Goal: Navigation & Orientation: Find specific page/section

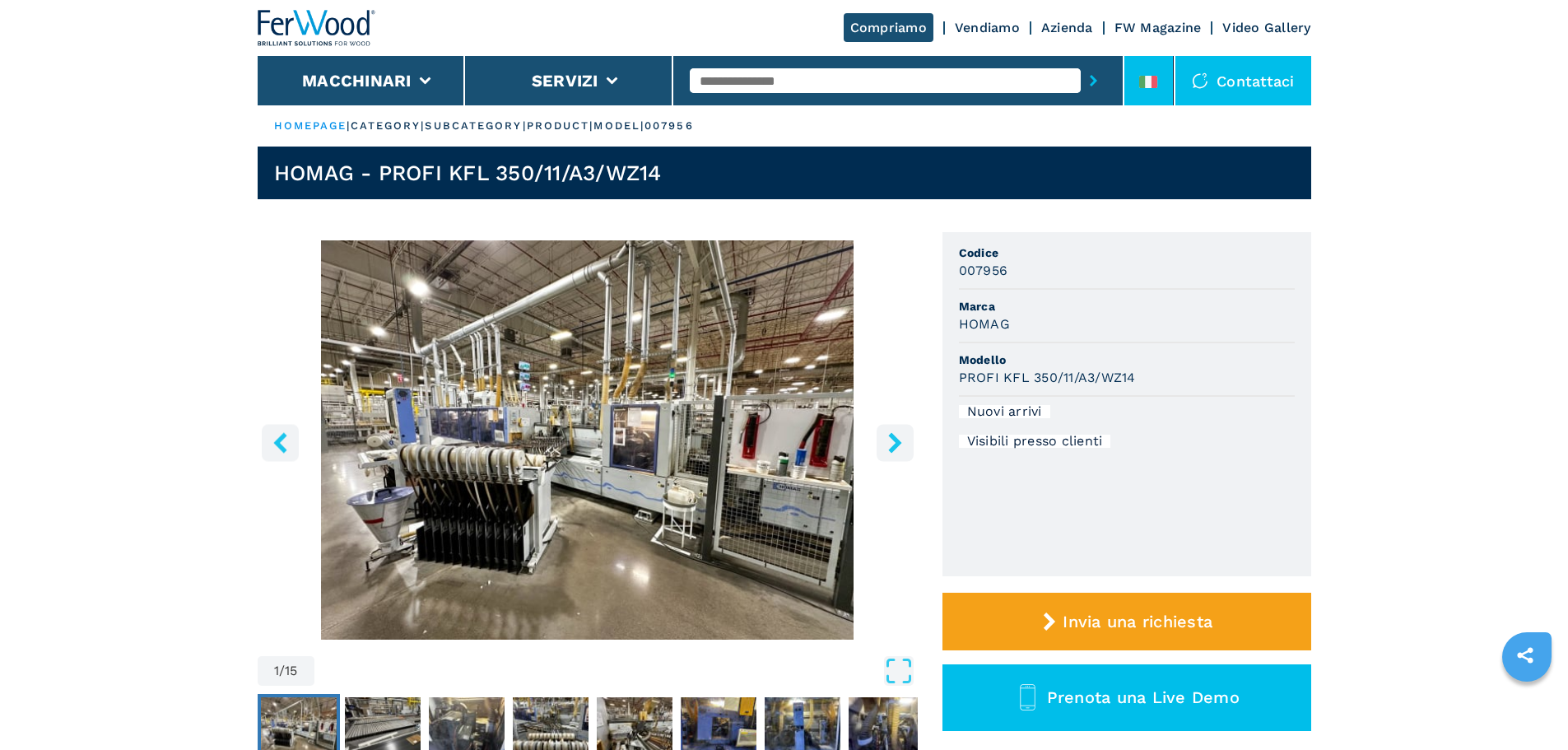
drag, startPoint x: 0, startPoint y: 0, endPoint x: 1126, endPoint y: 83, distance: 1129.1
click at [1126, 83] on li at bounding box center [1149, 80] width 50 height 50
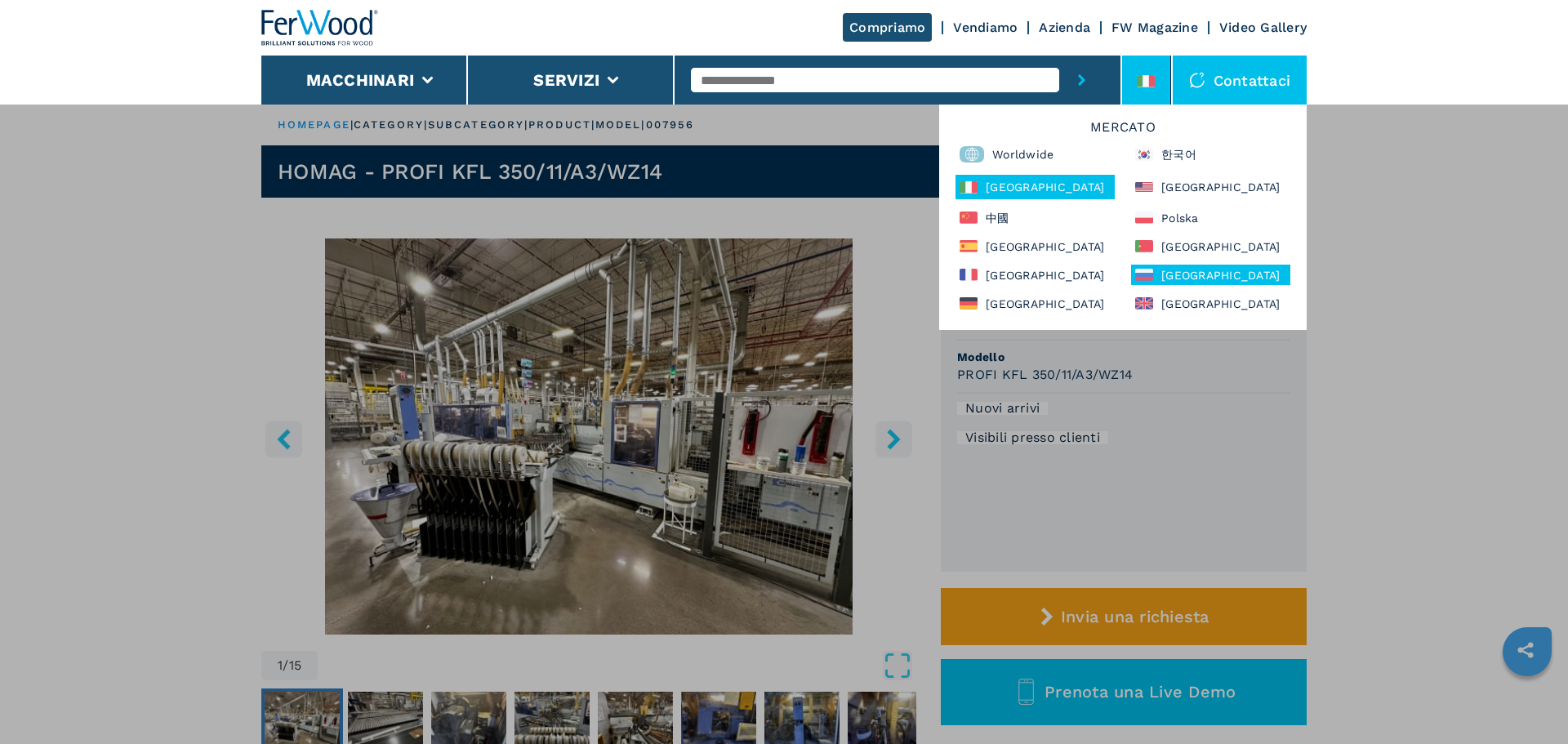
click at [1188, 283] on div "[GEOGRAPHIC_DATA]" at bounding box center [1211, 275] width 159 height 20
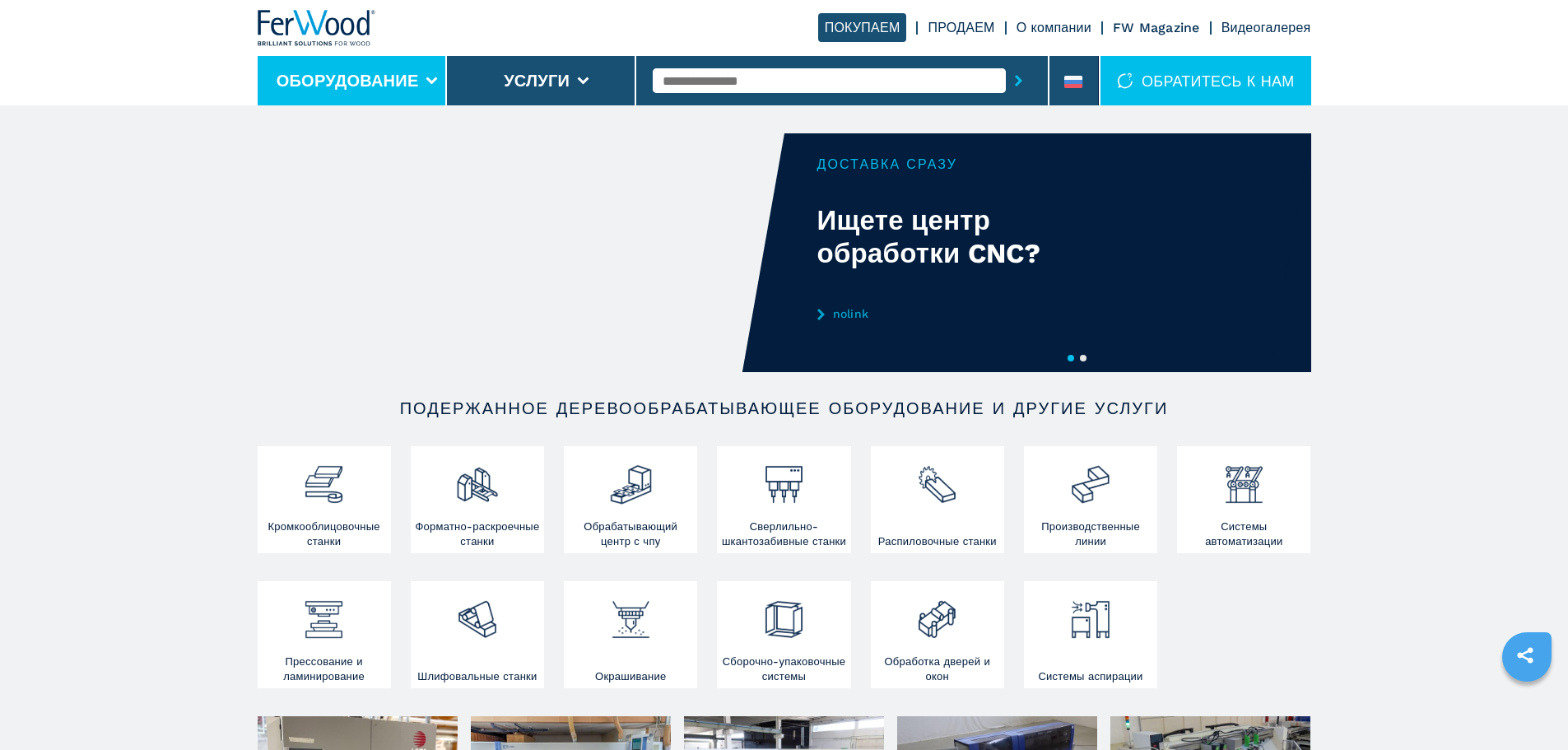
click at [337, 71] on button "Оборудование" at bounding box center [348, 80] width 143 height 19
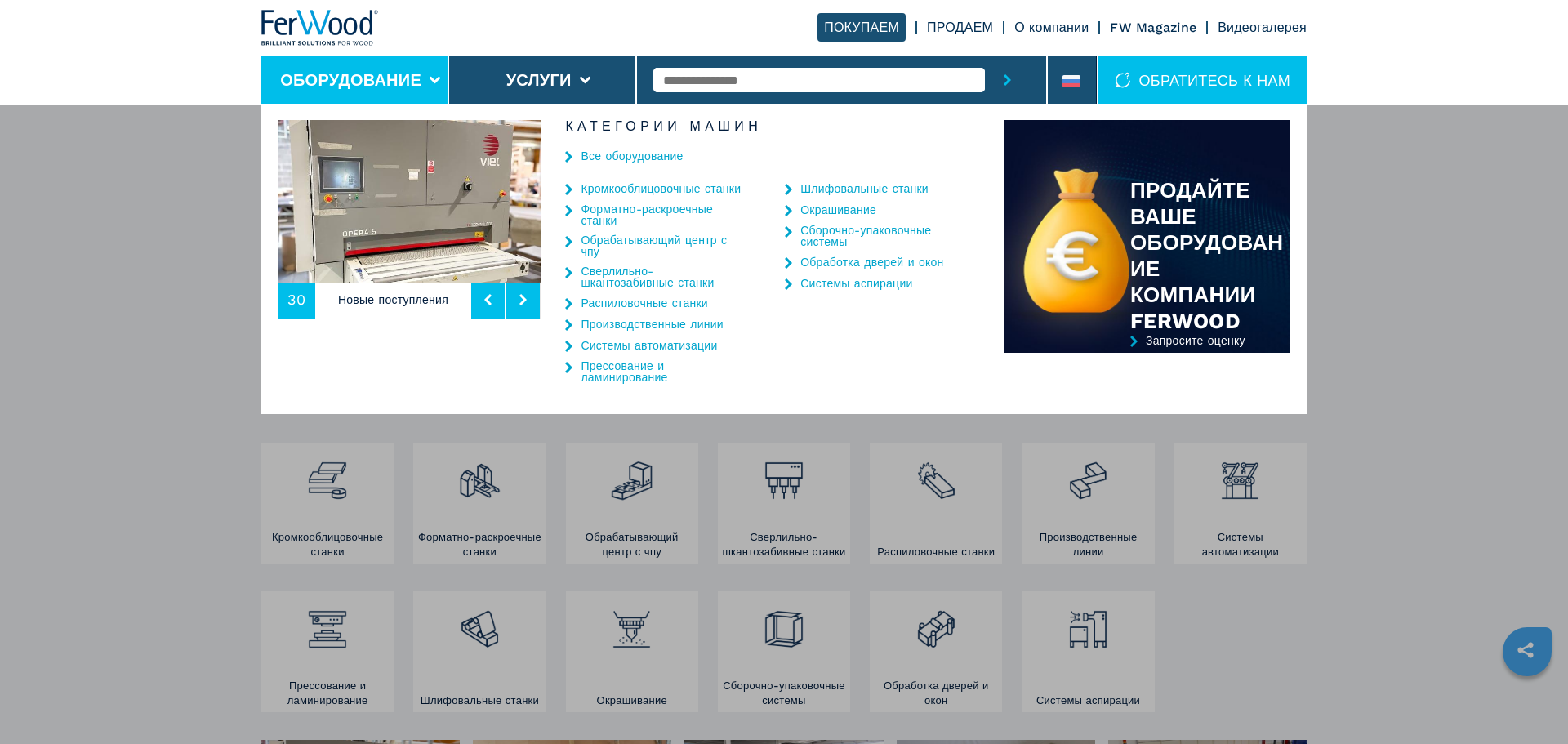
click at [110, 318] on div "Оборудование Кромкооблицовочные станки Форматно-раскроечные станки Обрабатывающ…" at bounding box center [784, 475] width 1568 height 744
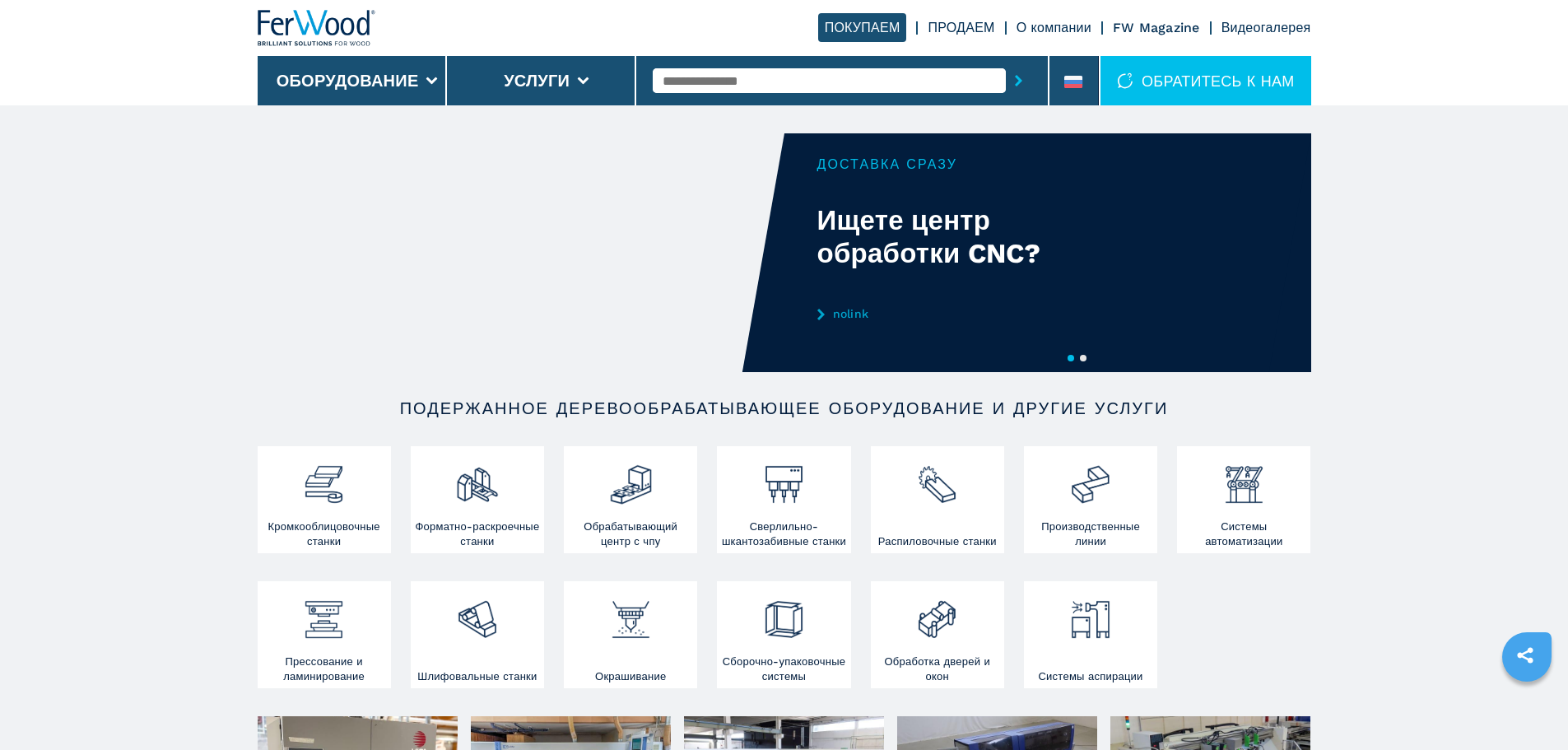
click at [987, 21] on link "ПРОДАЕМ" at bounding box center [961, 27] width 67 height 16
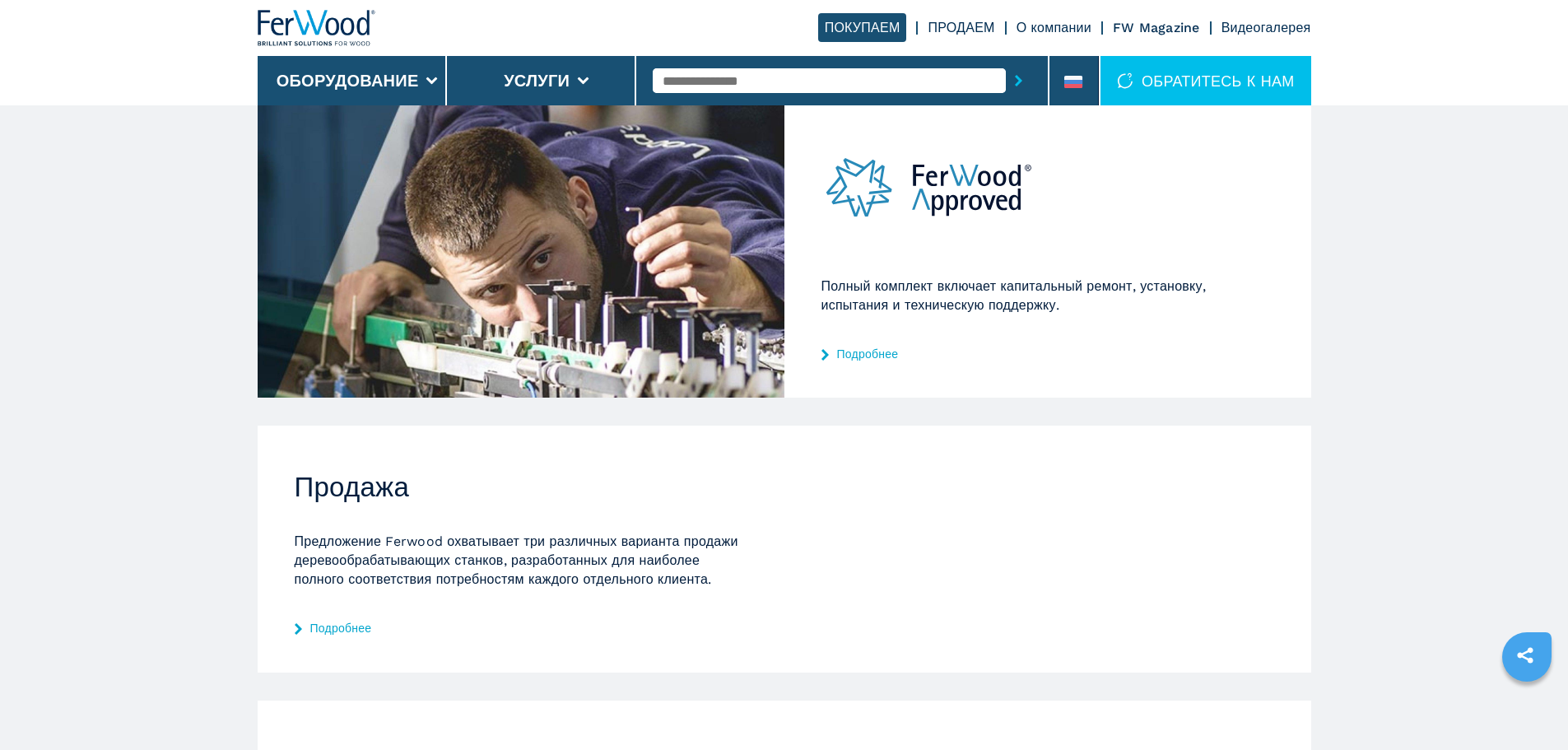
scroll to position [247, 0]
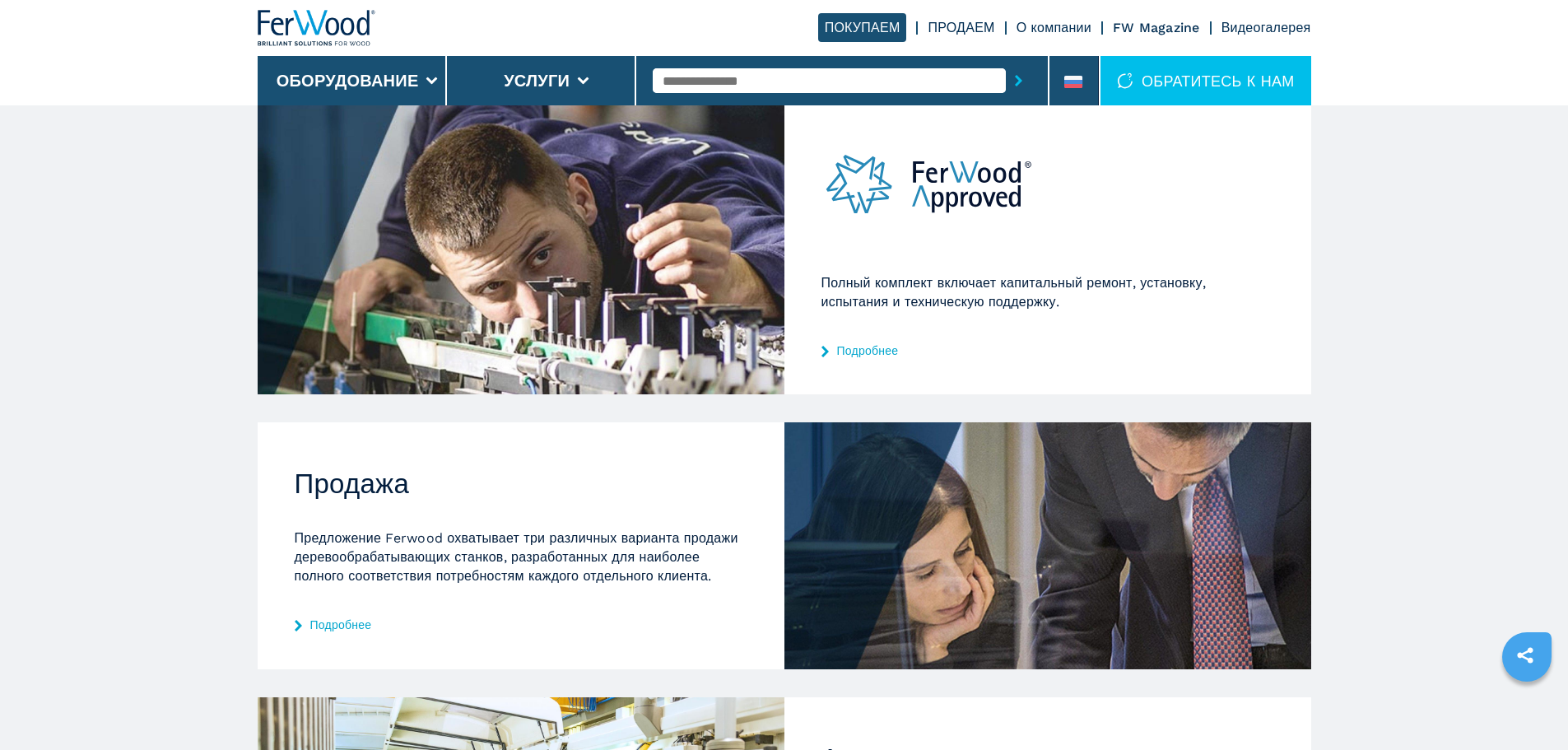
click at [874, 349] on link "Подробнее" at bounding box center [1048, 351] width 453 height 13
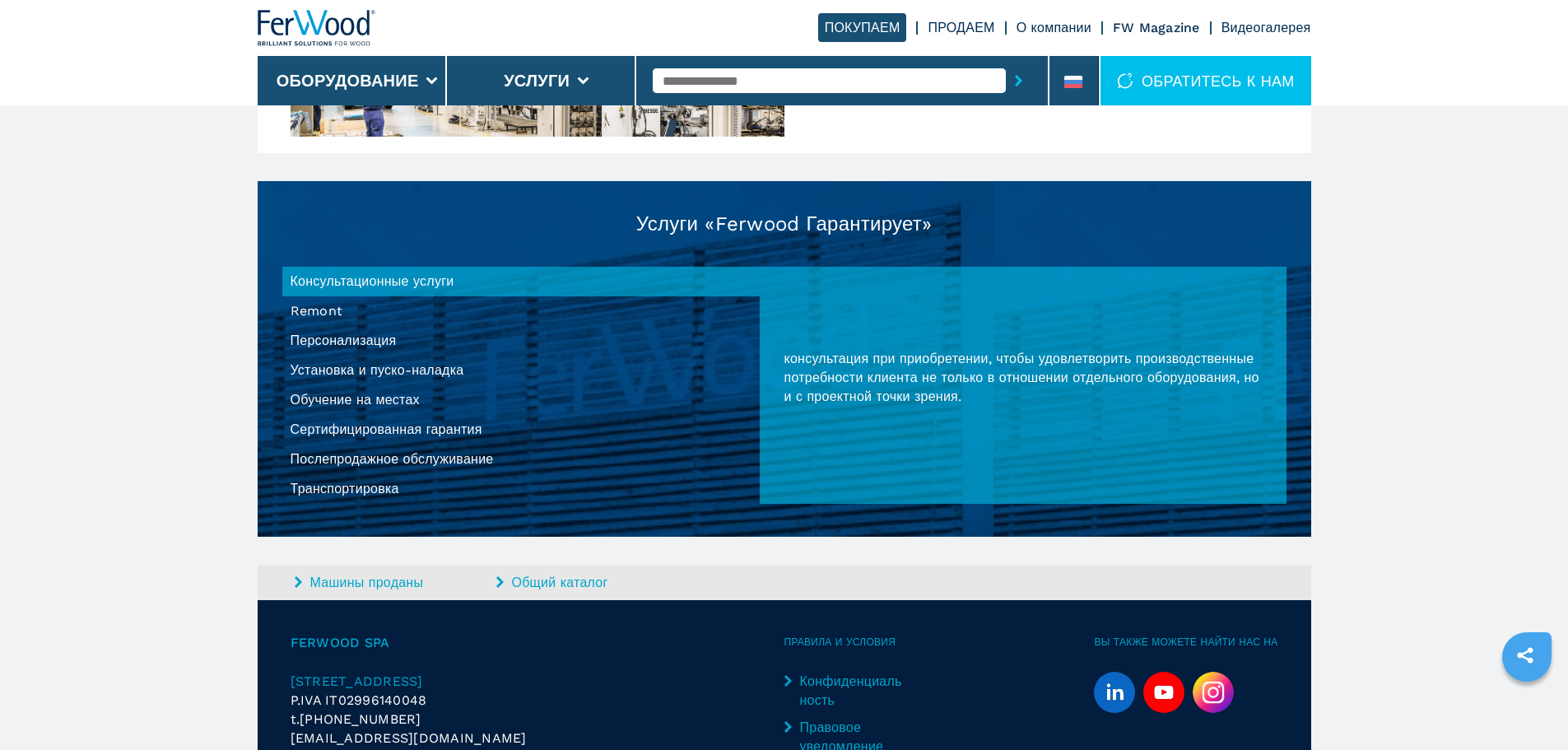
scroll to position [1482, 0]
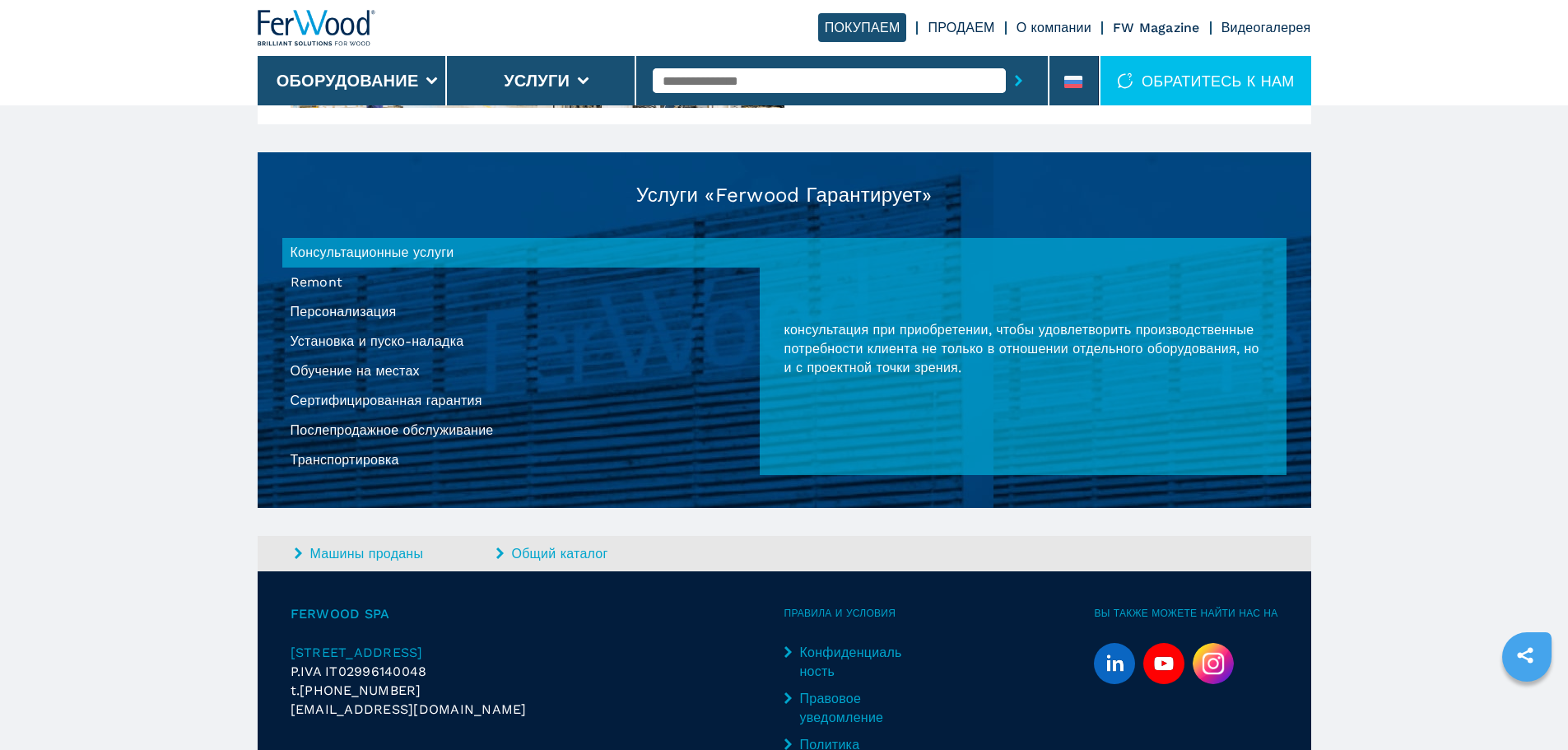
click at [434, 431] on li "Послепродажное обслуживание" at bounding box center [521, 430] width 477 height 30
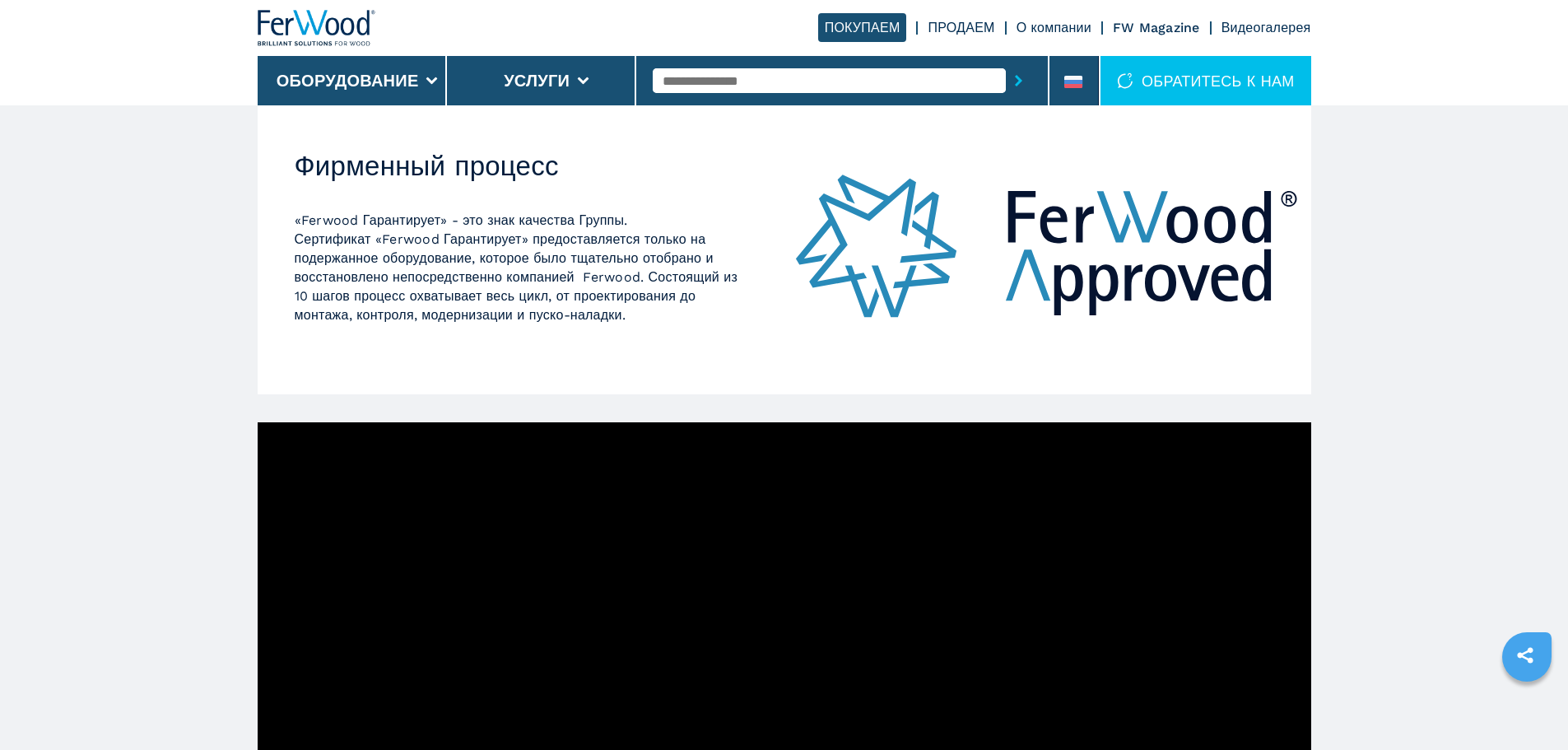
scroll to position [137, 0]
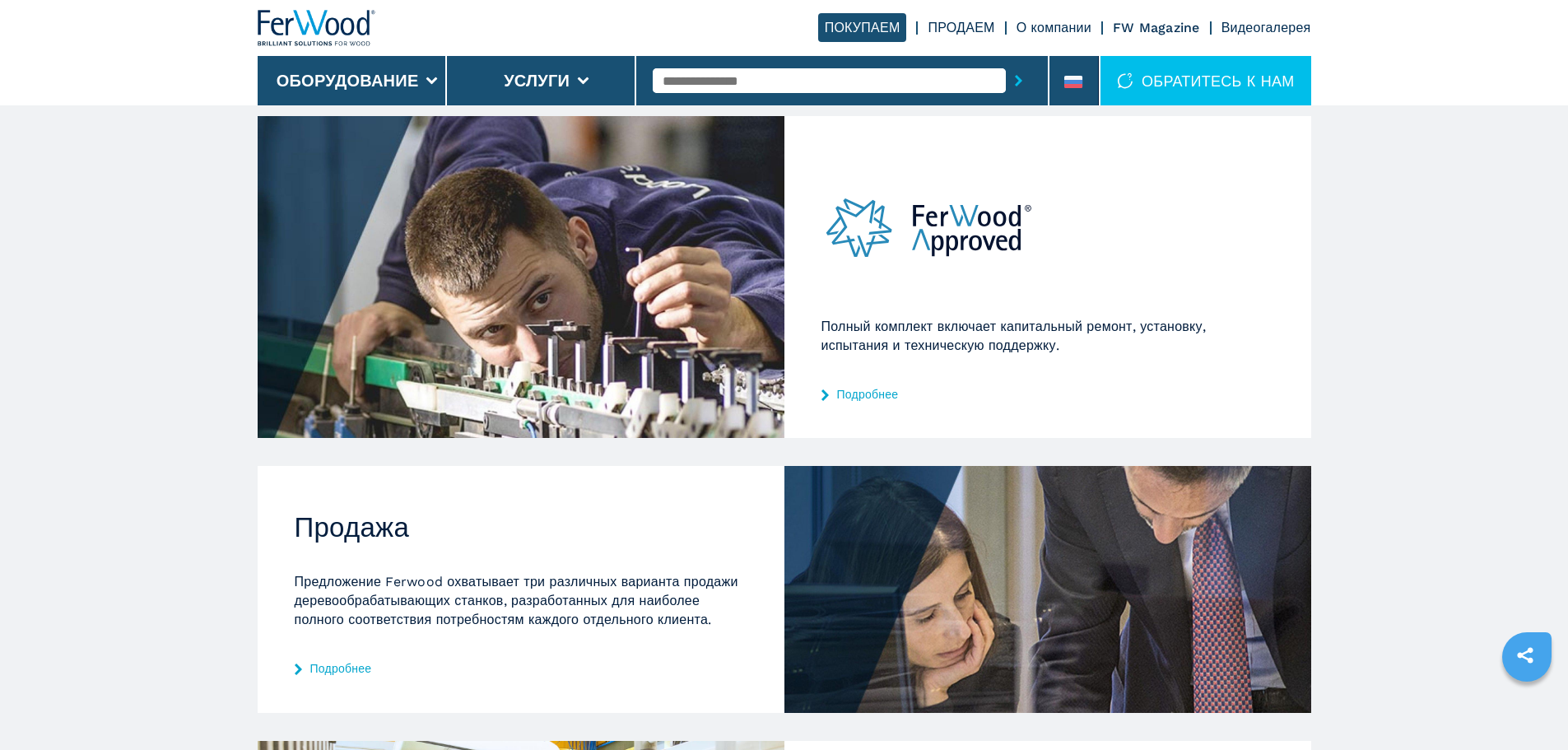
scroll to position [412, 0]
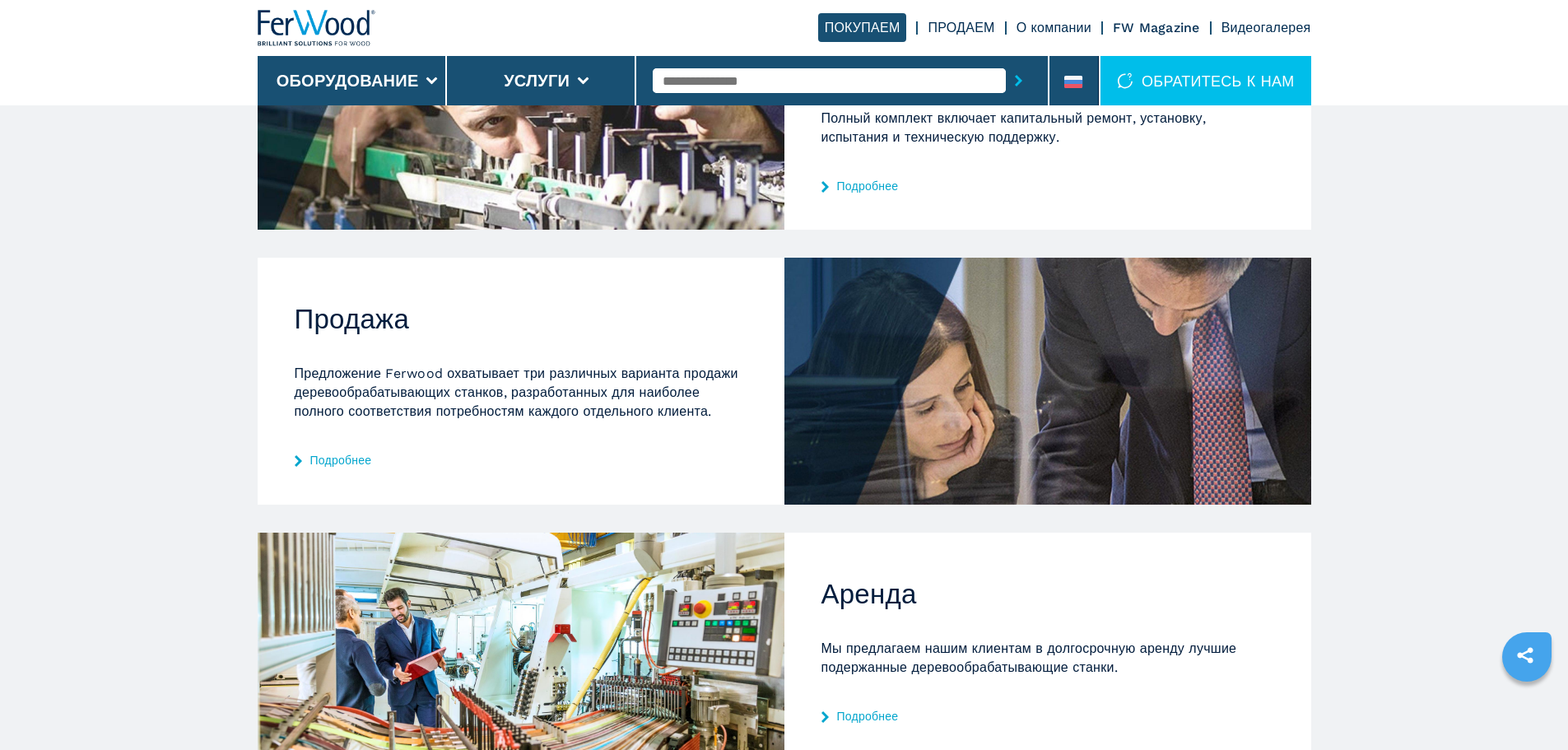
click at [335, 467] on div "Продажа Предложение Ferwood охватывает три различных варианта продажи деревообр…" at bounding box center [520, 380] width 527 height 246
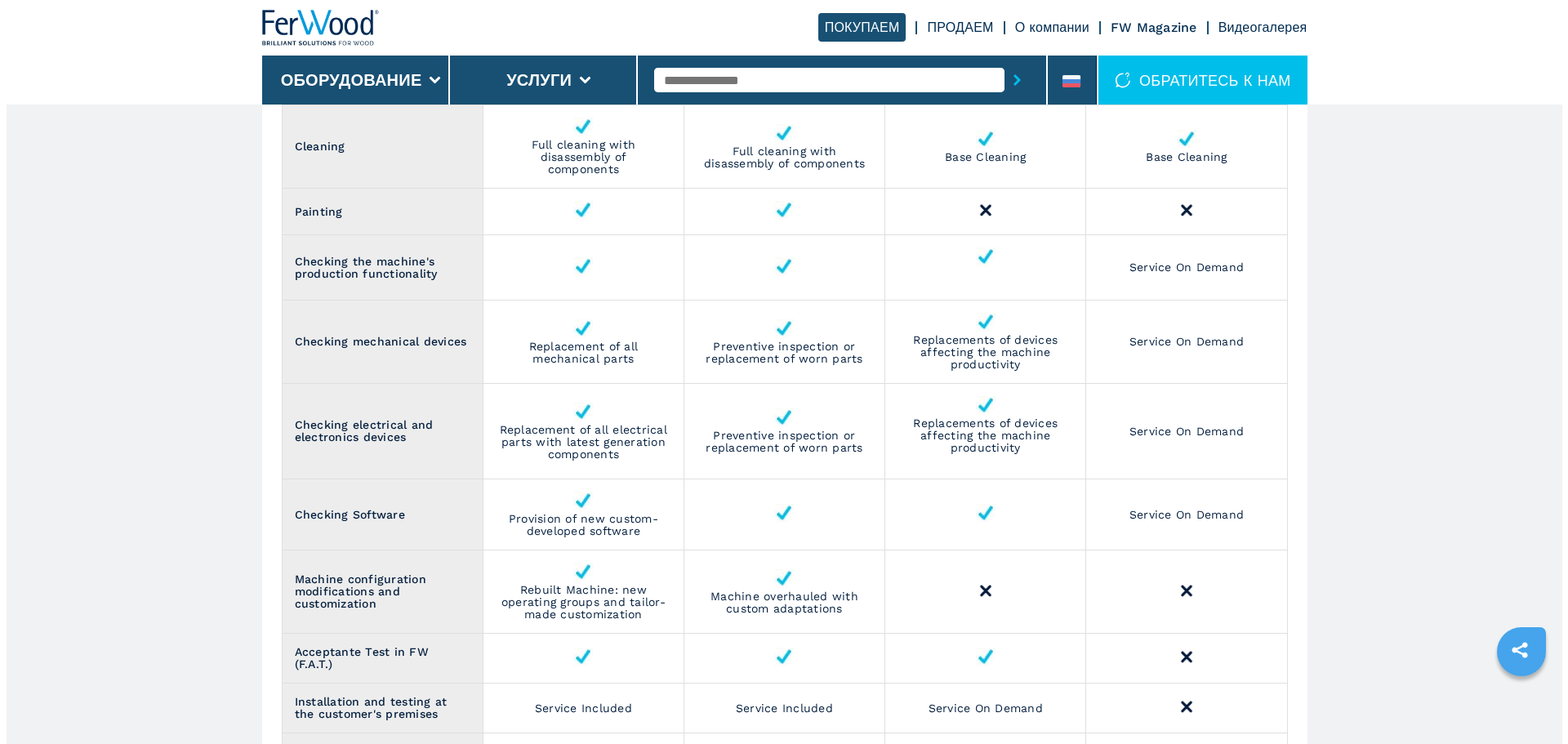
scroll to position [2124, 0]
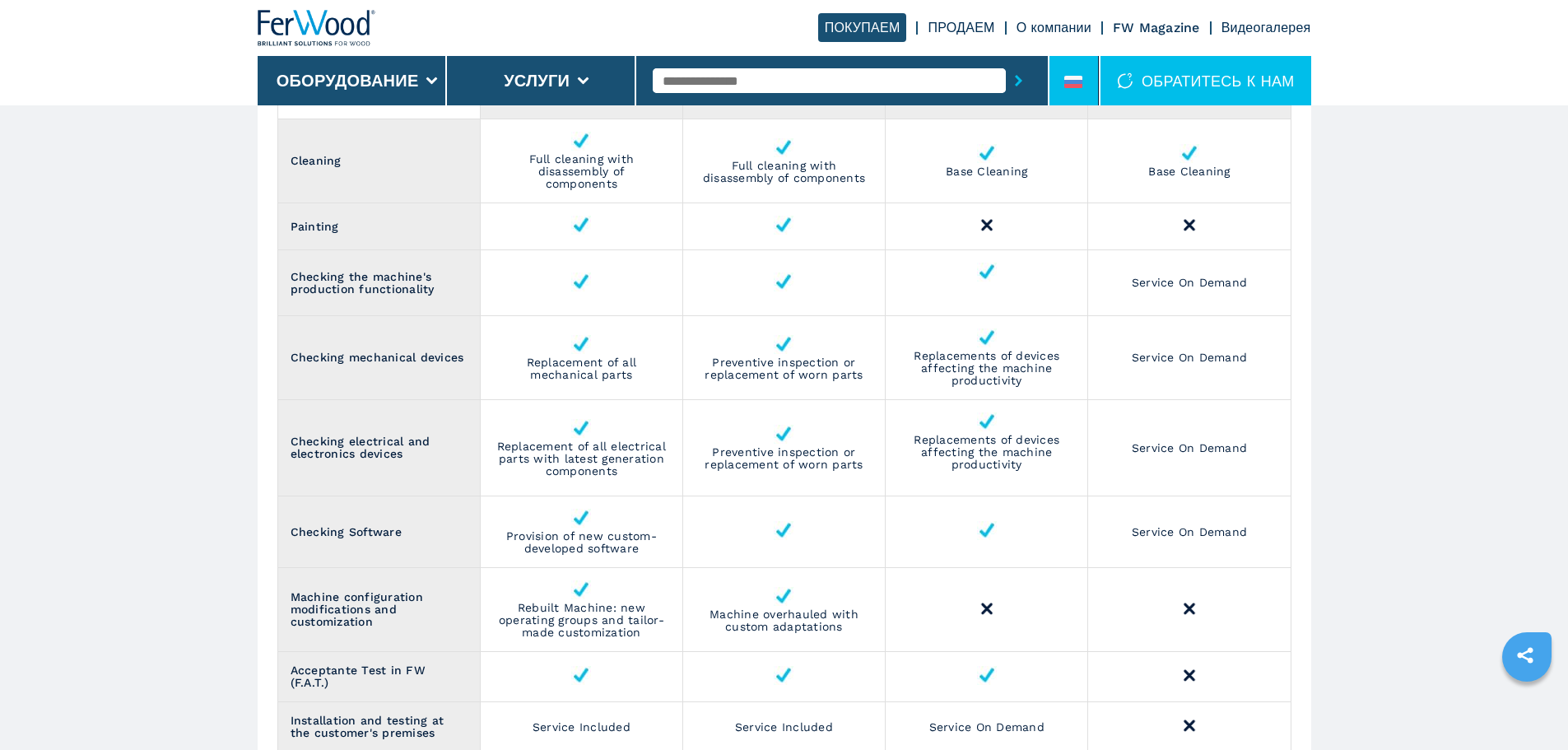
click at [1086, 80] on li at bounding box center [1074, 80] width 50 height 50
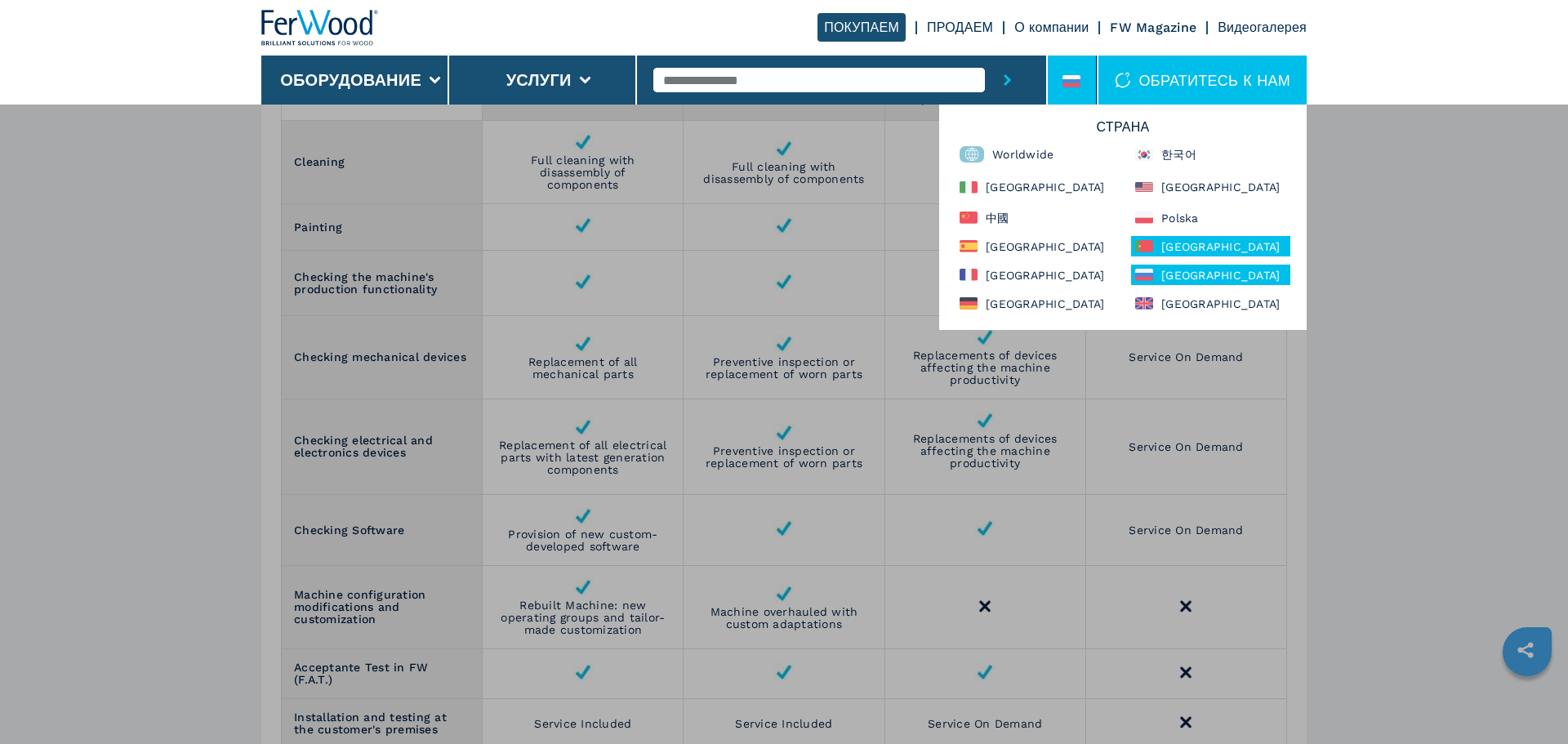
click at [1150, 239] on div "Portugal" at bounding box center [1211, 246] width 159 height 20
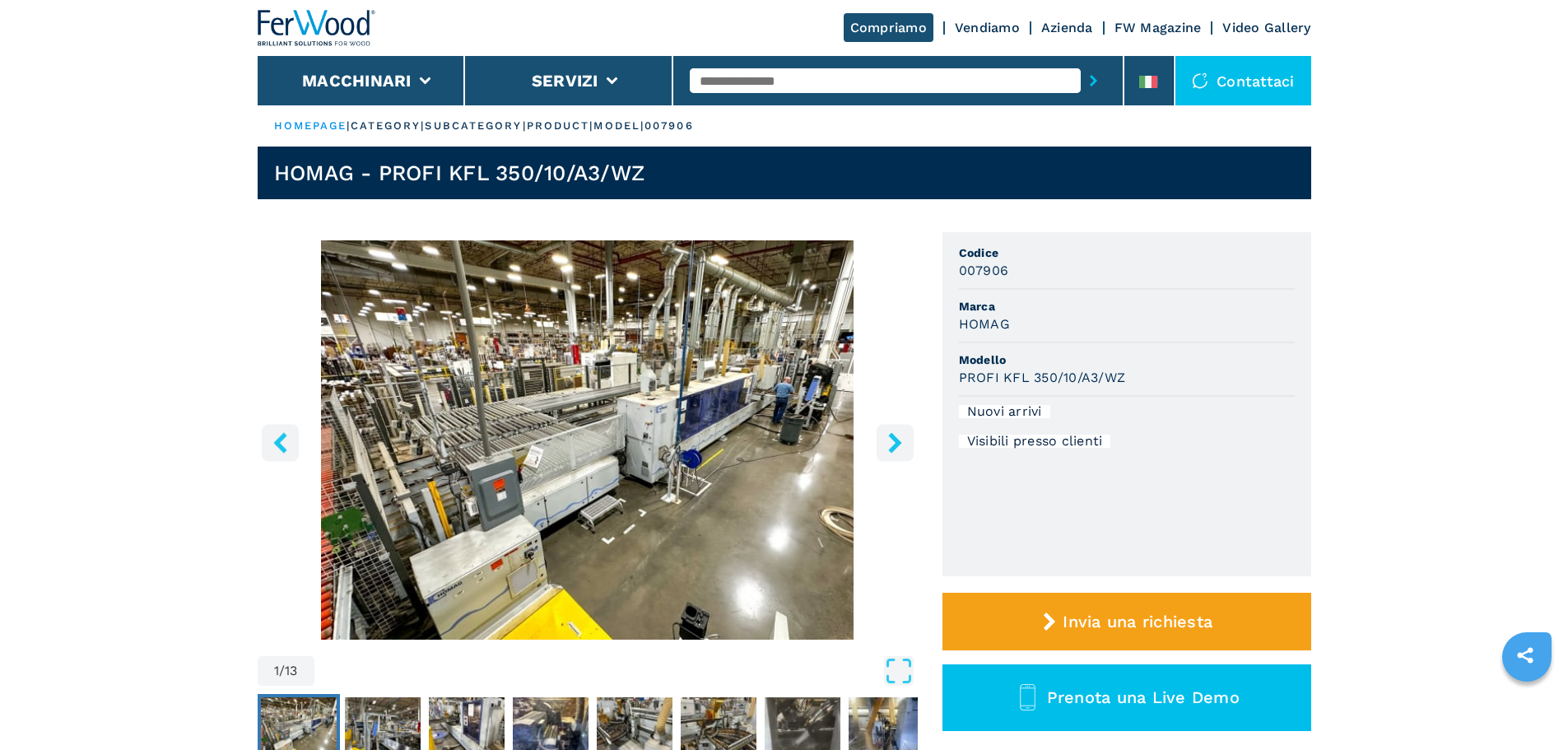
click at [994, 15] on div "Compriamo Vendiamo Azienda FW Magazine Video Gallery" at bounding box center [784, 28] width 1053 height 56
click at [992, 20] on link "Vendiamo" at bounding box center [987, 27] width 65 height 16
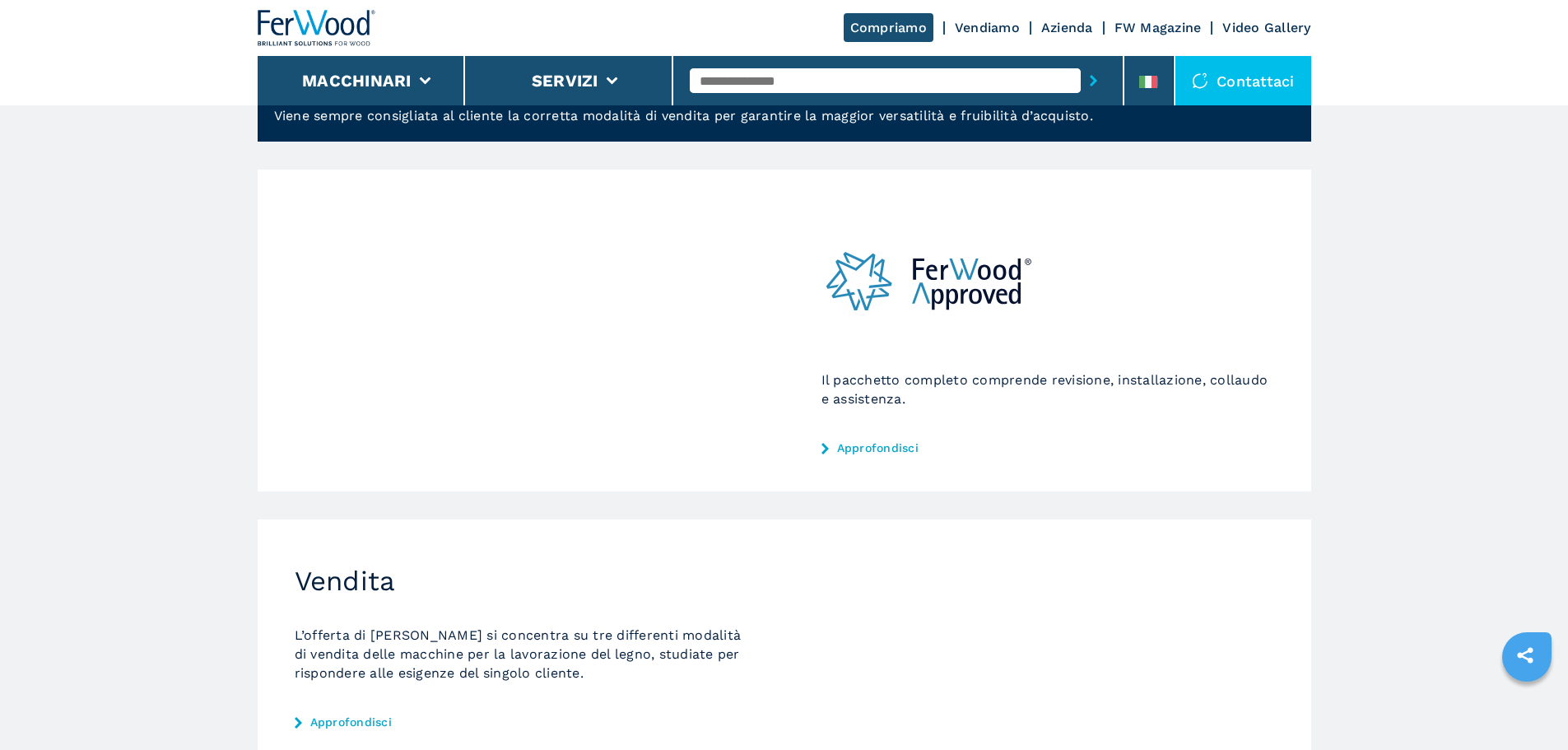
scroll to position [165, 0]
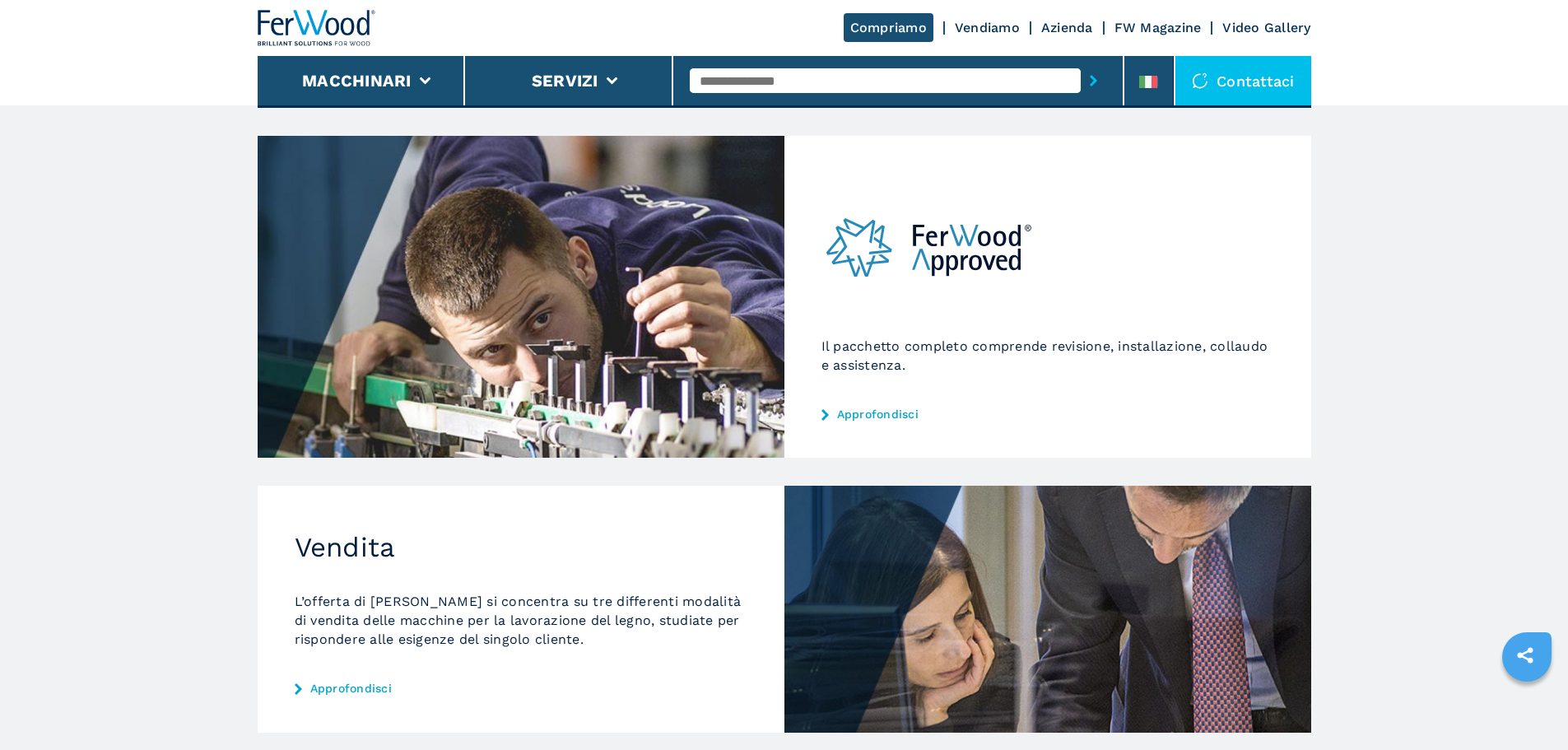
click at [879, 424] on div "Il pacchetto completo comprende revisione, installazione, collaudo e assistenza…" at bounding box center [1048, 297] width 527 height 322
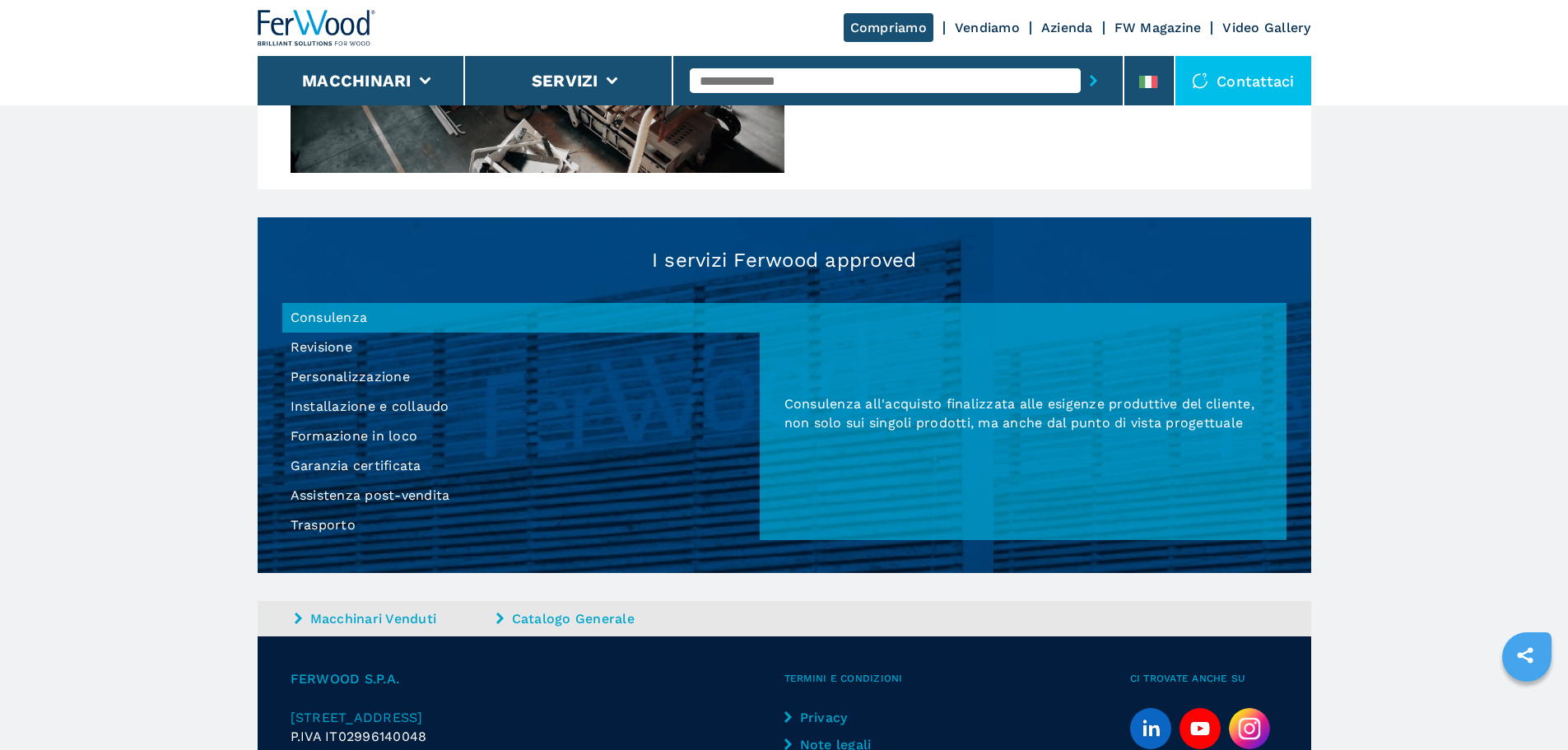
scroll to position [1400, 0]
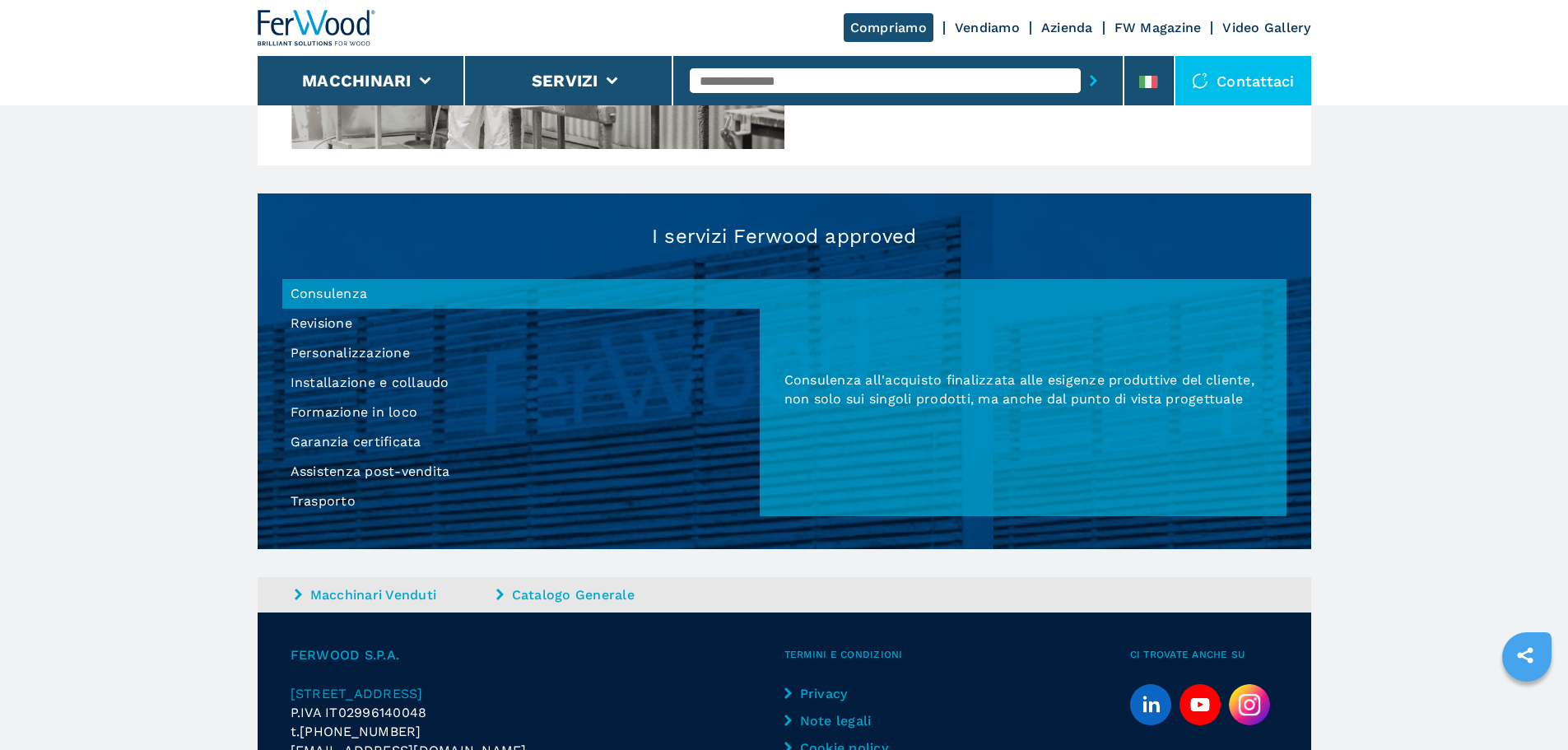
click at [364, 478] on li "Assistenza post-vendita" at bounding box center [521, 472] width 477 height 30
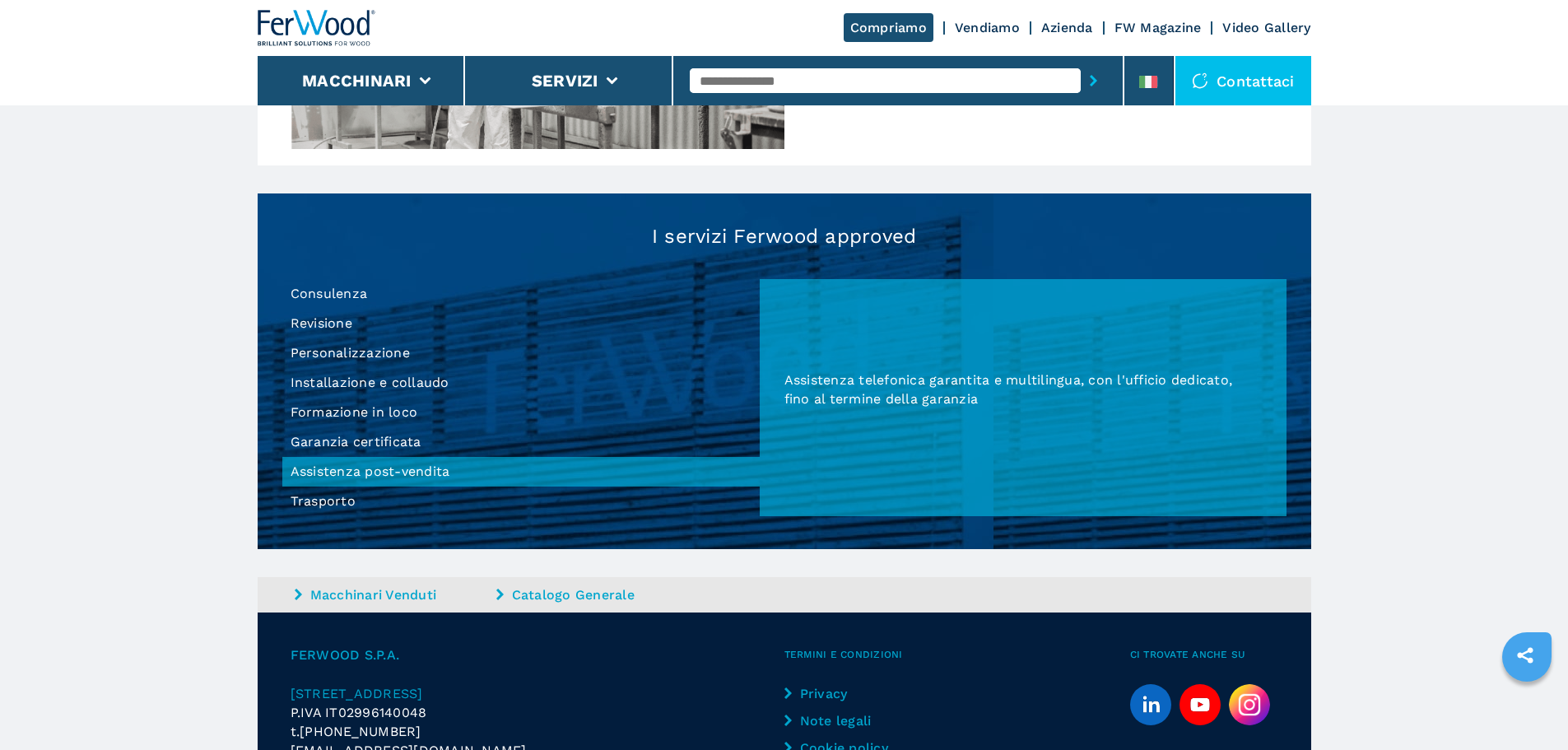
click at [363, 441] on li "Garanzia certificata" at bounding box center [521, 442] width 477 height 30
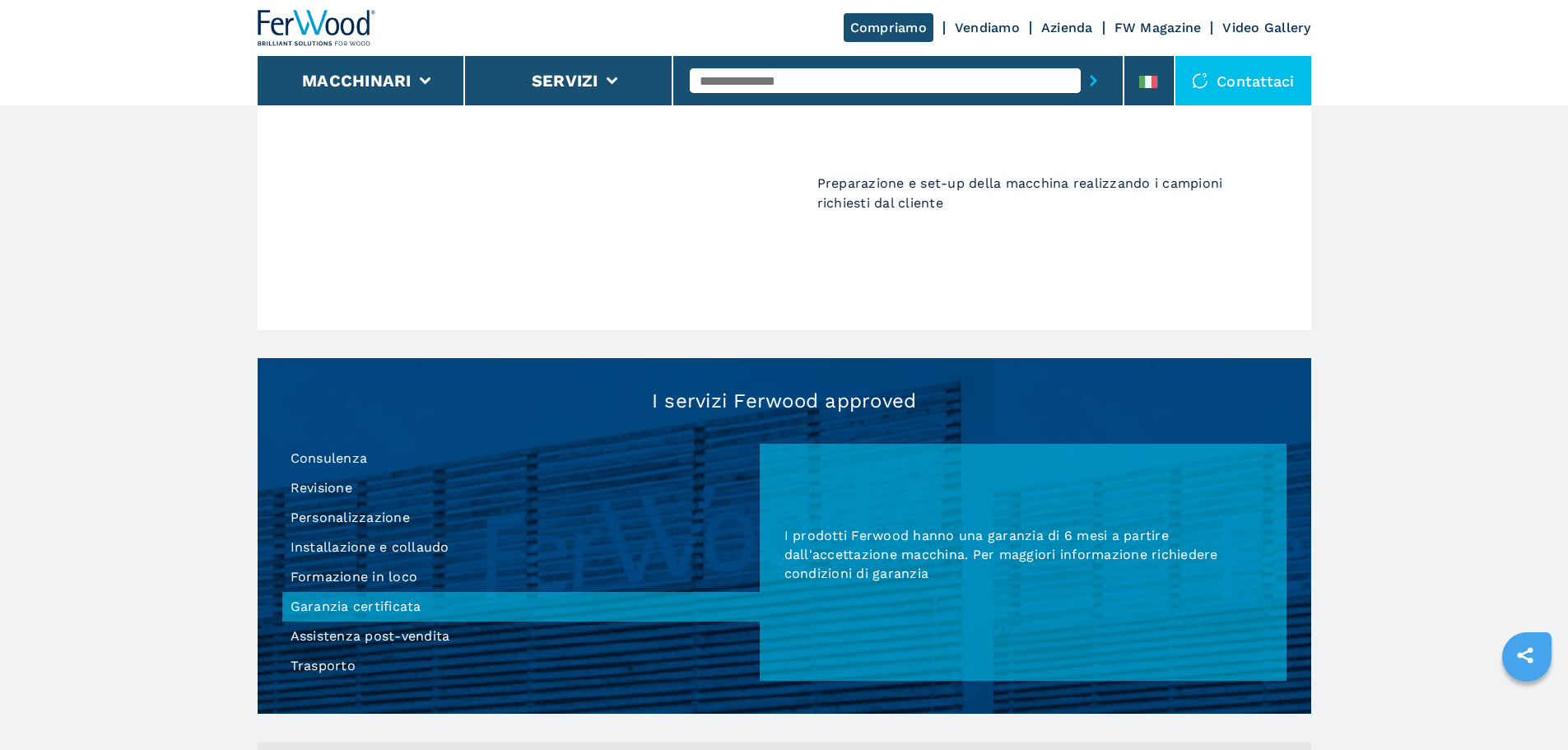
scroll to position [1318, 0]
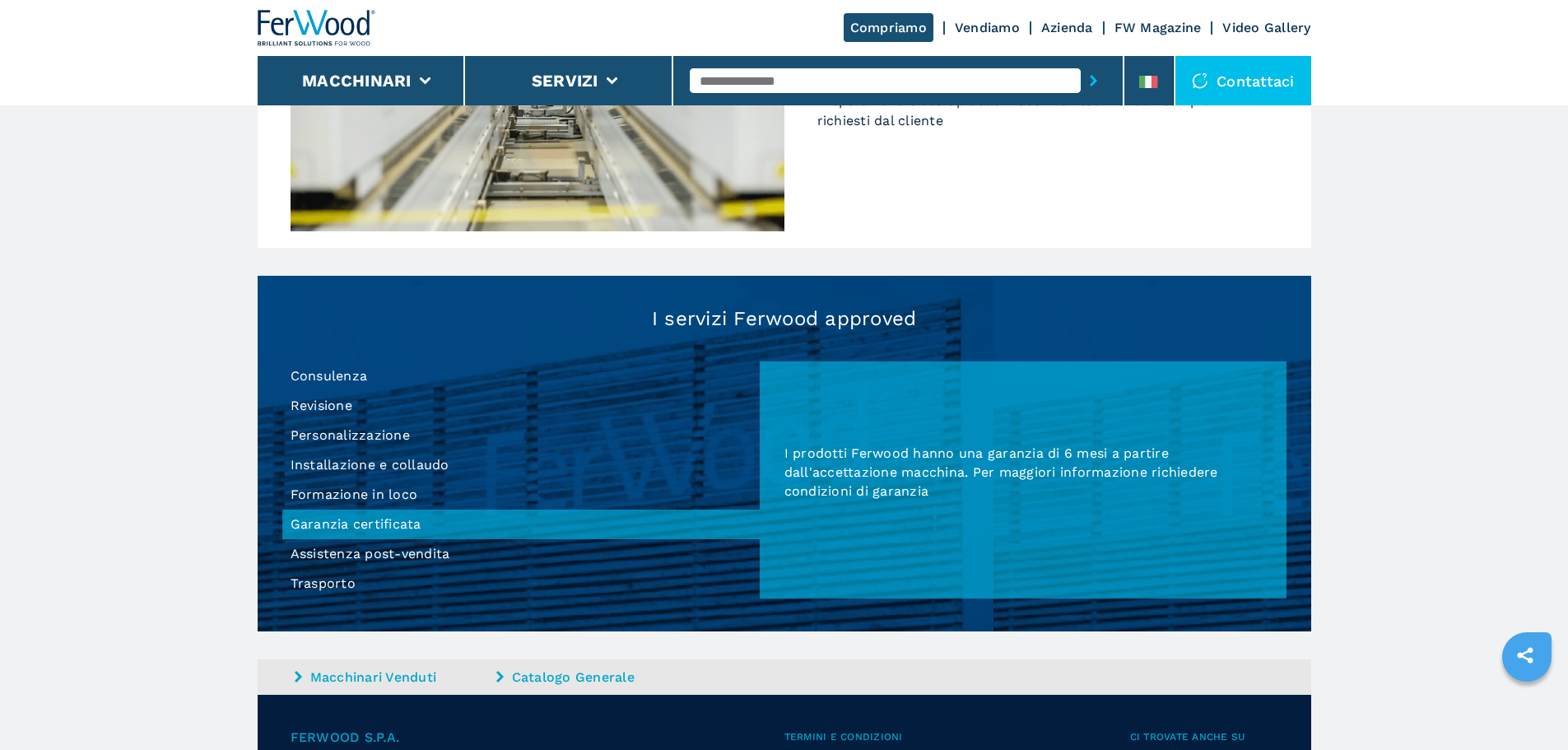
click at [335, 436] on li "Personalizzazione" at bounding box center [521, 435] width 477 height 30
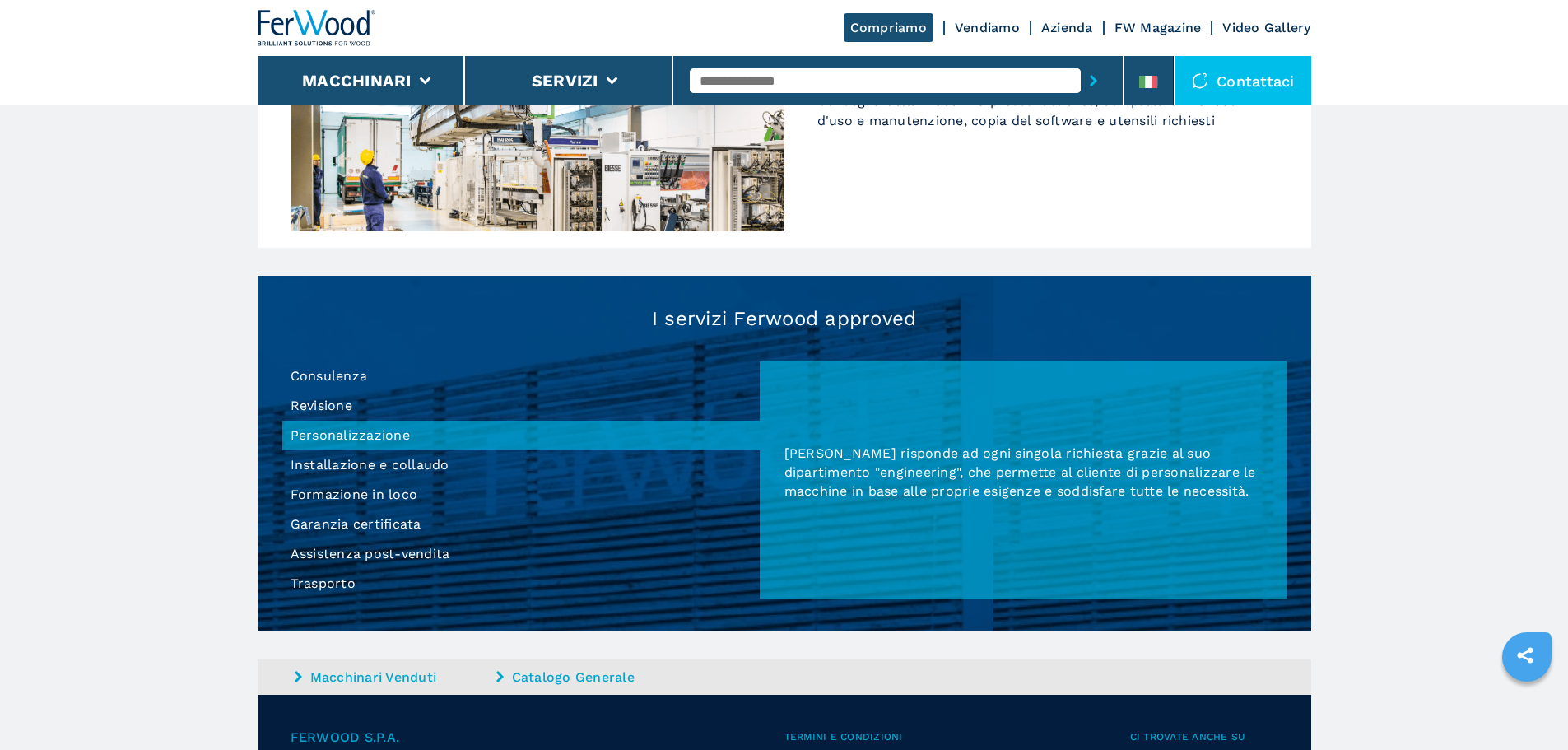
click at [342, 459] on li "Installazione e collaudo" at bounding box center [521, 465] width 477 height 30
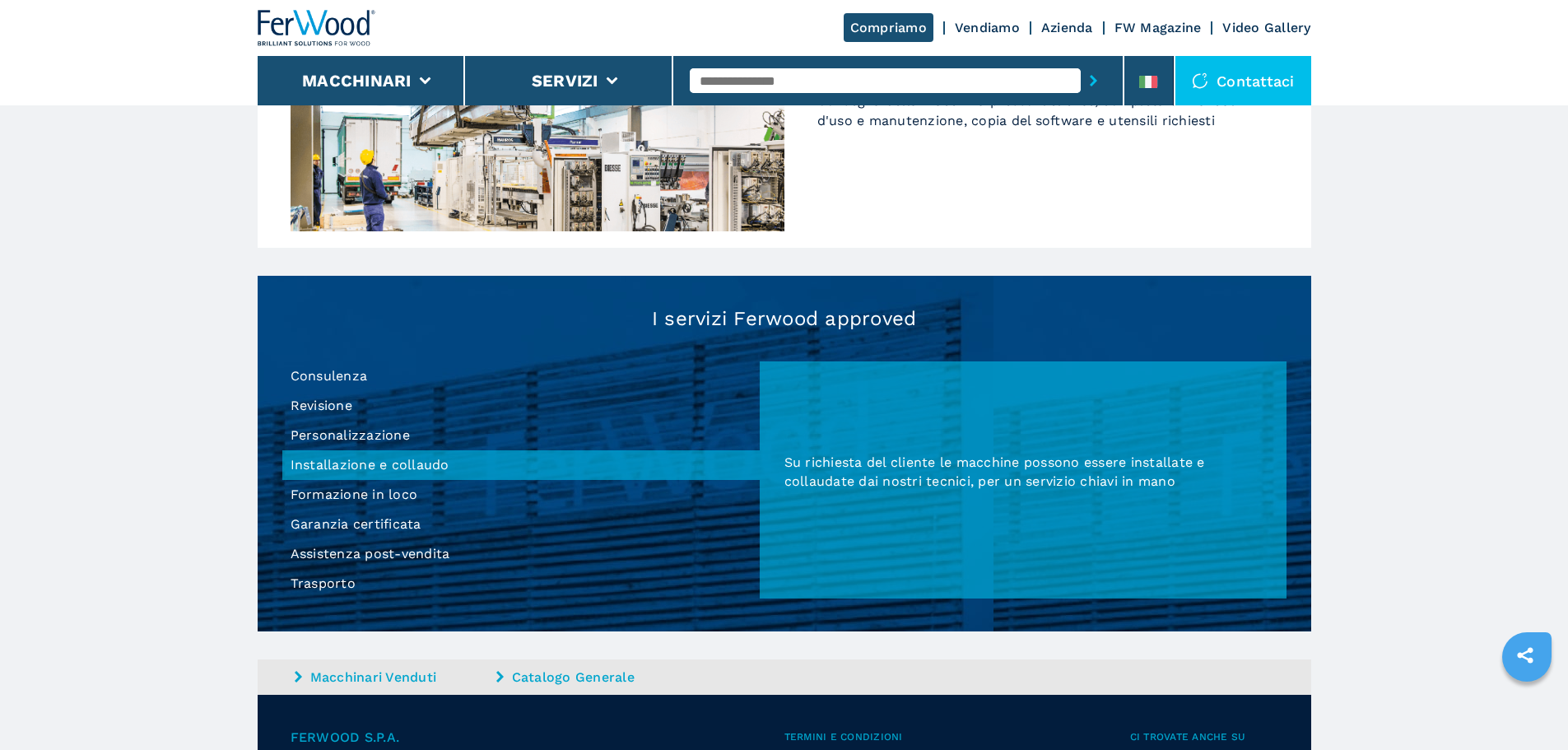
click at [338, 494] on li "Formazione in loco" at bounding box center [521, 494] width 477 height 30
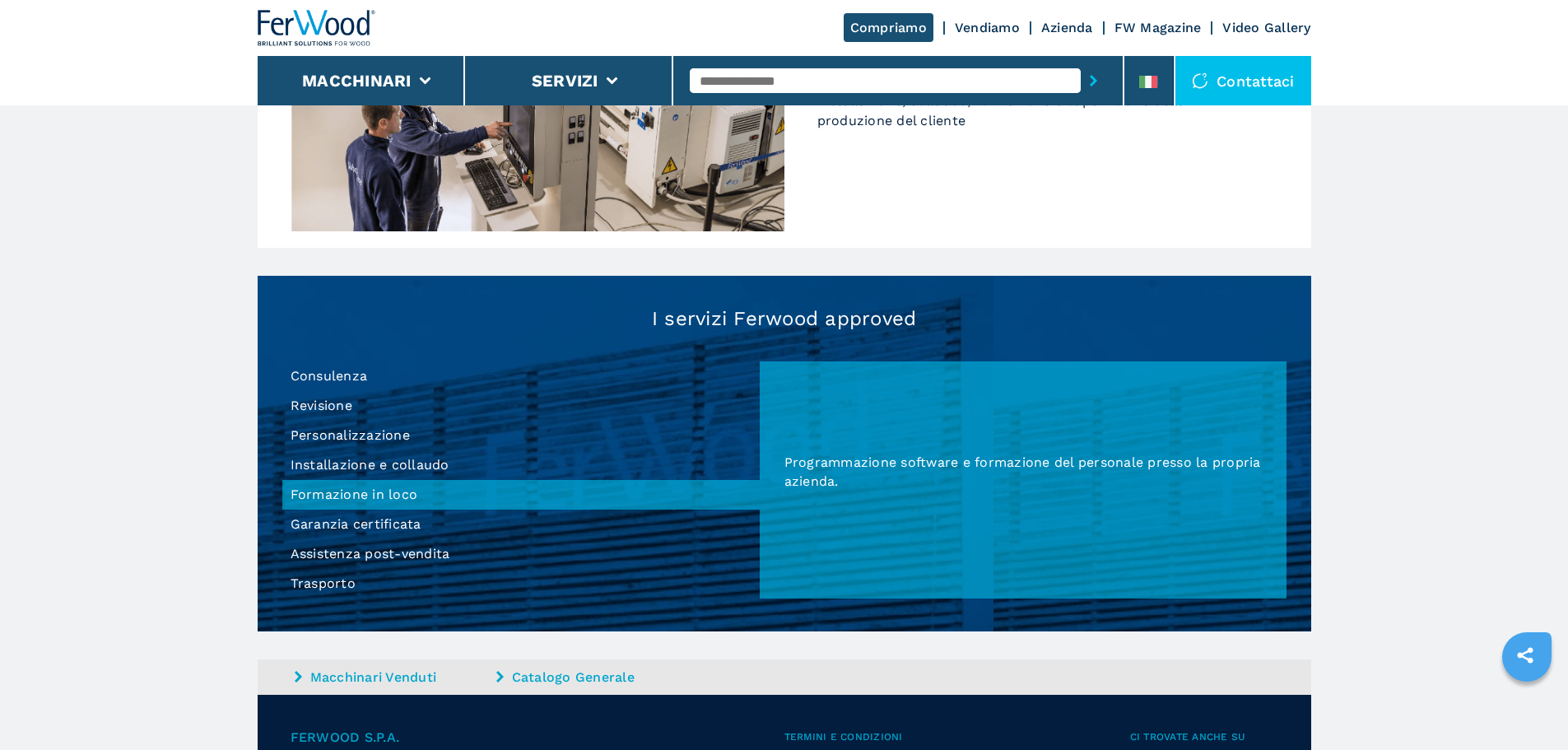
click at [350, 525] on li "Garanzia certificata" at bounding box center [521, 524] width 477 height 30
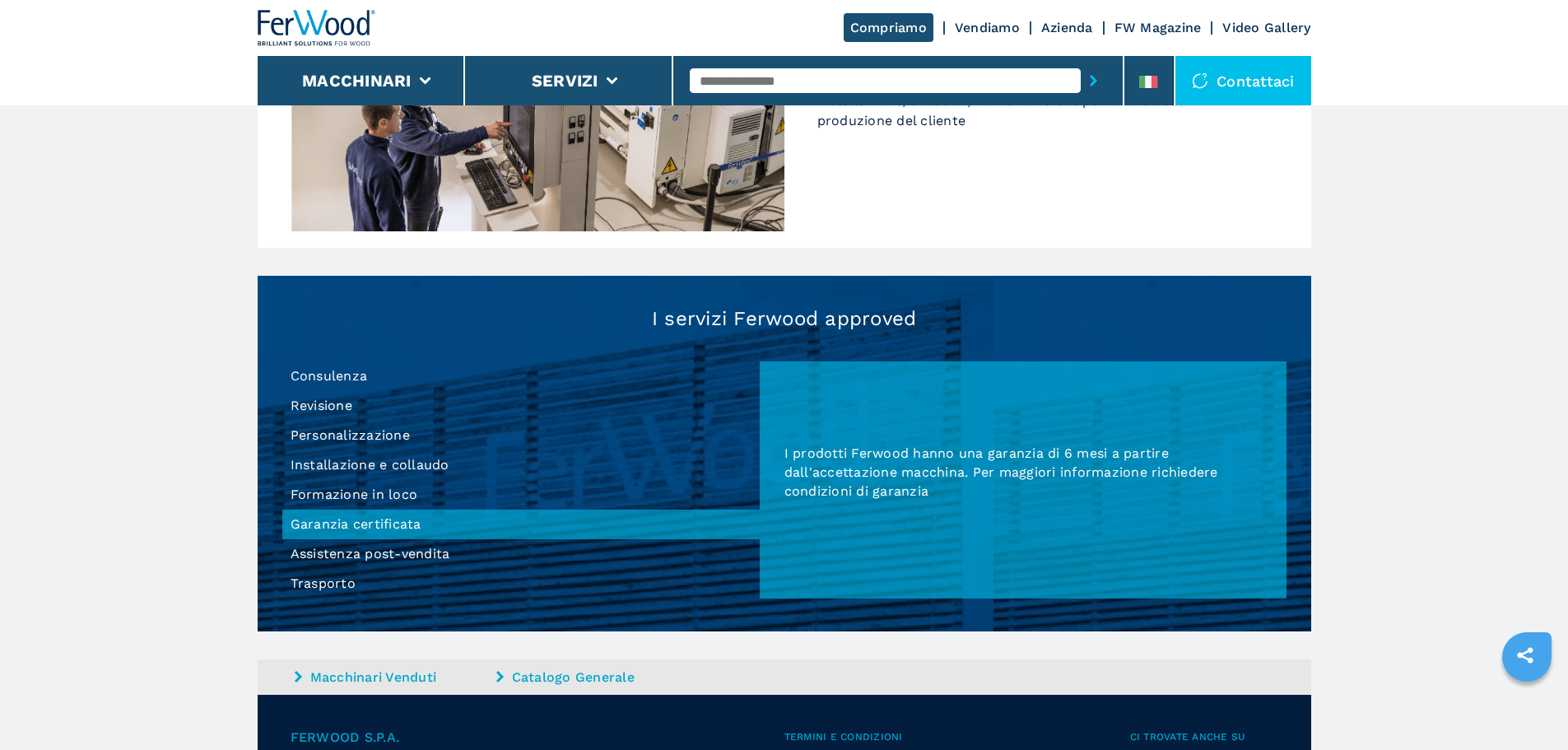
click at [329, 589] on li "Trasporto" at bounding box center [521, 583] width 477 height 30
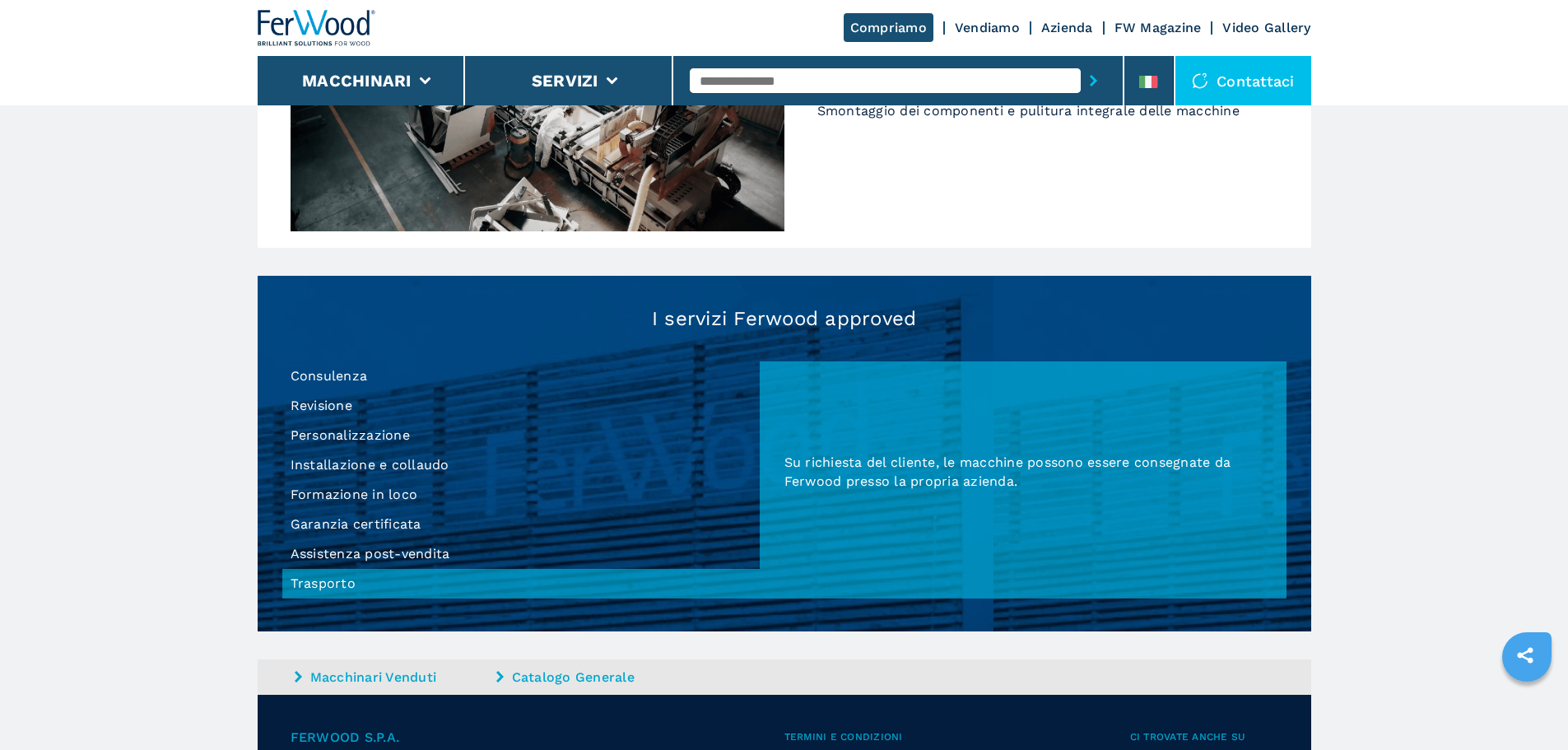
click at [329, 375] on li "Consulenza" at bounding box center [521, 375] width 477 height 30
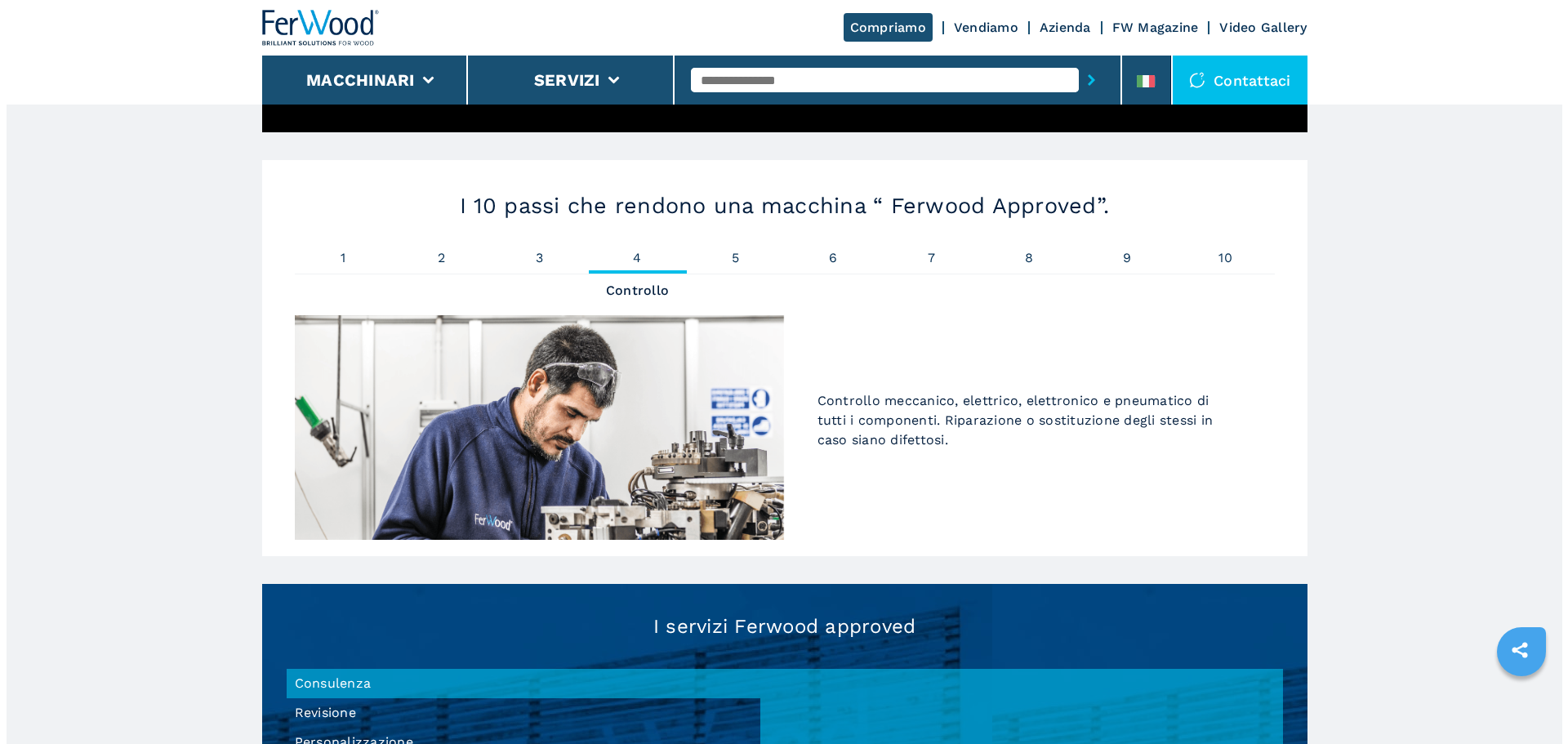
scroll to position [899, 0]
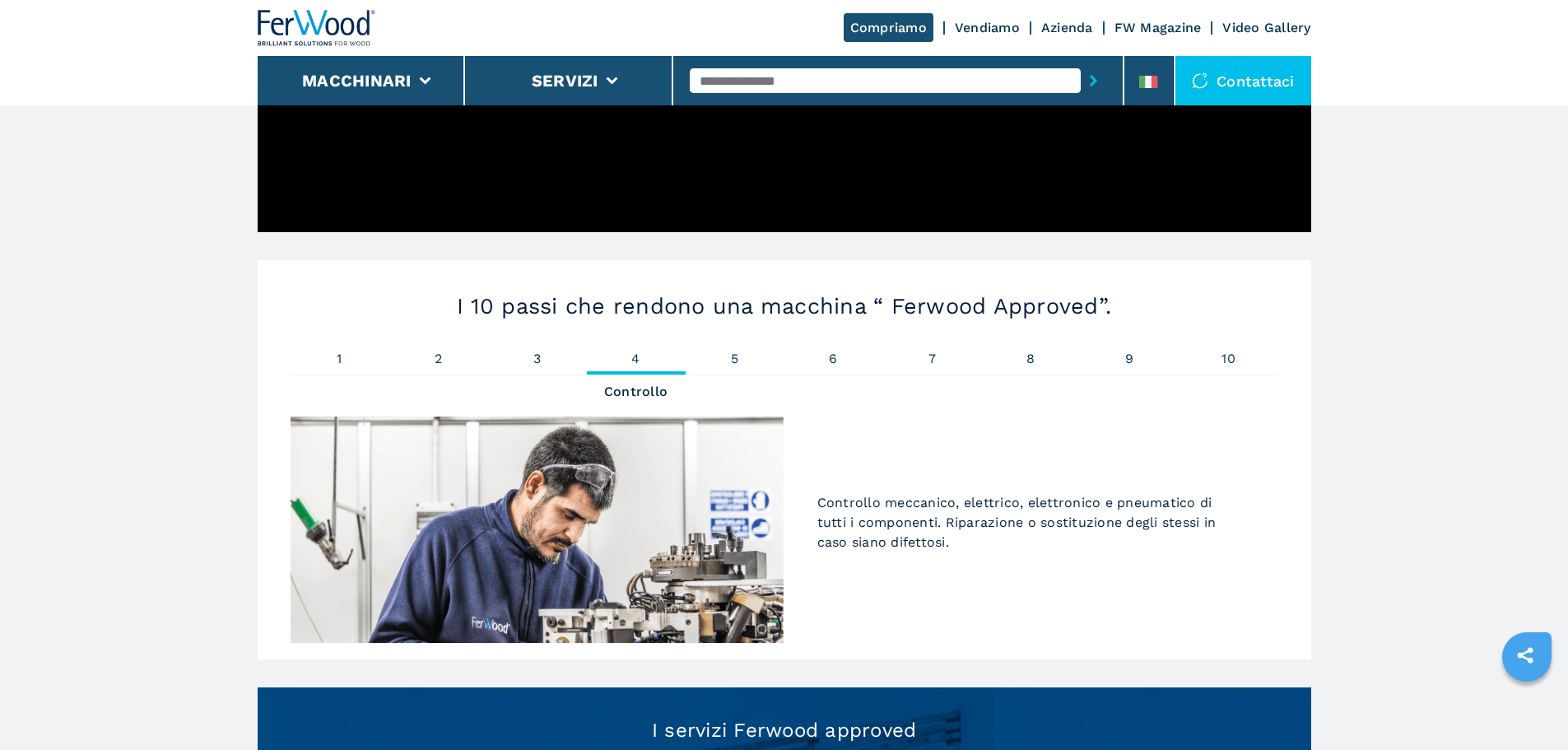
click at [729, 346] on div "I 10 passi che rendono una macchina “ Ferwood Approved”. 1 Pulitura 2 Verniciat…" at bounding box center [784, 459] width 1053 height 399
click at [749, 368] on li "5 Verifica" at bounding box center [735, 364] width 99 height 22
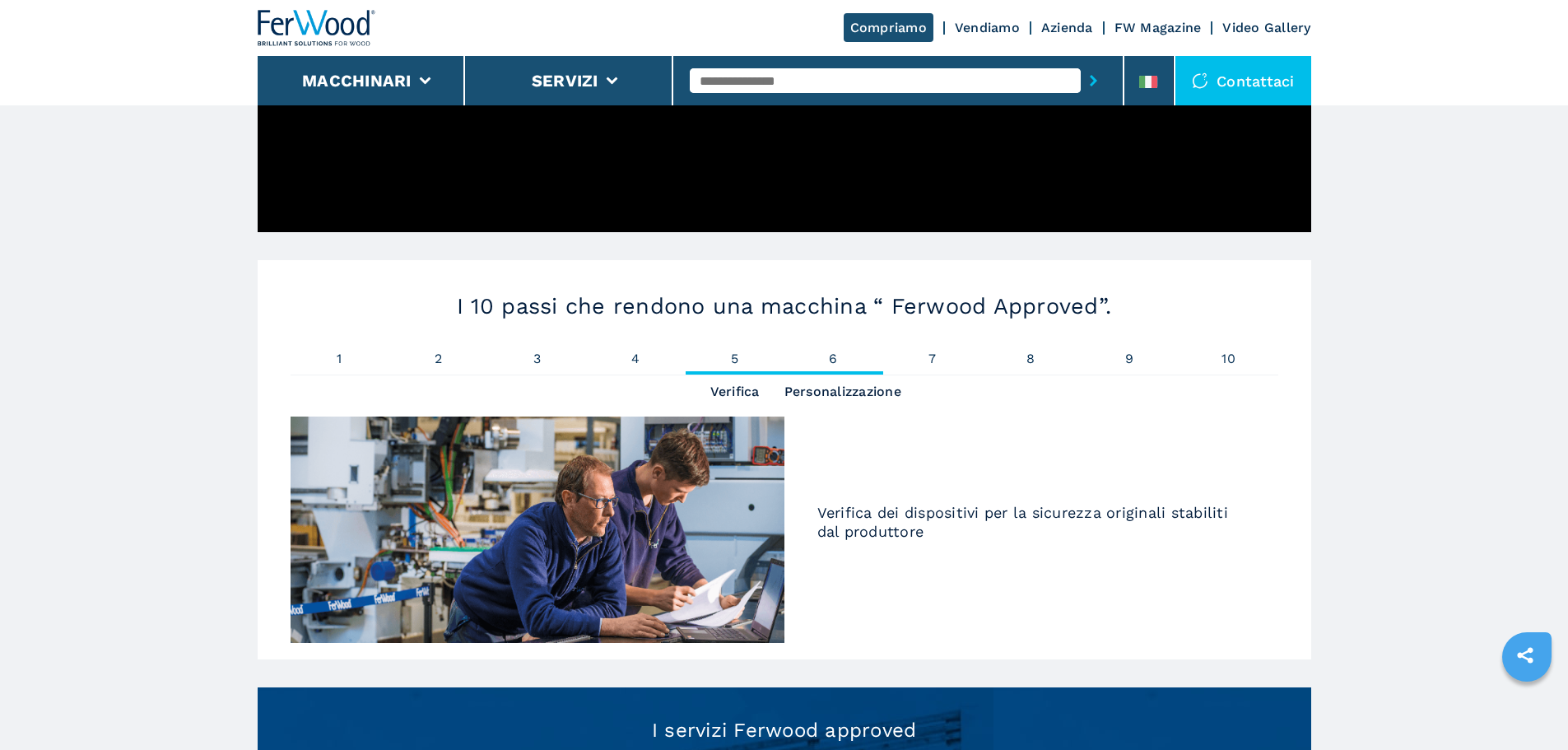
click at [836, 366] on li "6 Personalizzazione" at bounding box center [833, 364] width 99 height 22
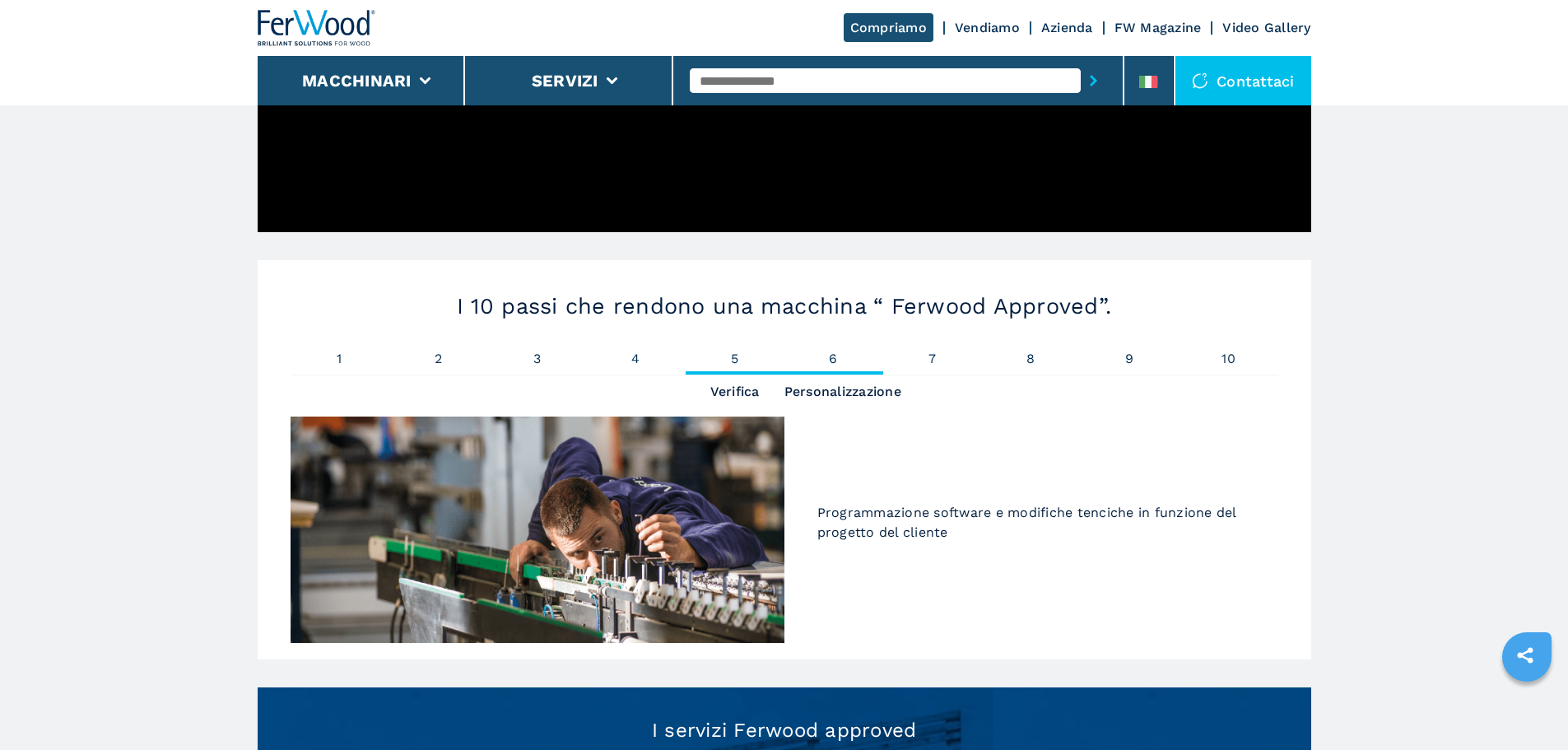
click at [740, 357] on span "5" at bounding box center [735, 359] width 99 height 13
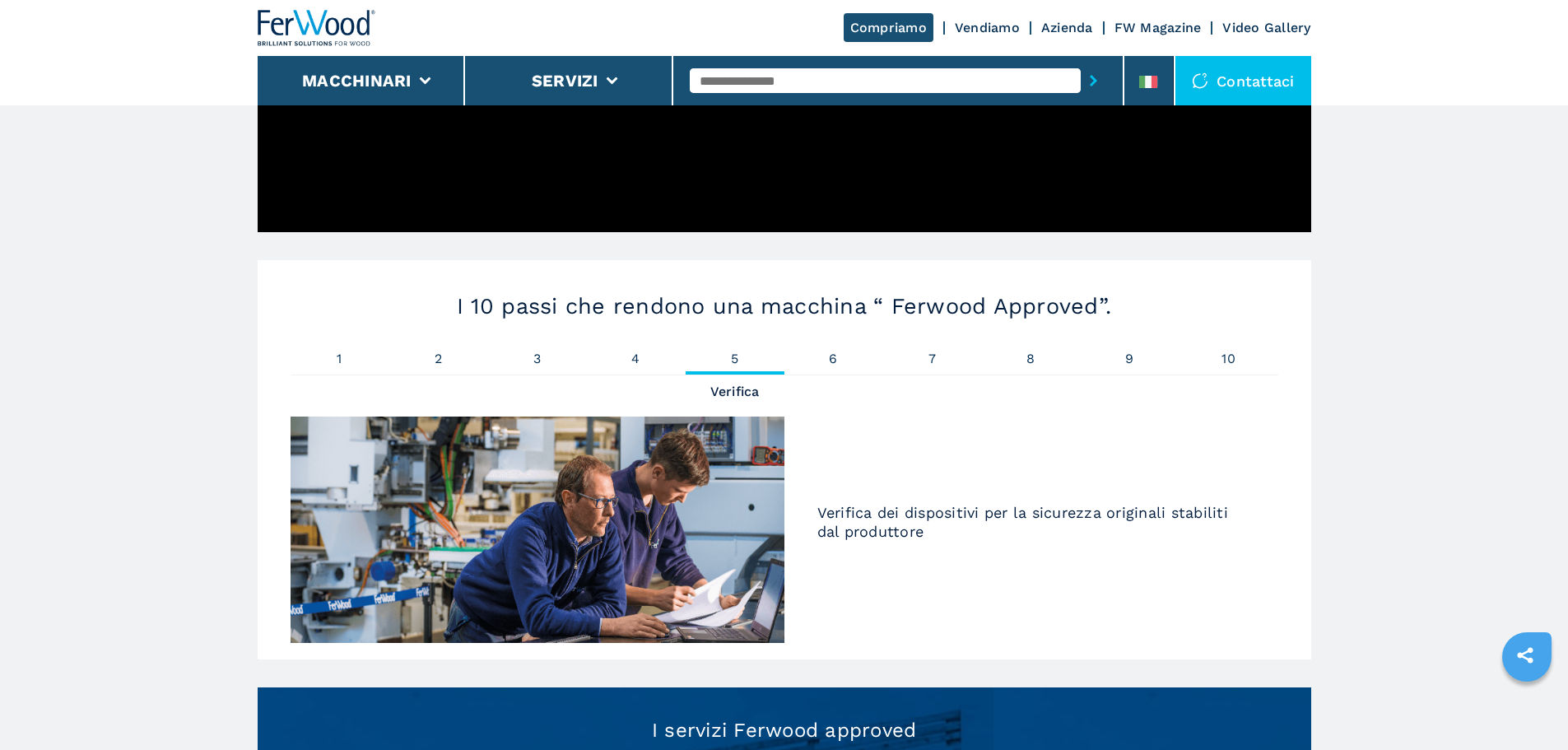
click at [978, 375] on ul "1 Pulitura 2 Verniciatura 3 Sostituzione 4 Controllo 5 Verifica 6 Personalizzaz…" at bounding box center [784, 364] width 988 height 23
click at [932, 366] on li "7 Preparazione" at bounding box center [932, 364] width 99 height 22
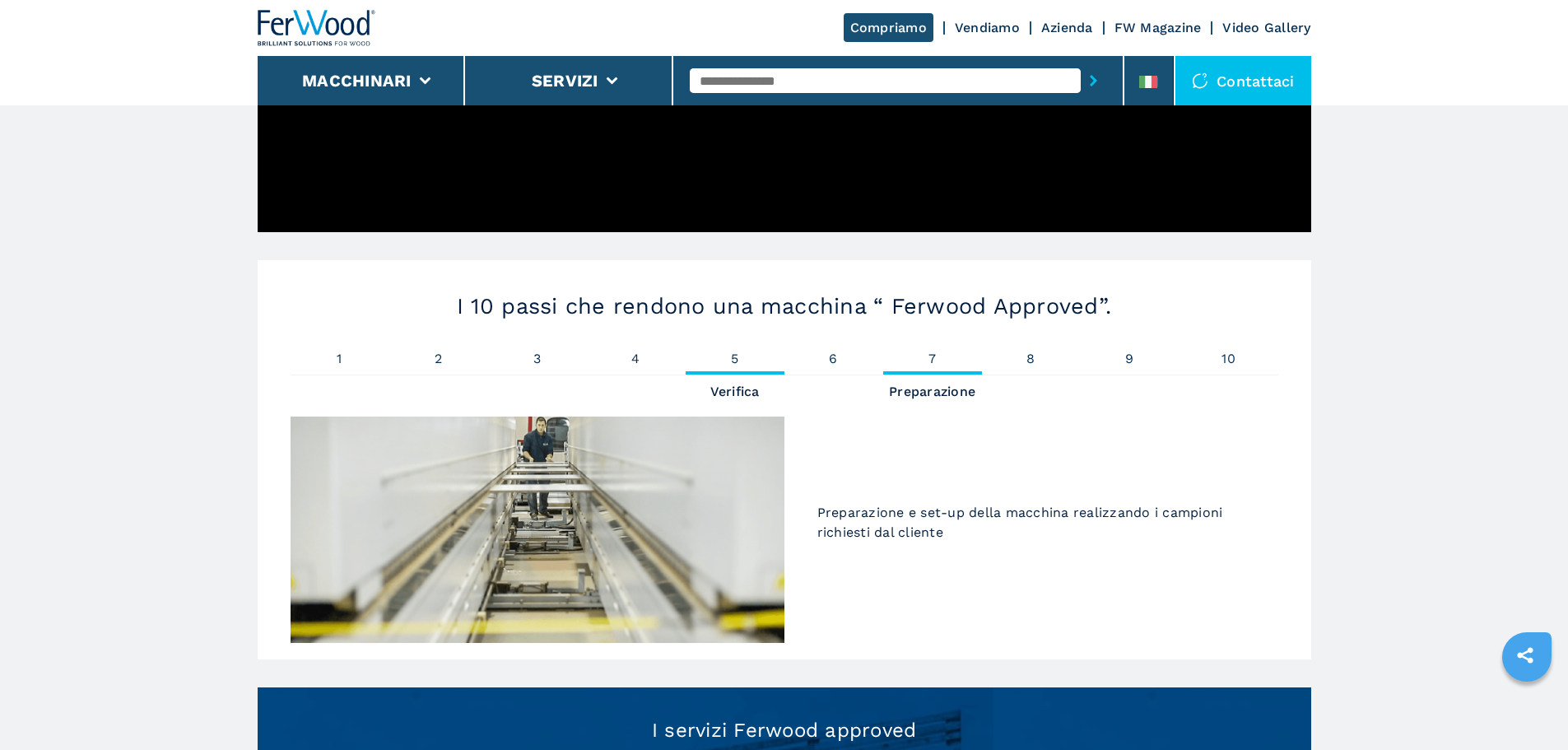
click at [725, 359] on span "5" at bounding box center [735, 359] width 99 height 13
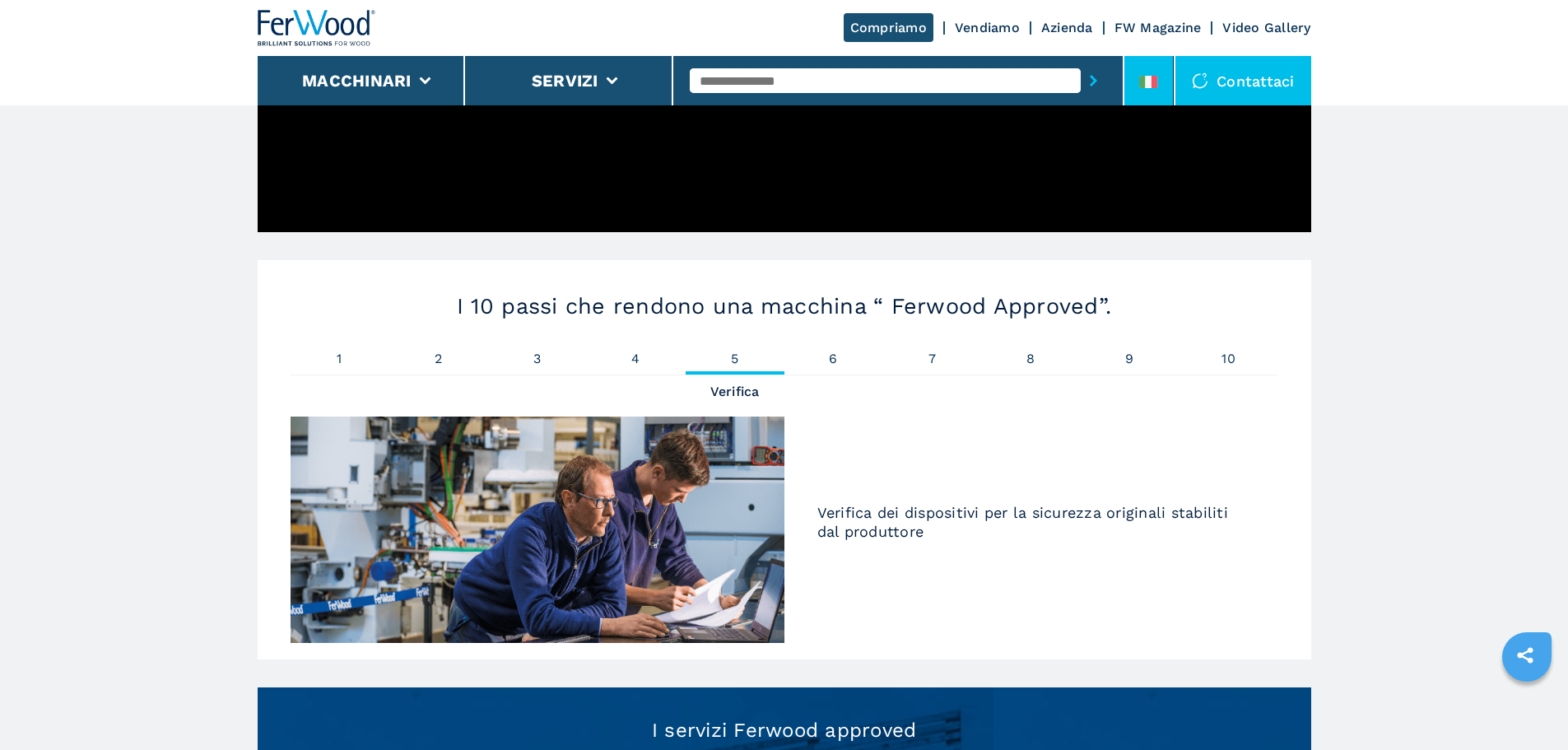
click at [1129, 94] on li at bounding box center [1149, 80] width 50 height 50
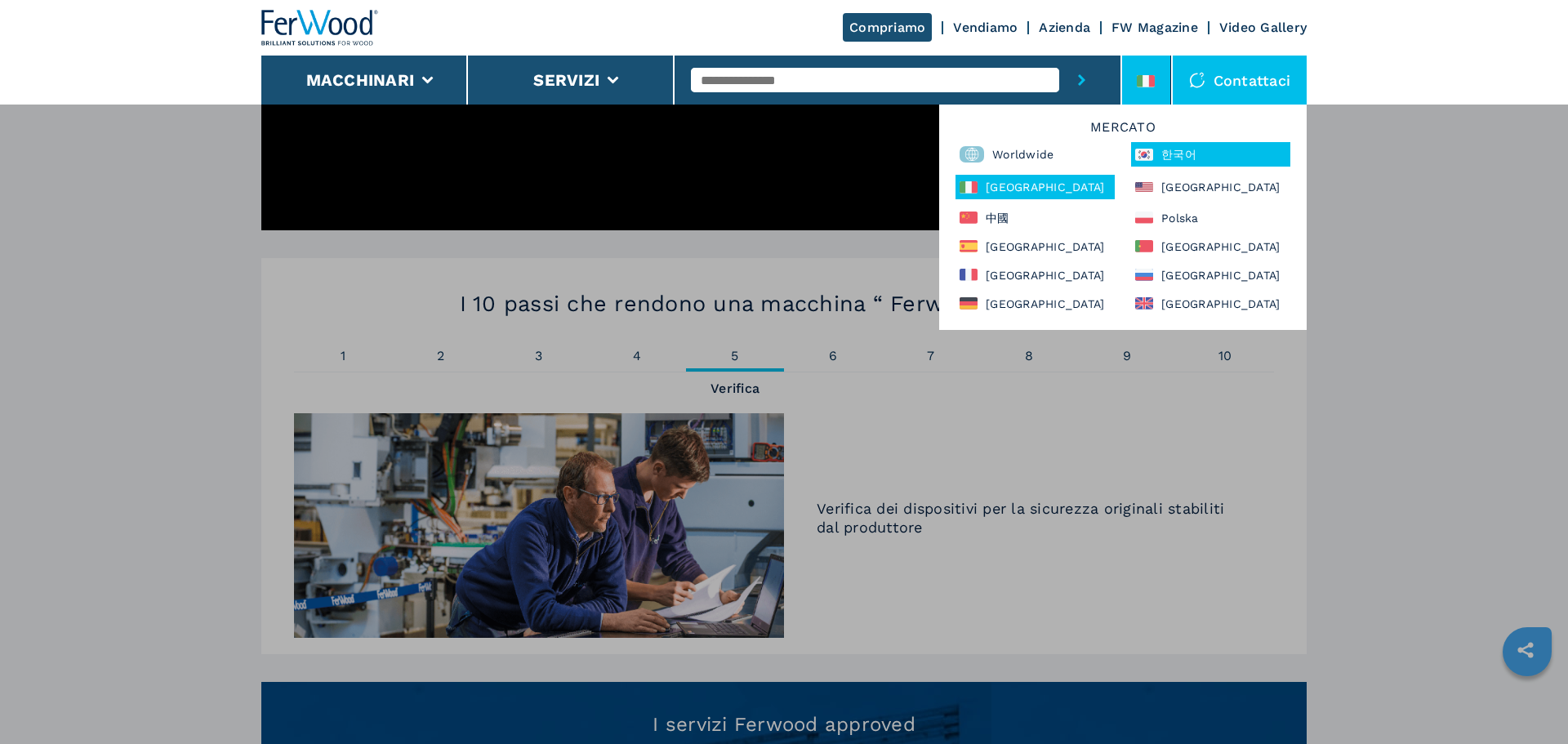
click at [1177, 160] on div "한국어" at bounding box center [1211, 154] width 159 height 24
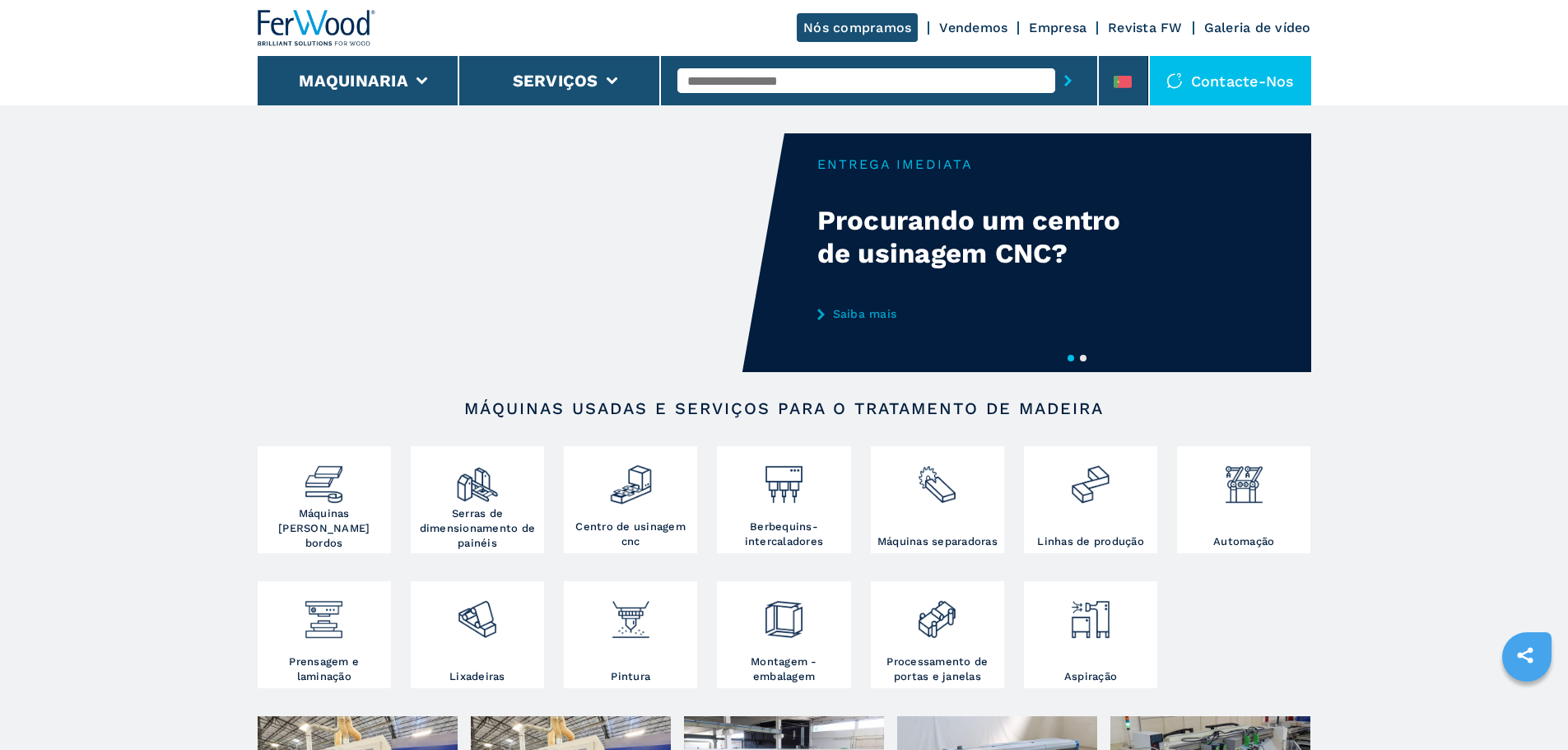
click at [957, 18] on div "Nós compramos Vendemos Empresa Revista FW Galeria de vídeo" at bounding box center [784, 28] width 1053 height 56
click at [956, 21] on link "Vendemos" at bounding box center [973, 27] width 68 height 16
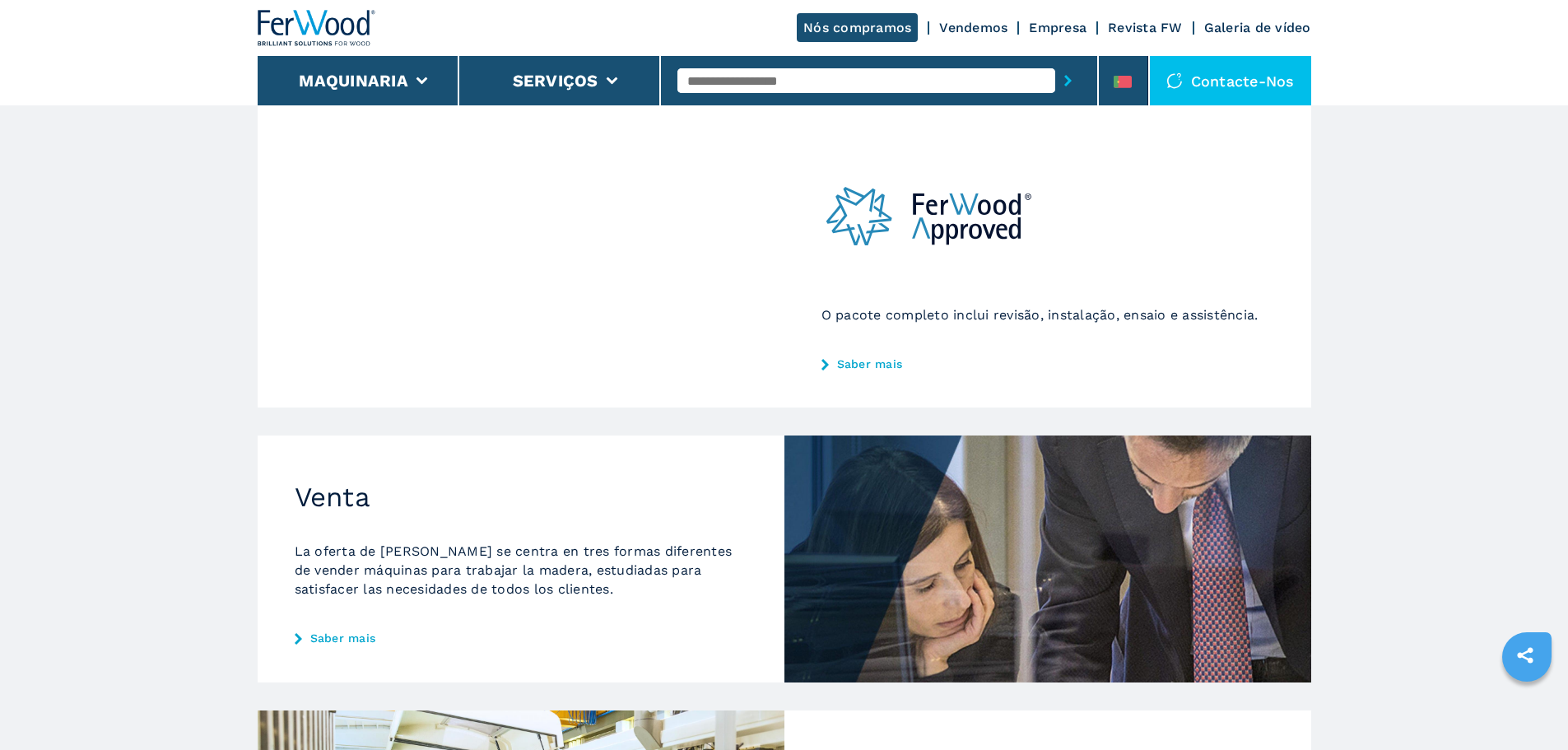
scroll to position [412, 0]
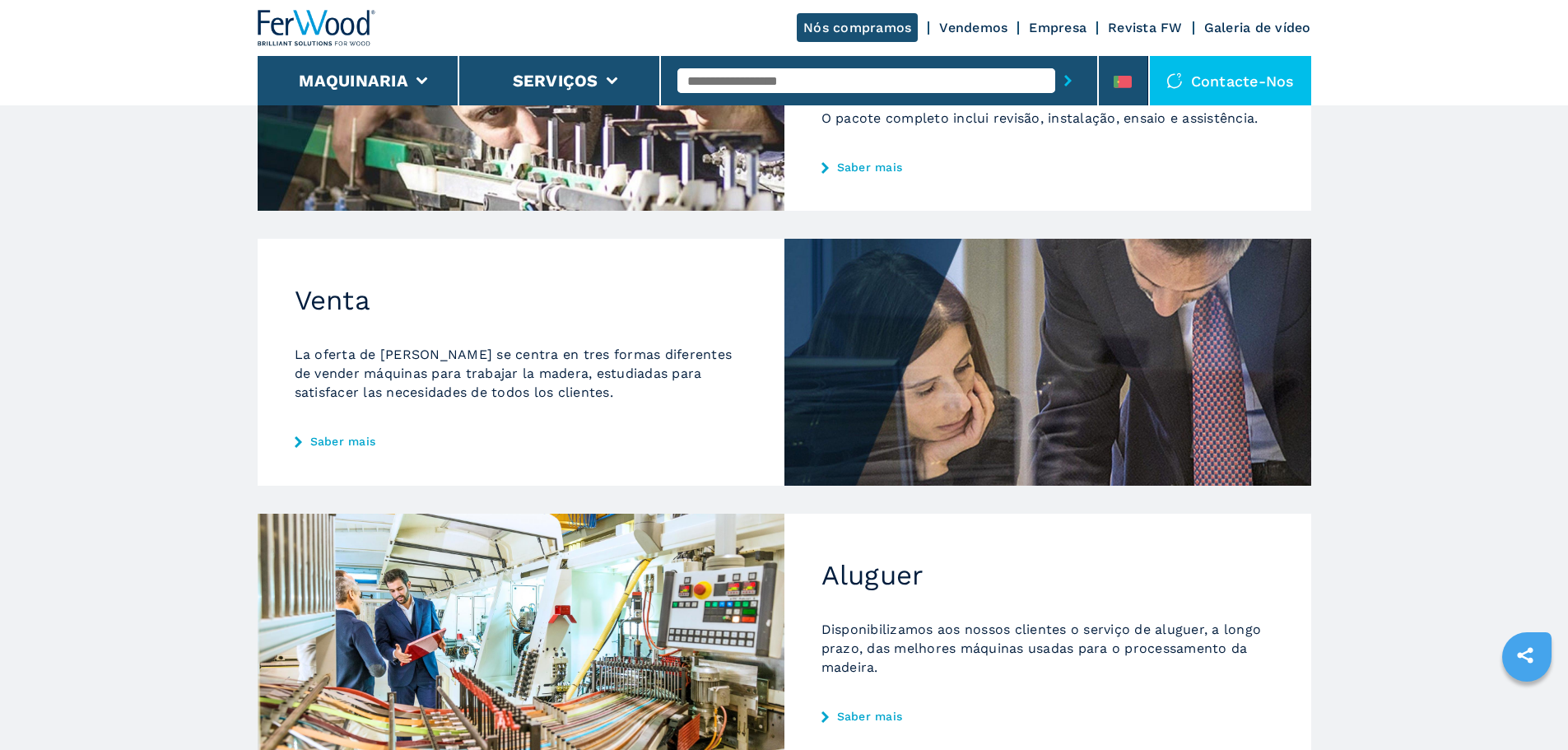
click at [345, 445] on link "Saber mais" at bounding box center [520, 441] width 453 height 13
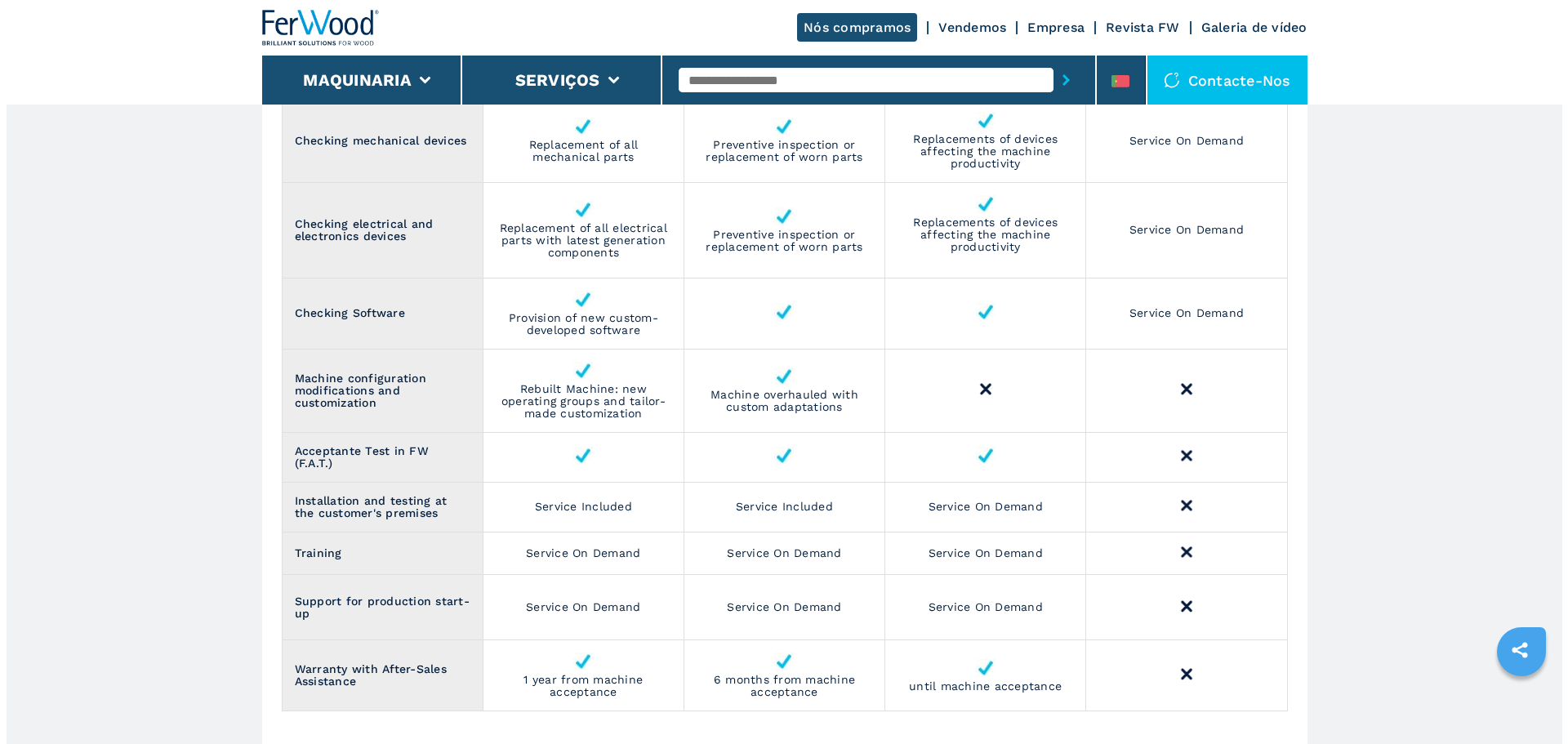
scroll to position [2205, 0]
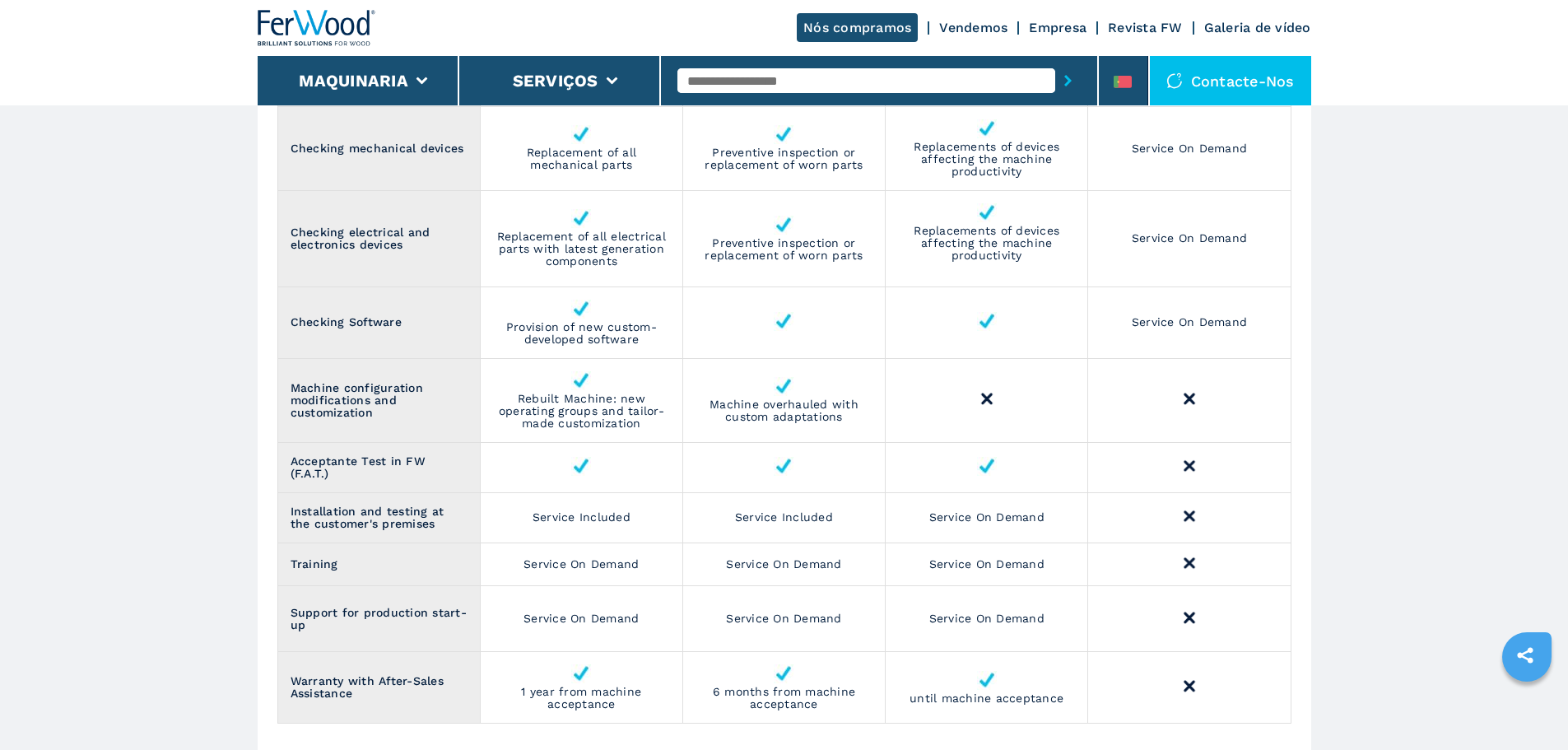
click at [1097, 84] on div at bounding box center [880, 80] width 438 height 50
click at [1123, 84] on icon at bounding box center [1123, 82] width 18 height 13
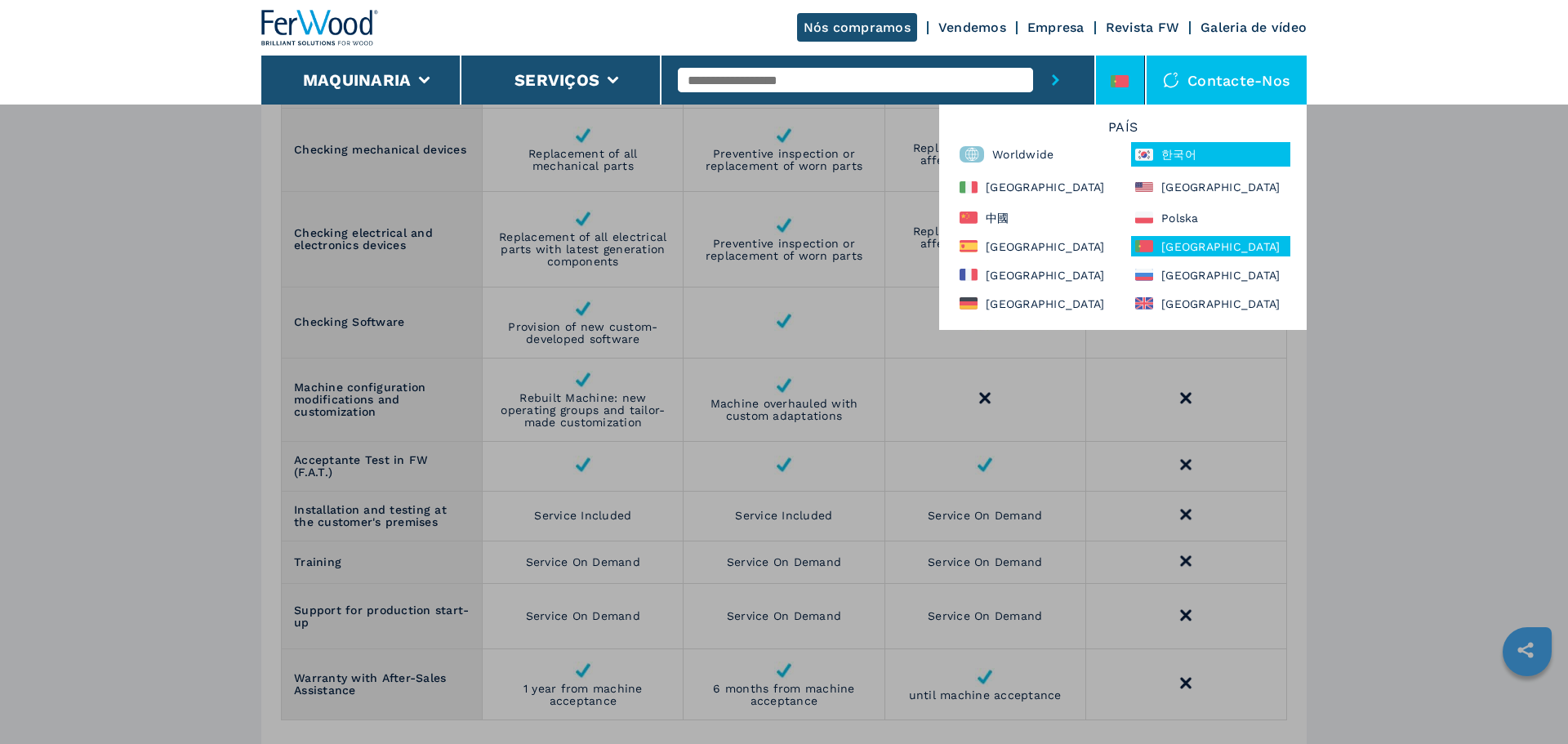
click at [1182, 150] on div "한국어" at bounding box center [1211, 154] width 159 height 24
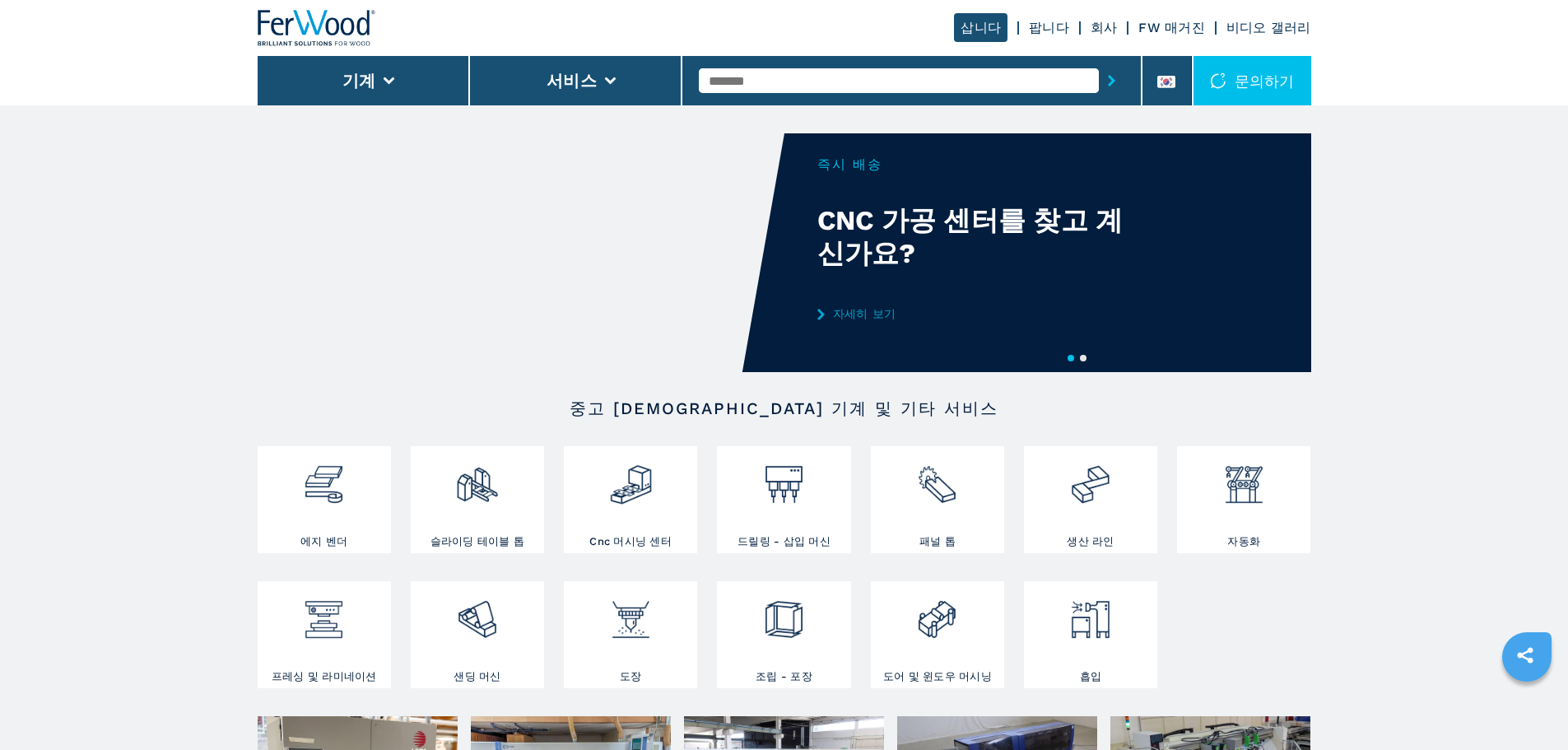
click at [1036, 25] on link "팝니다" at bounding box center [1049, 27] width 40 height 16
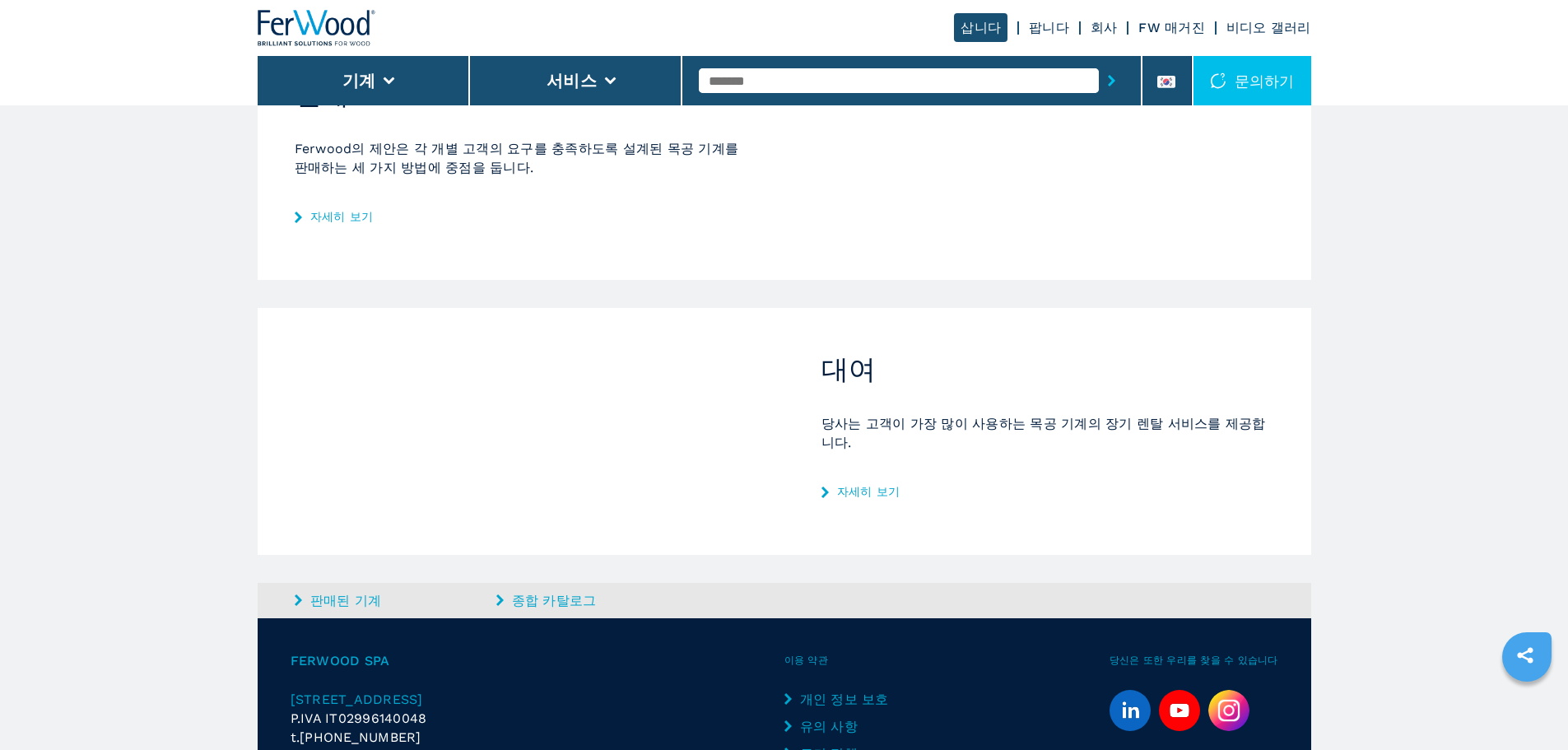
scroll to position [377, 0]
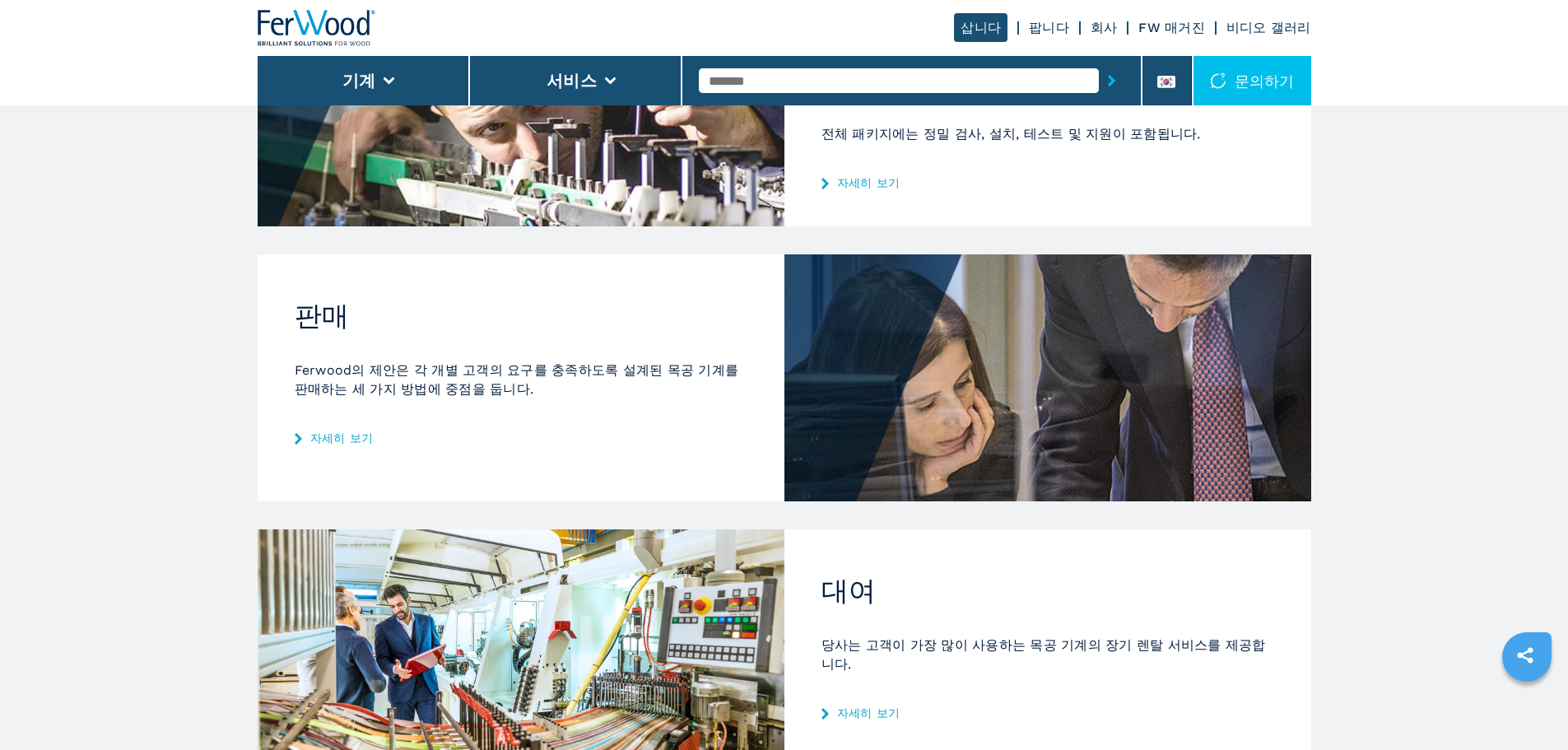
click at [326, 431] on link "자세히 보기" at bounding box center [520, 438] width 453 height 13
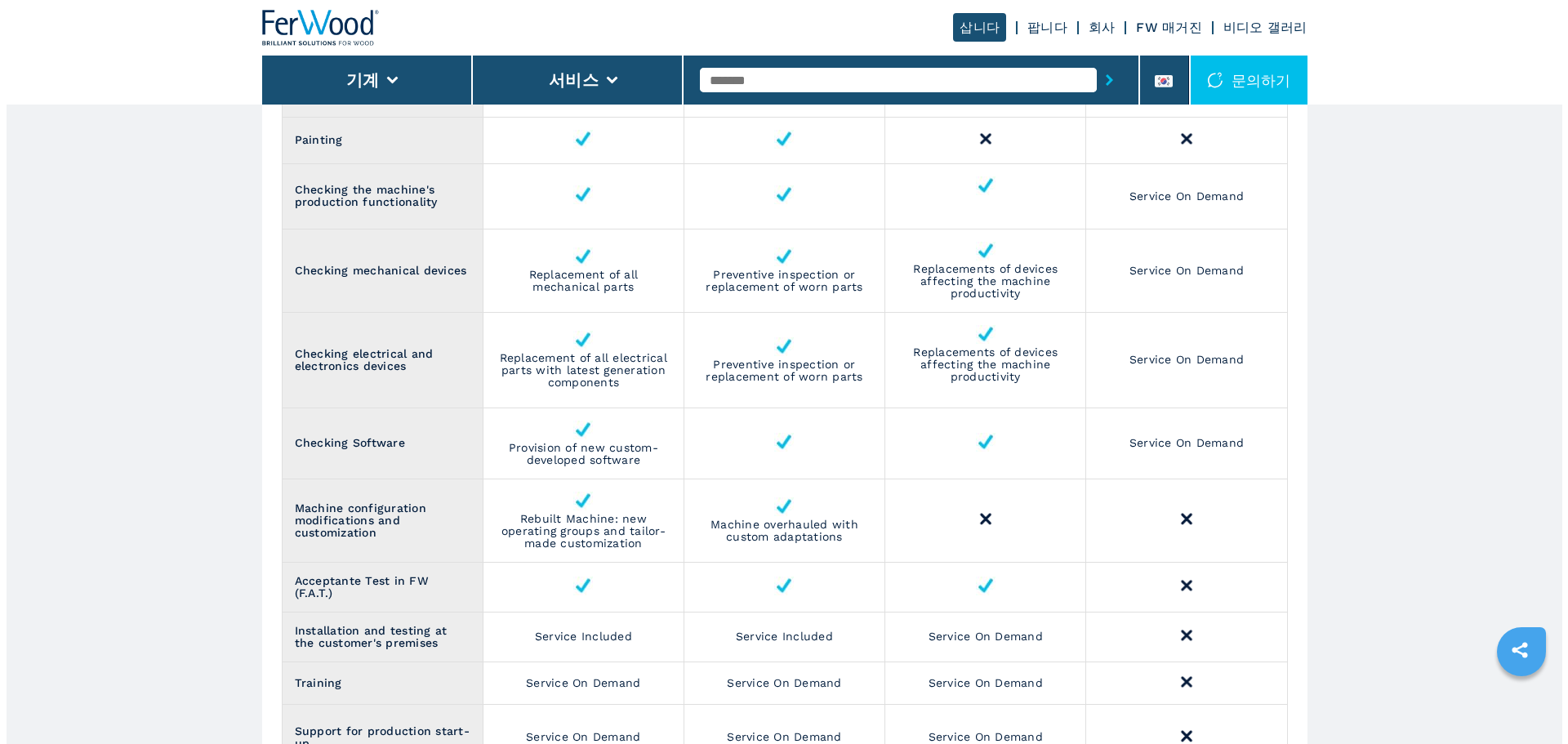
scroll to position [1879, 0]
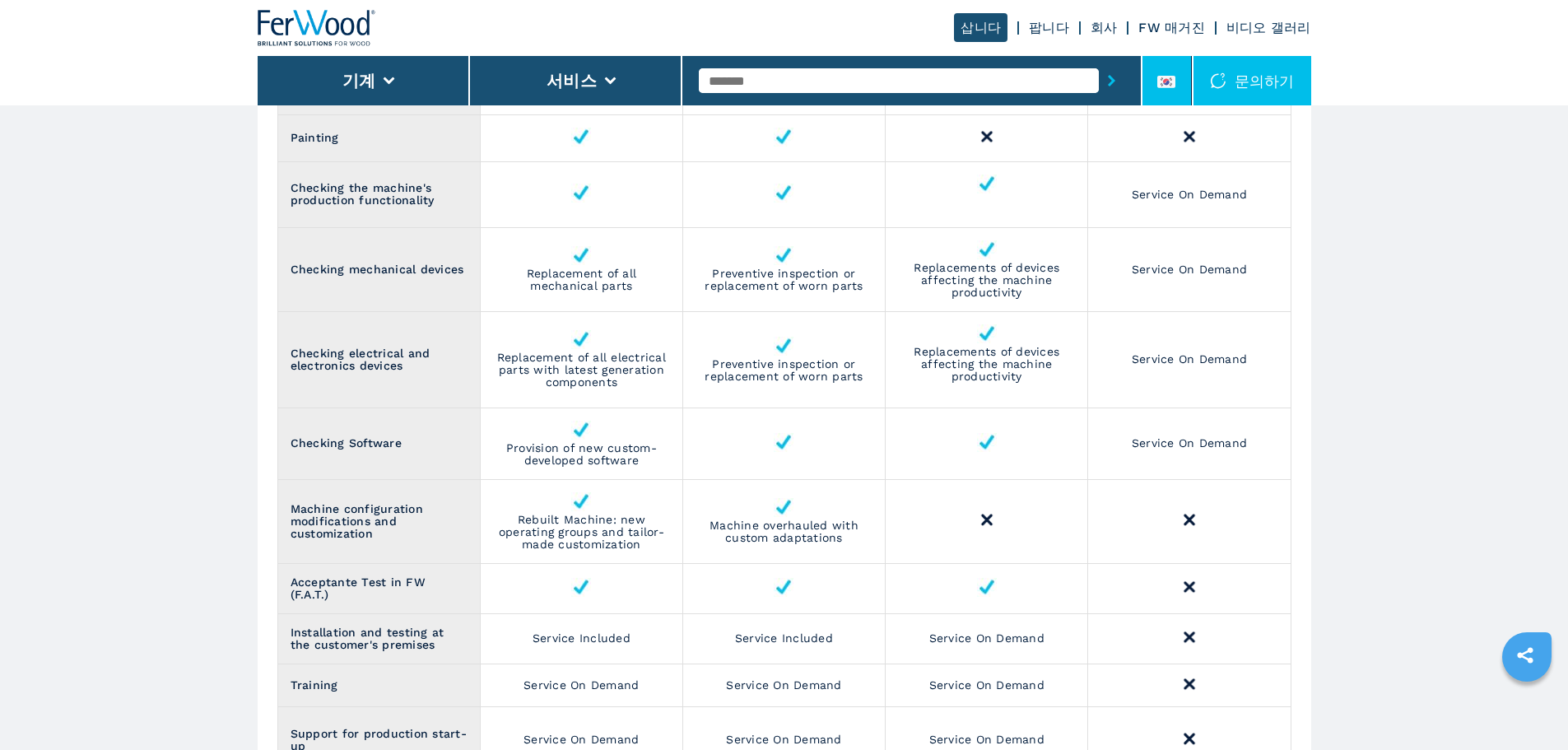
click at [1184, 93] on li at bounding box center [1167, 80] width 50 height 50
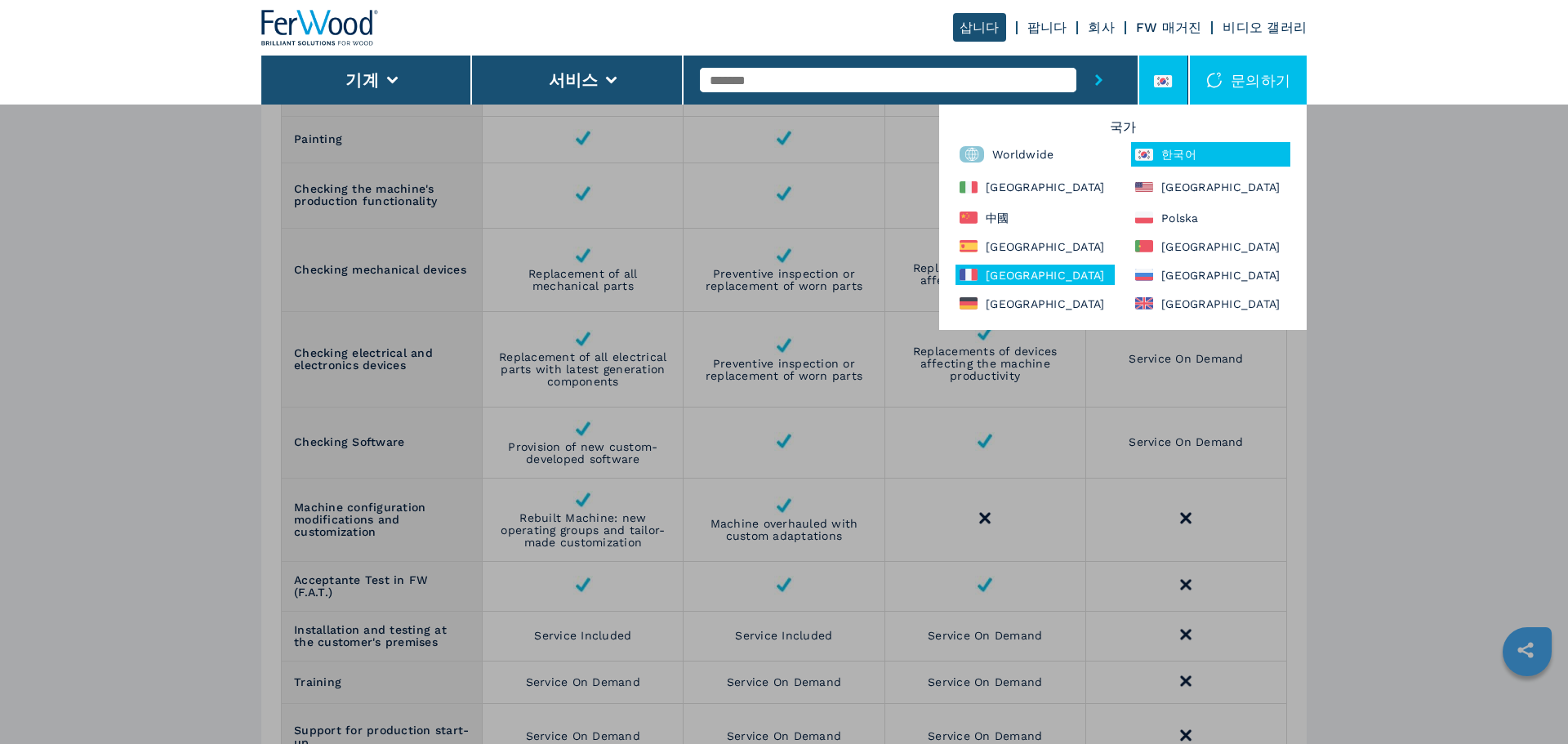
click at [992, 274] on div "[GEOGRAPHIC_DATA]" at bounding box center [1035, 275] width 159 height 20
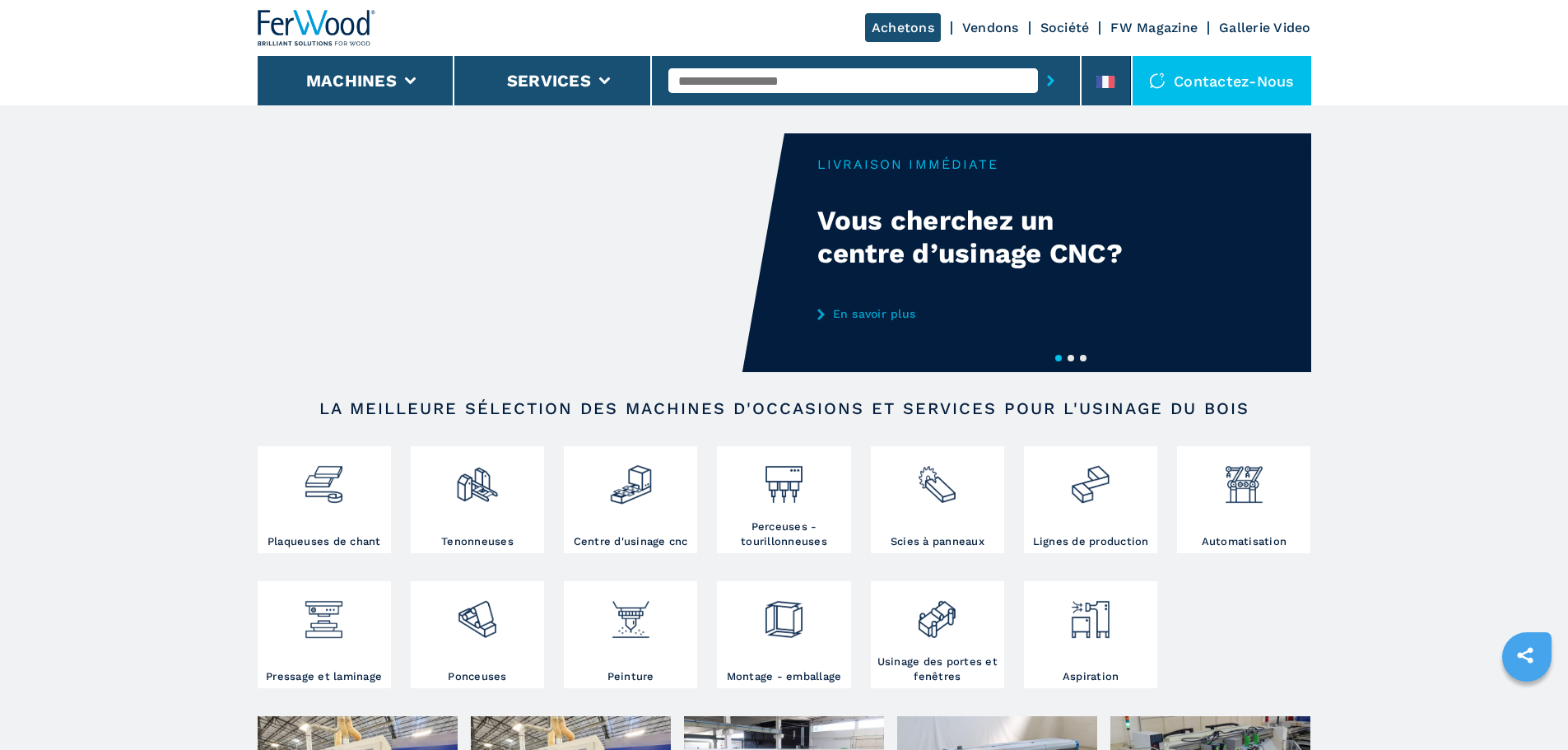
click at [1007, 30] on link "Vendons" at bounding box center [990, 27] width 57 height 16
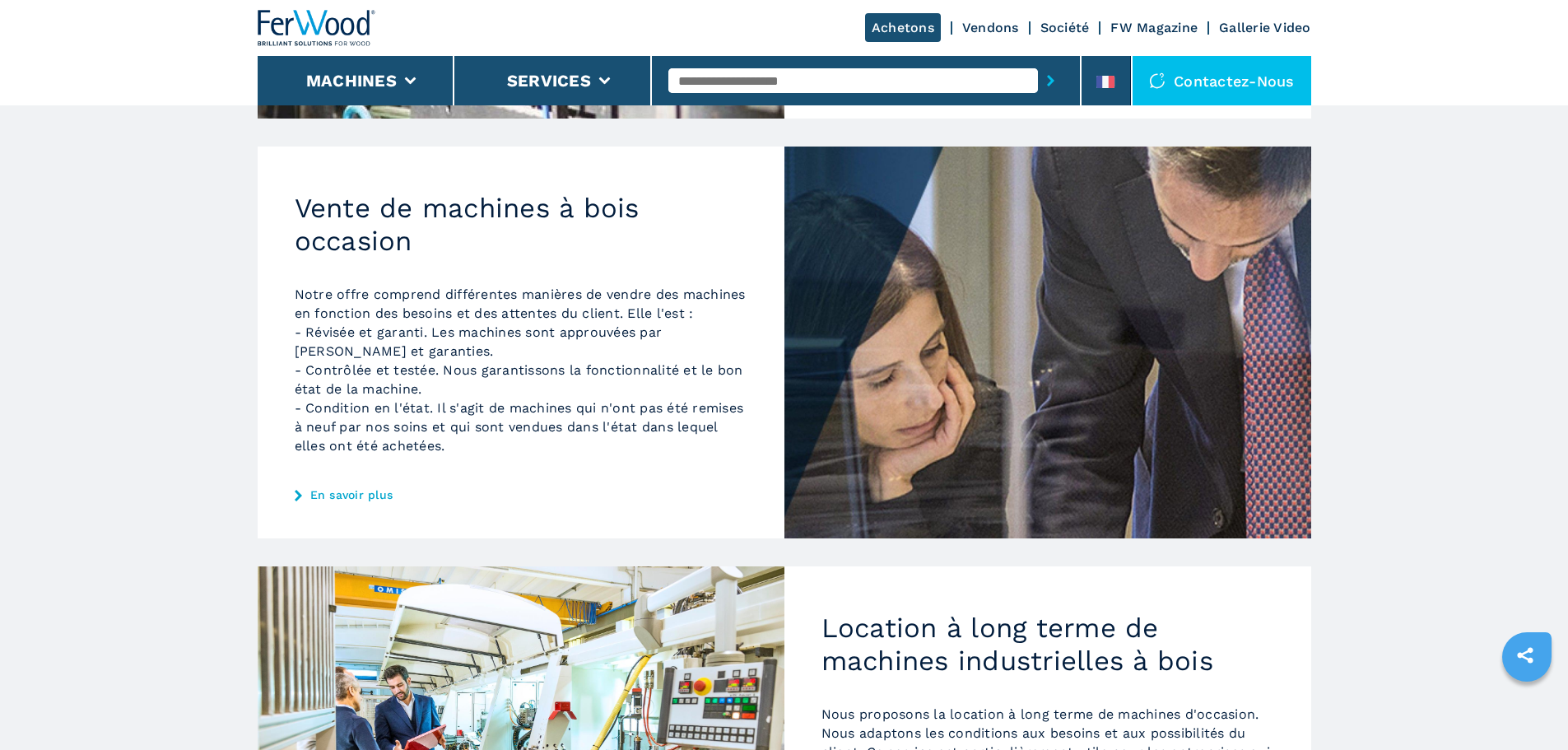
scroll to position [823, 0]
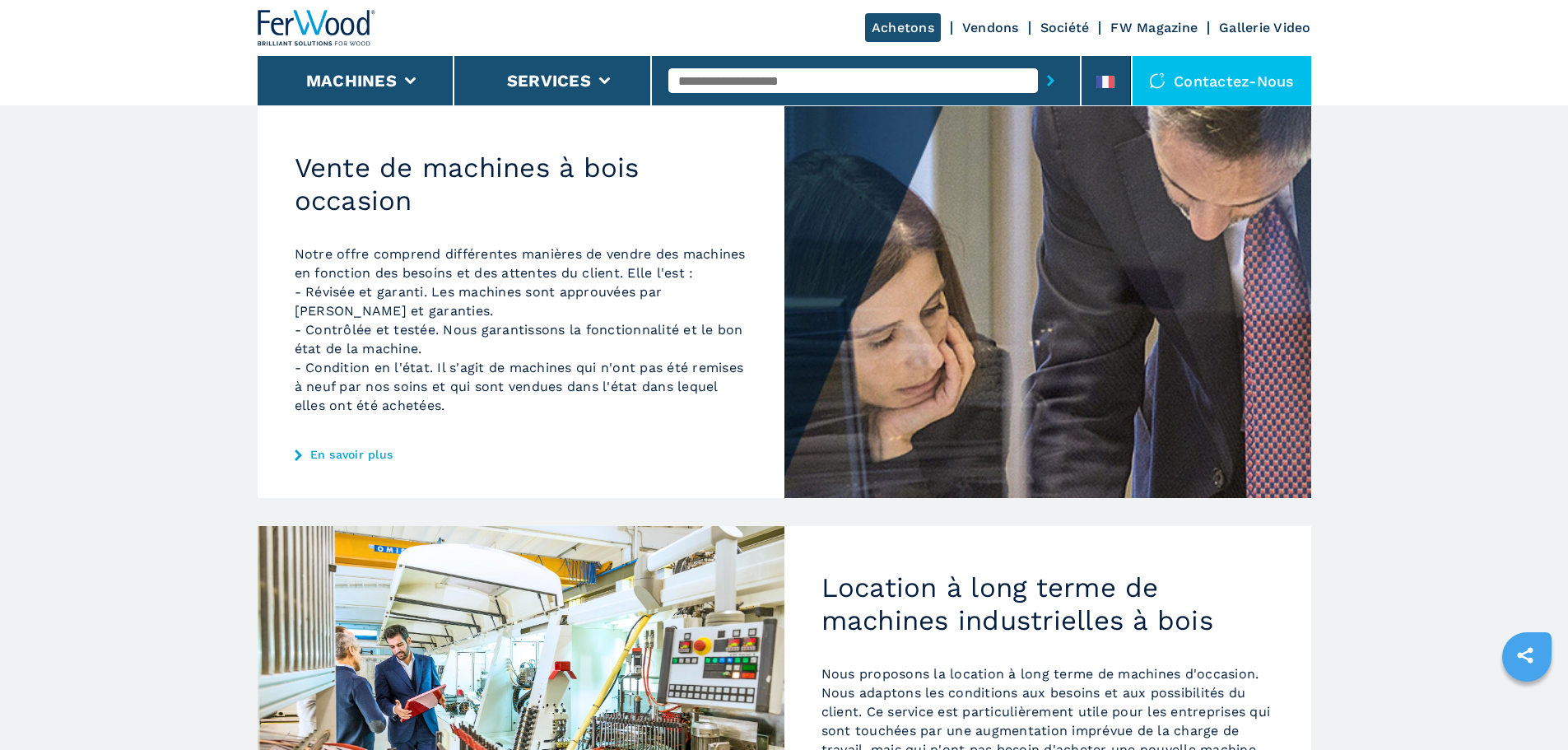
click at [321, 461] on link "En savoir plus" at bounding box center [520, 455] width 453 height 13
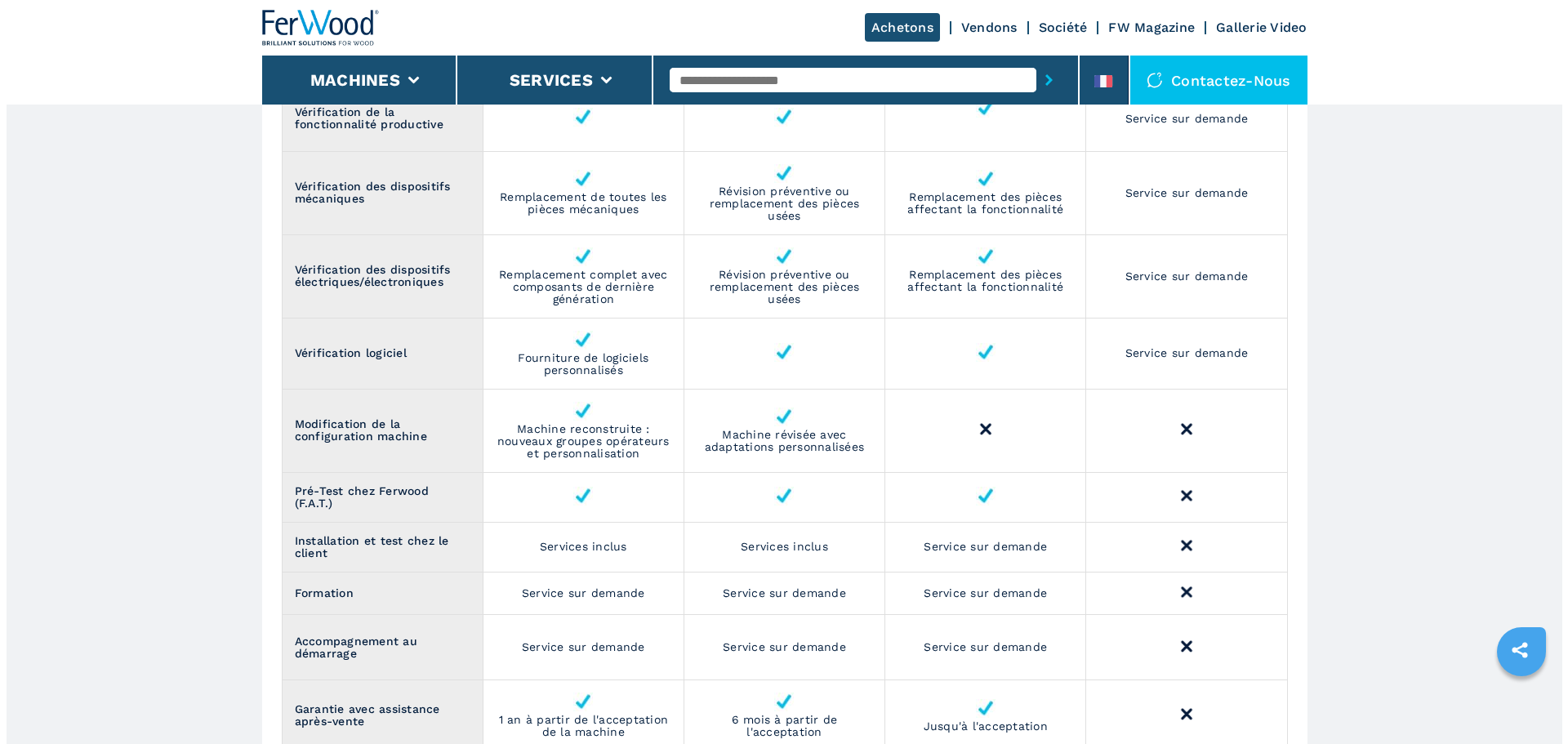
scroll to position [2205, 0]
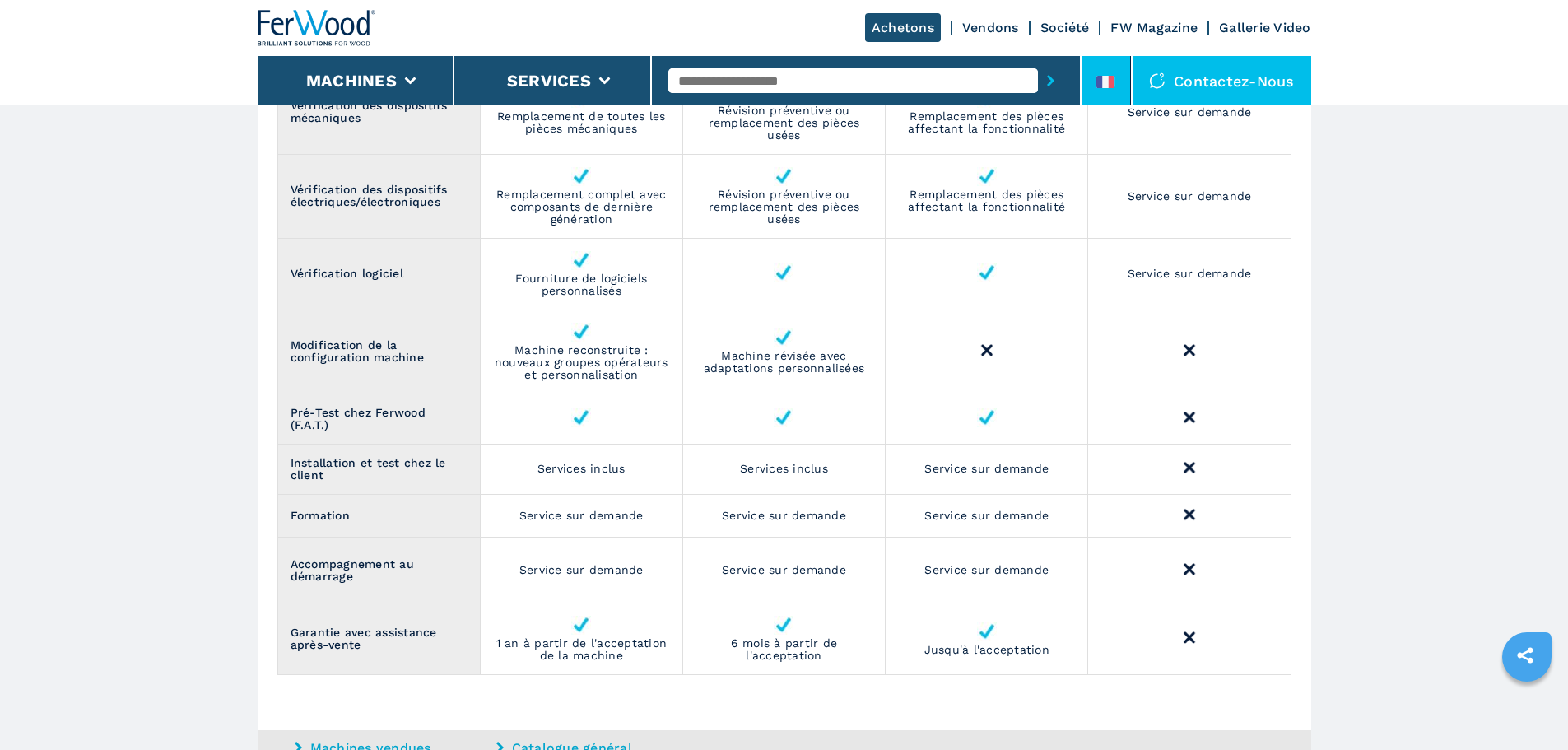
click at [1118, 57] on li at bounding box center [1106, 80] width 50 height 50
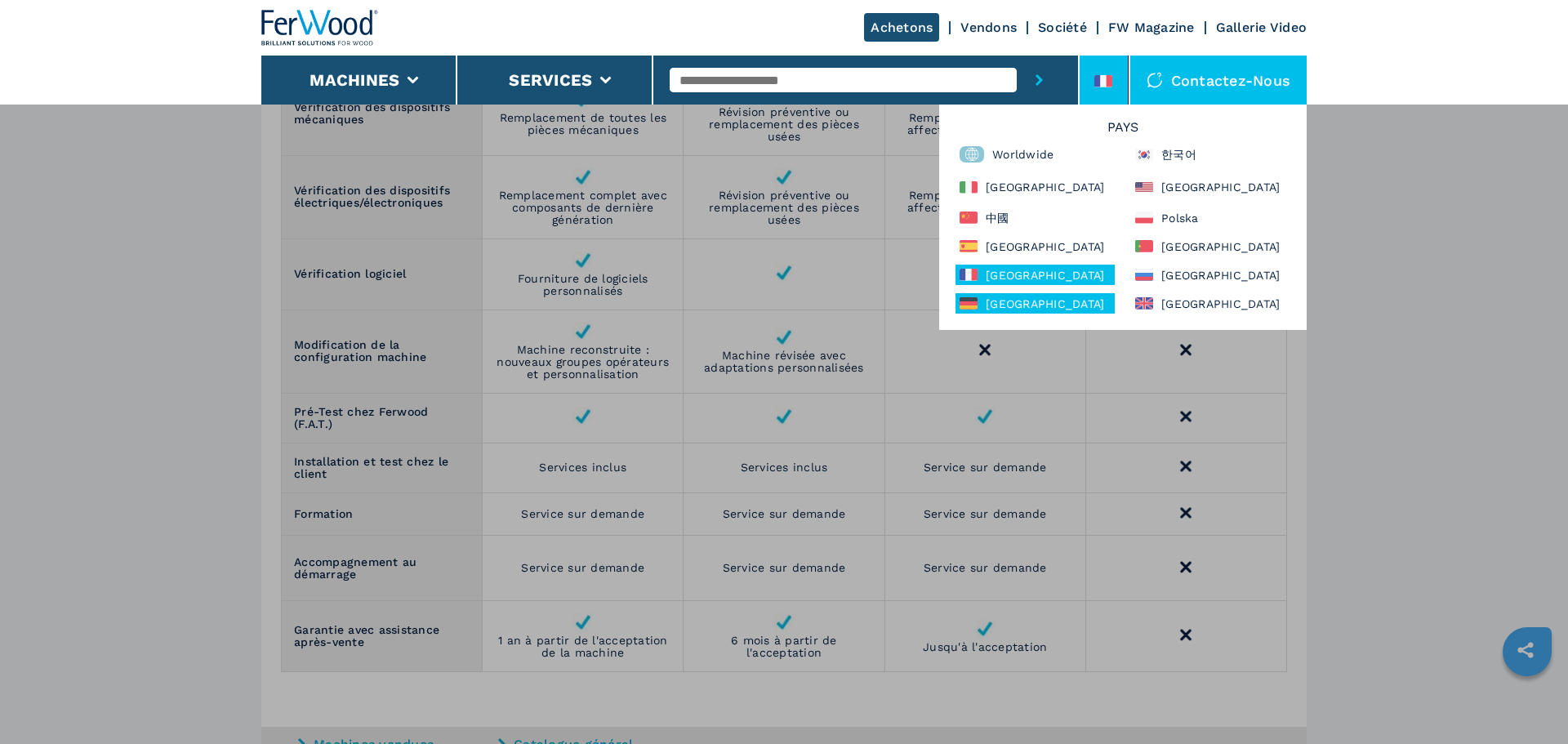
click at [1061, 308] on div "[GEOGRAPHIC_DATA]" at bounding box center [1035, 303] width 159 height 20
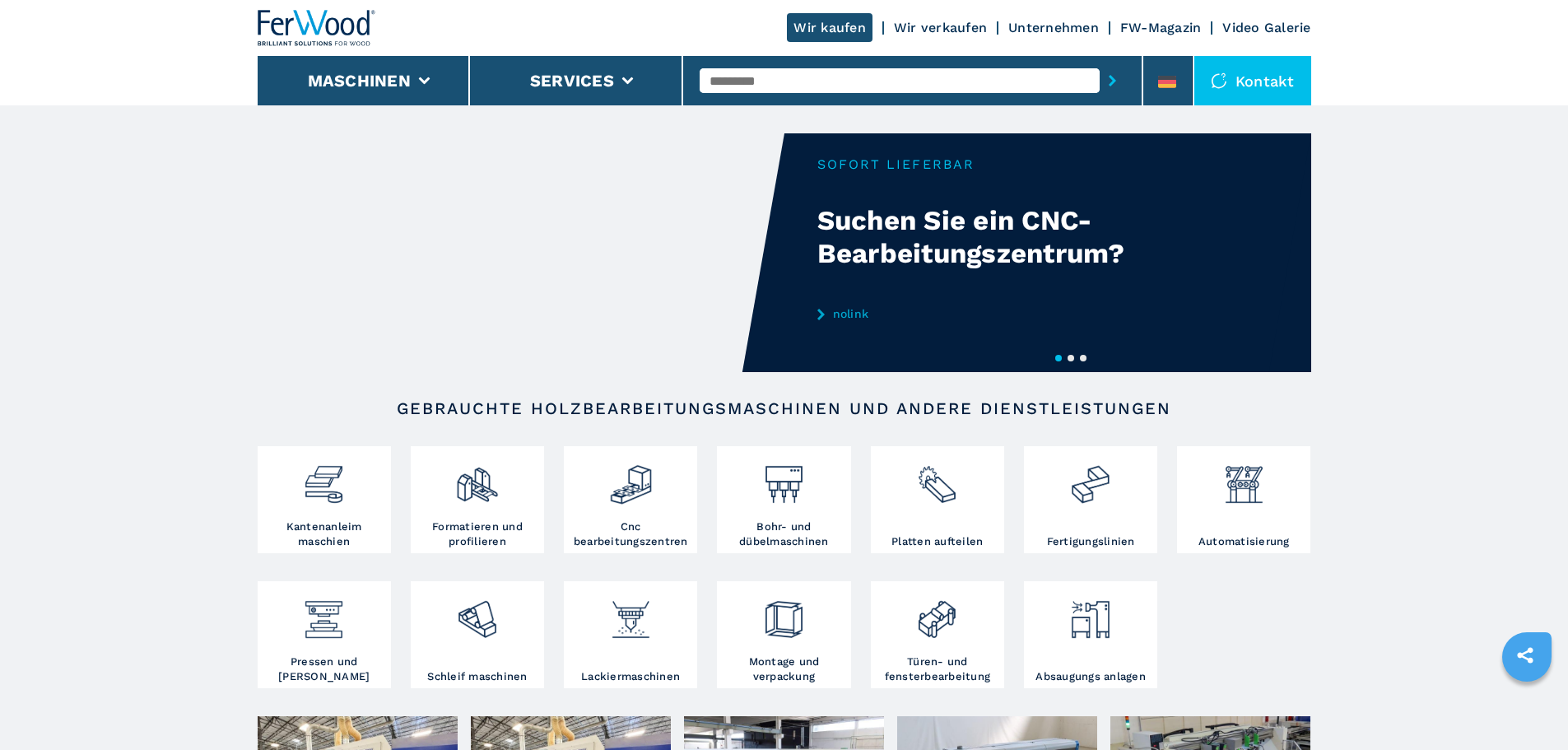
click at [944, 22] on link "Wir verkaufen" at bounding box center [940, 27] width 93 height 16
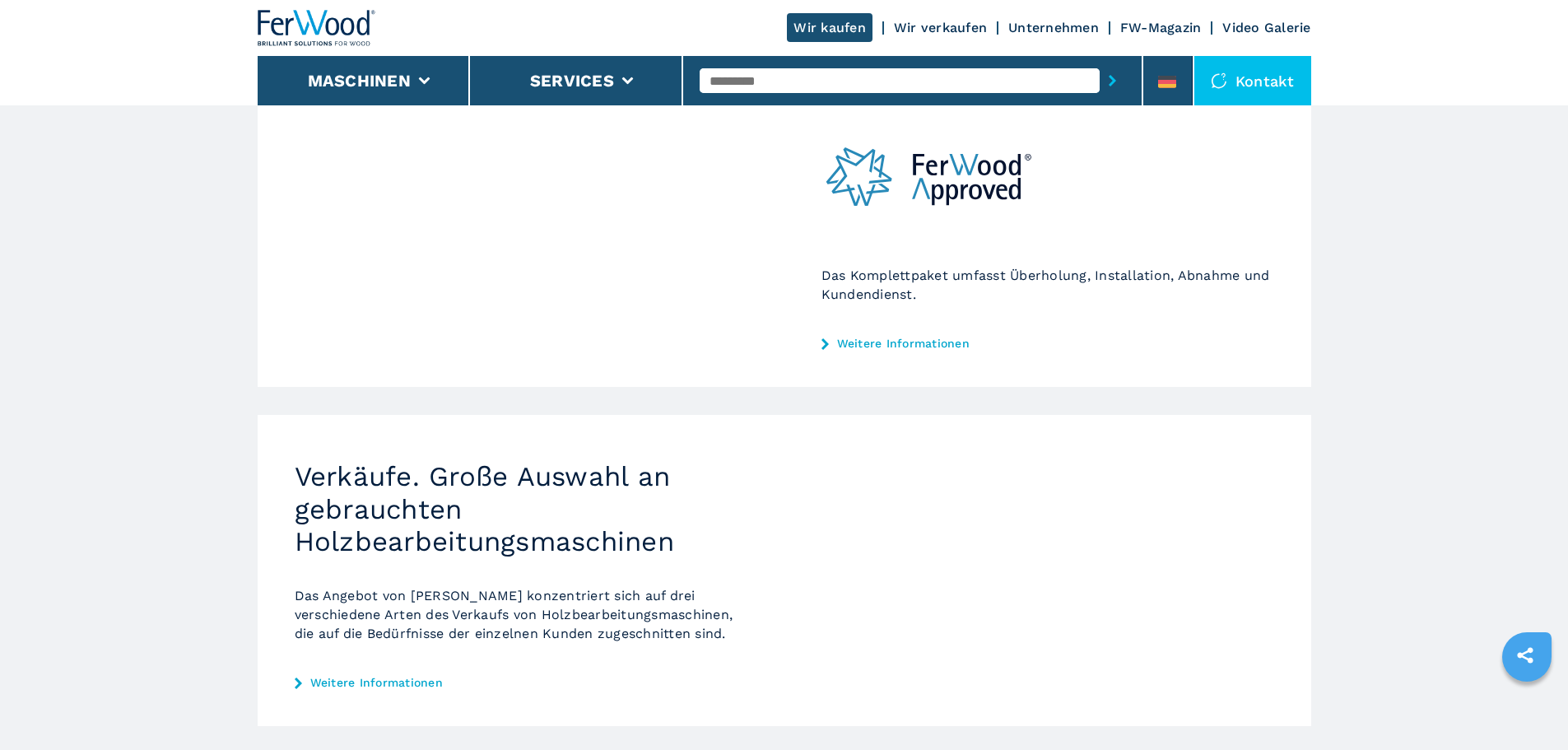
scroll to position [525, 0]
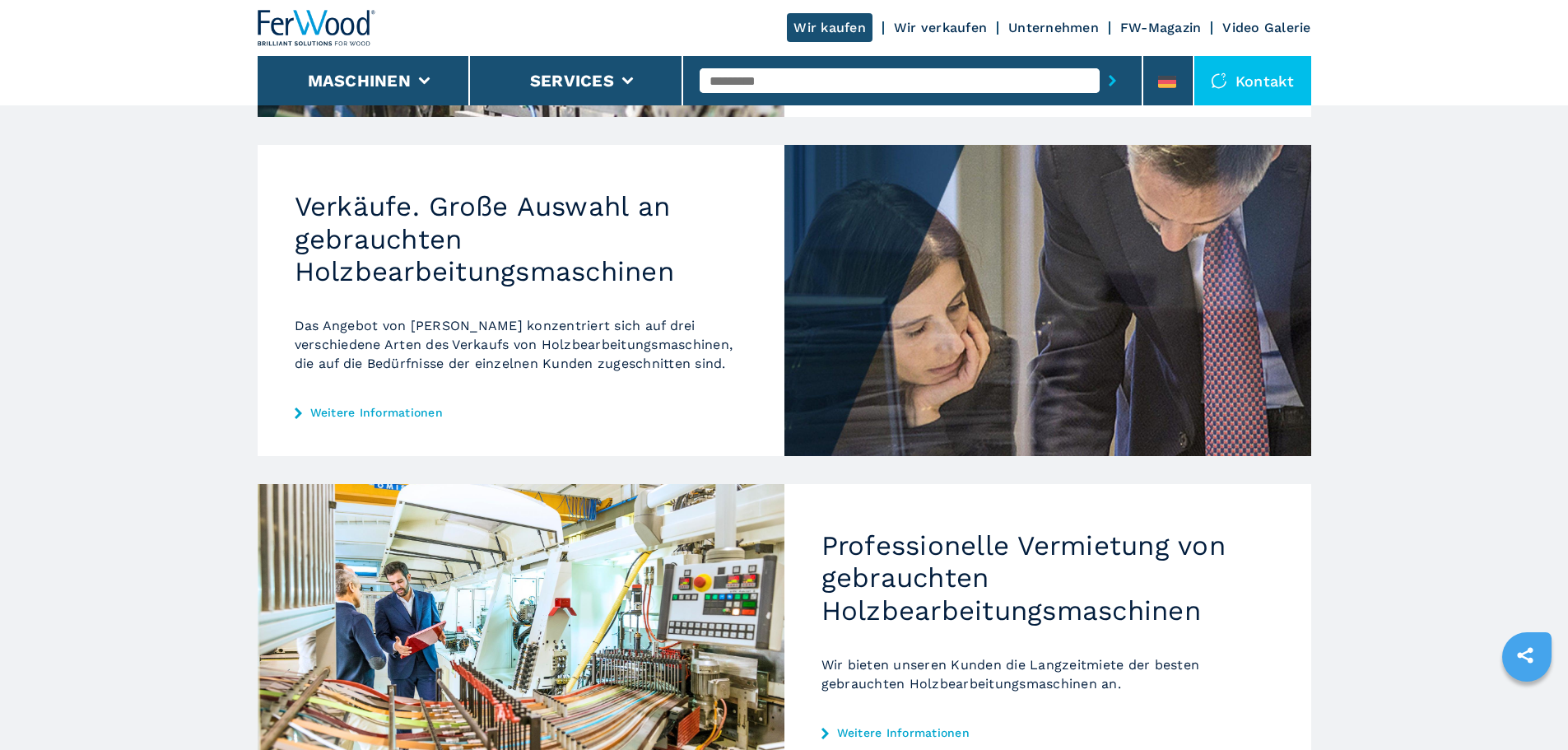
click at [413, 421] on div "Verkäufe. Große Auswahl an gebrauchten Holzbearbeitungsmaschinen Das Angebot vo…" at bounding box center [520, 300] width 527 height 311
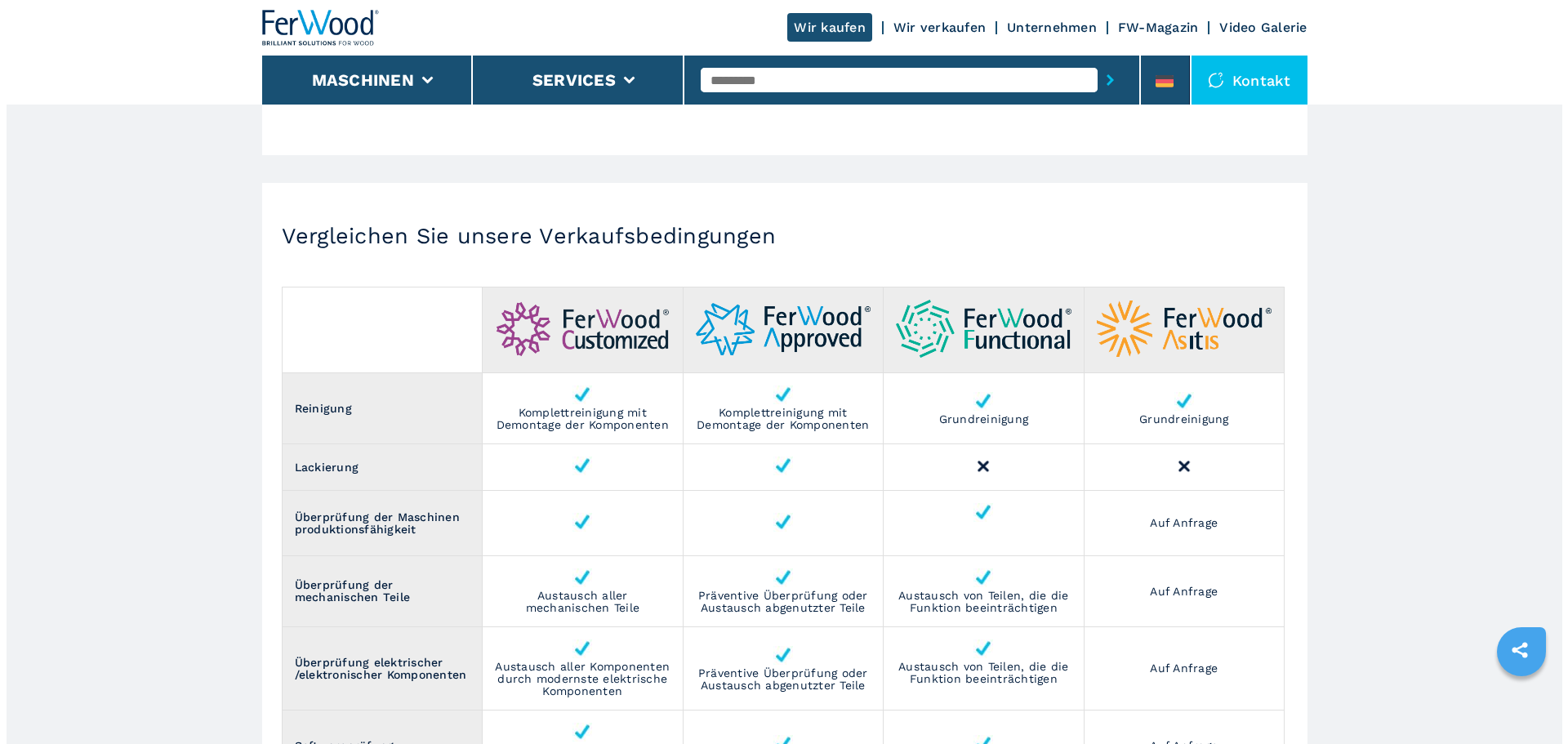
scroll to position [1634, 0]
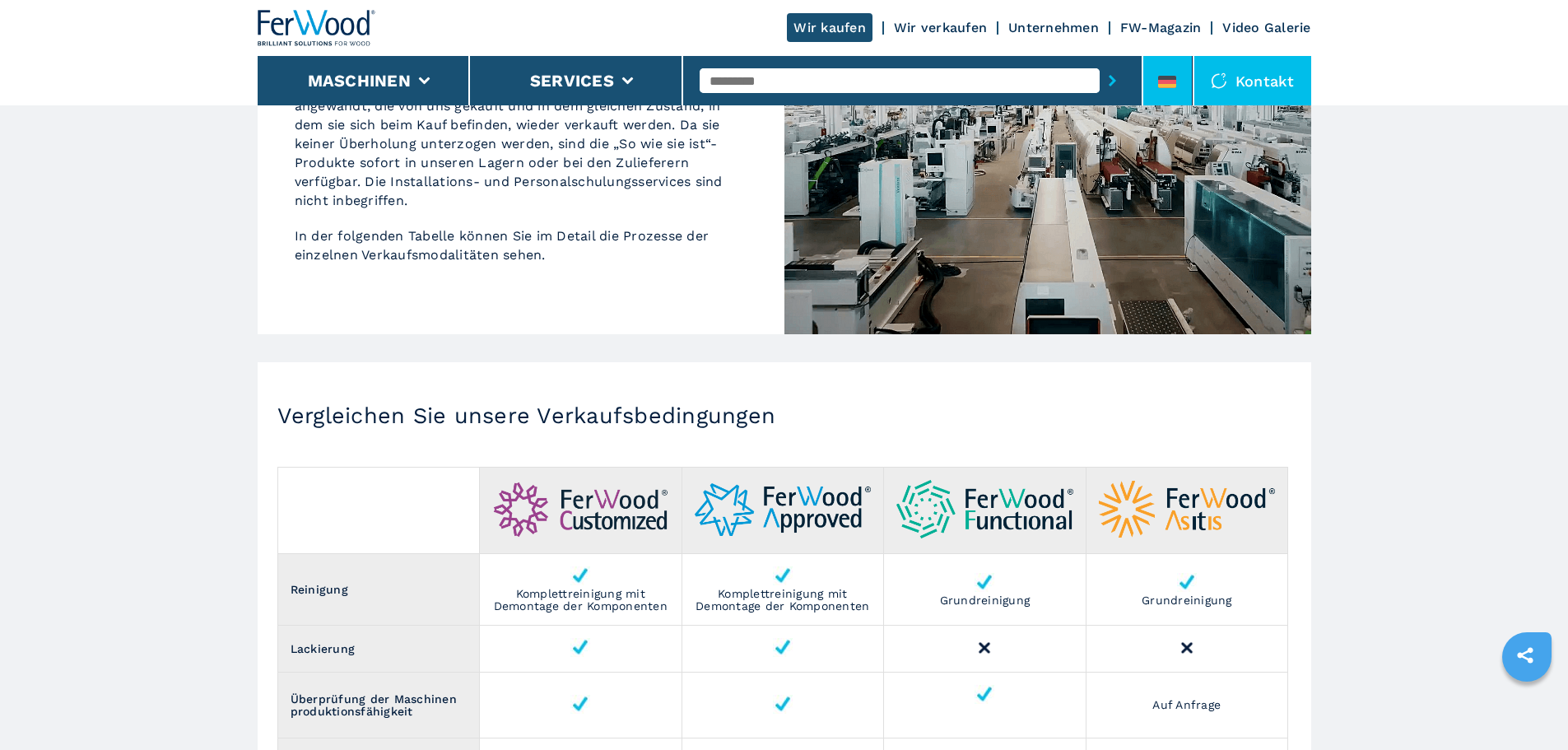
click at [1164, 78] on icon at bounding box center [1167, 78] width 18 height 4
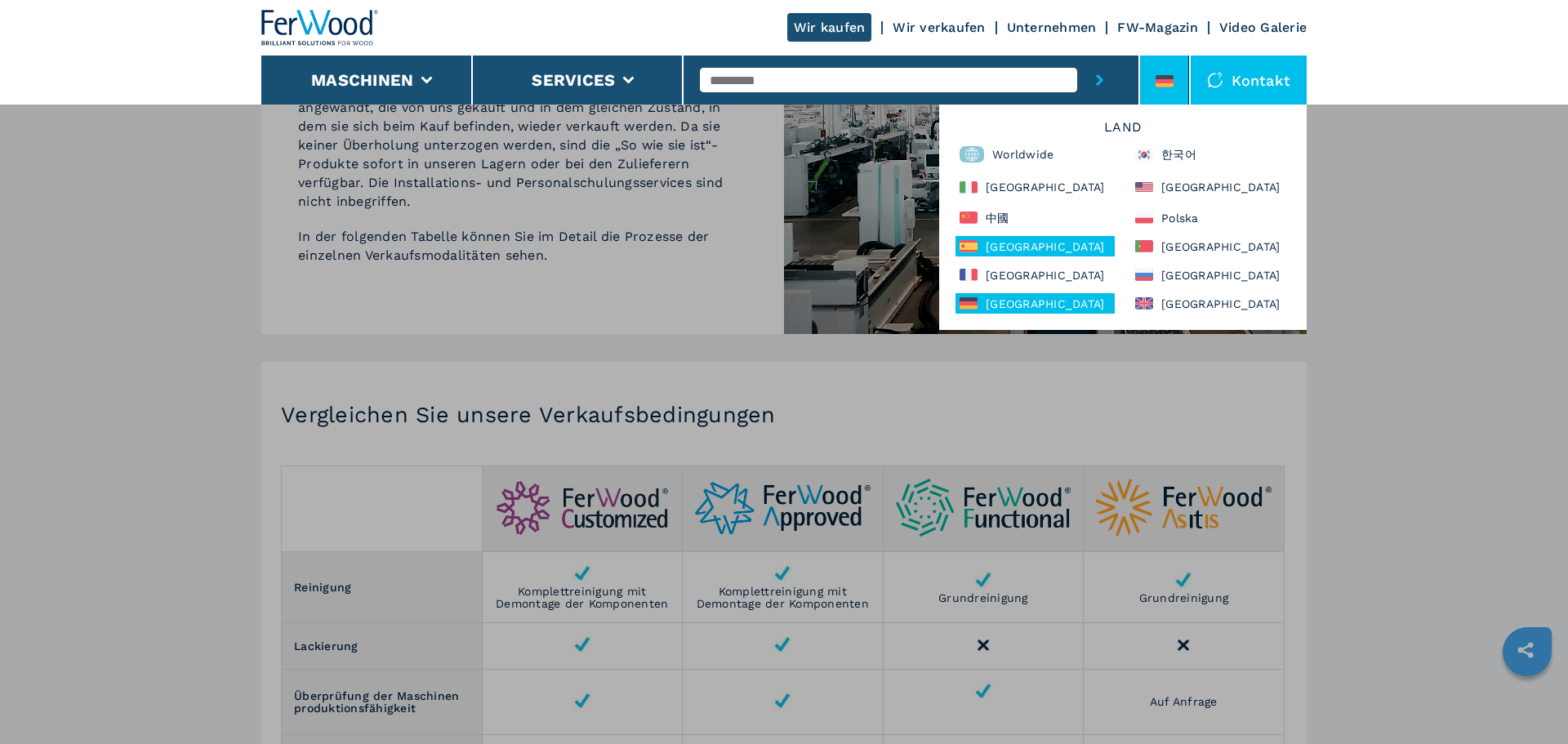
click at [1047, 246] on div "[GEOGRAPHIC_DATA]" at bounding box center [1035, 246] width 159 height 20
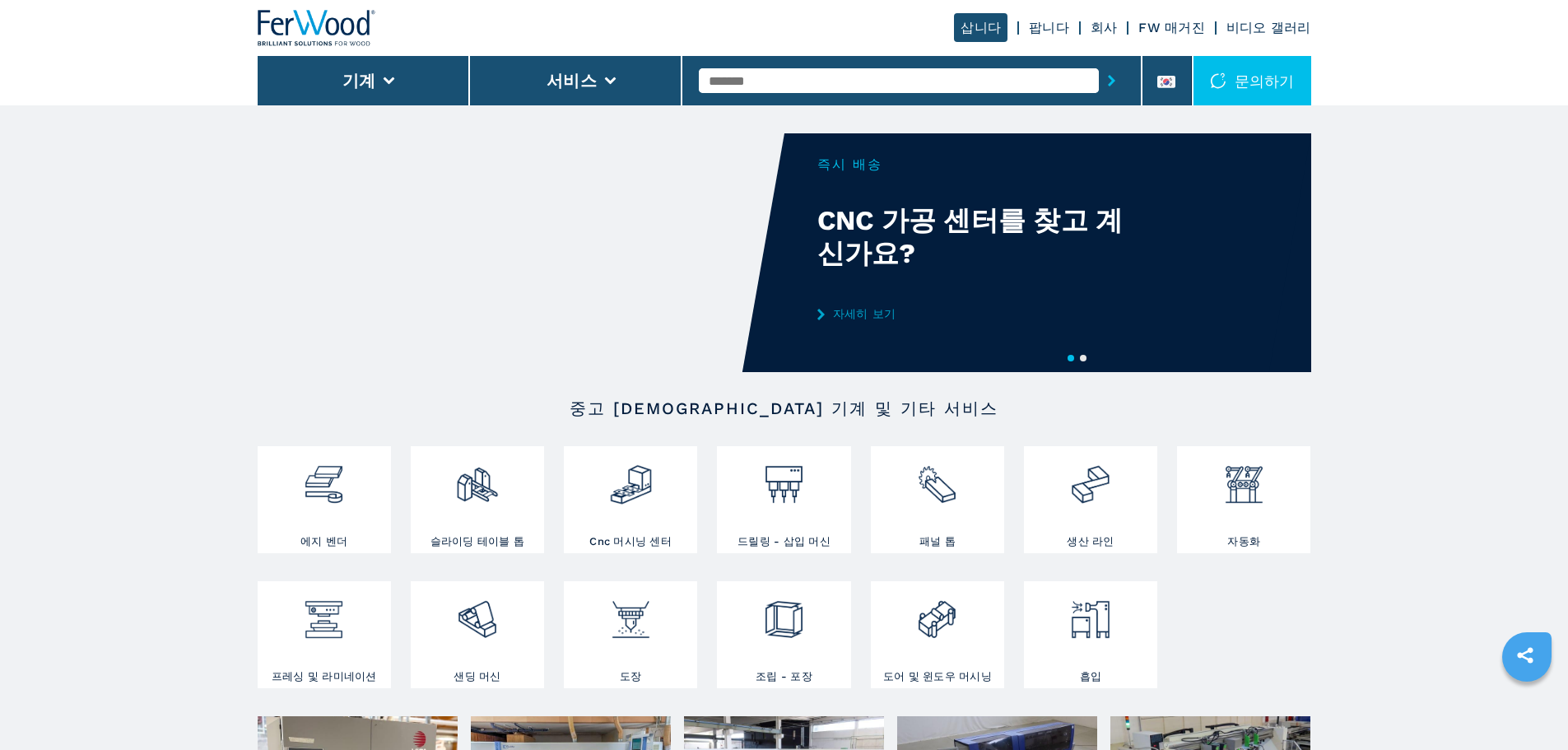
click at [1028, 31] on div "삽니다 팝니다 회사 FW 매거진 비디오 갤러리" at bounding box center [1132, 28] width 357 height 13
click at [1037, 27] on link "팝니다" at bounding box center [1049, 27] width 40 height 16
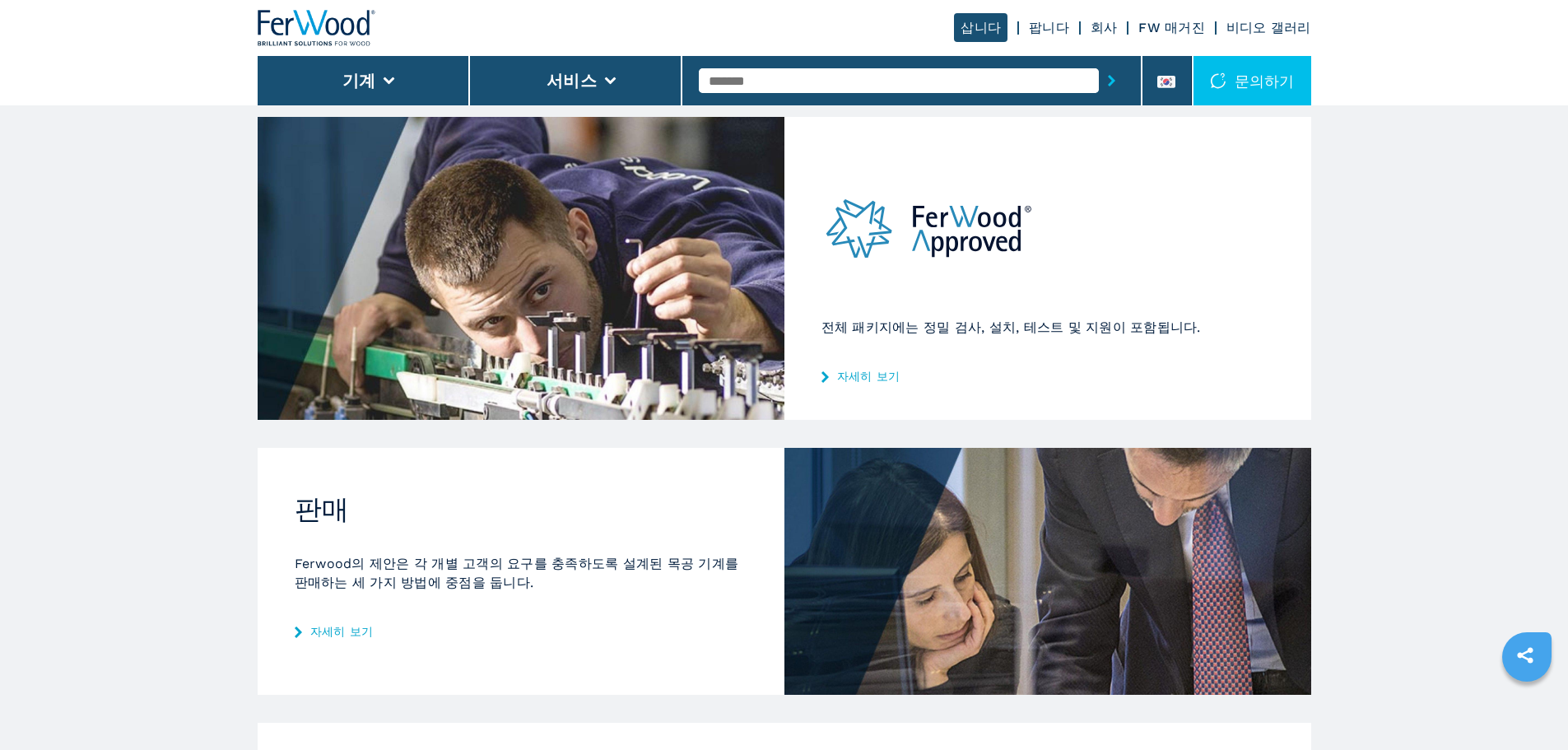
scroll to position [329, 0]
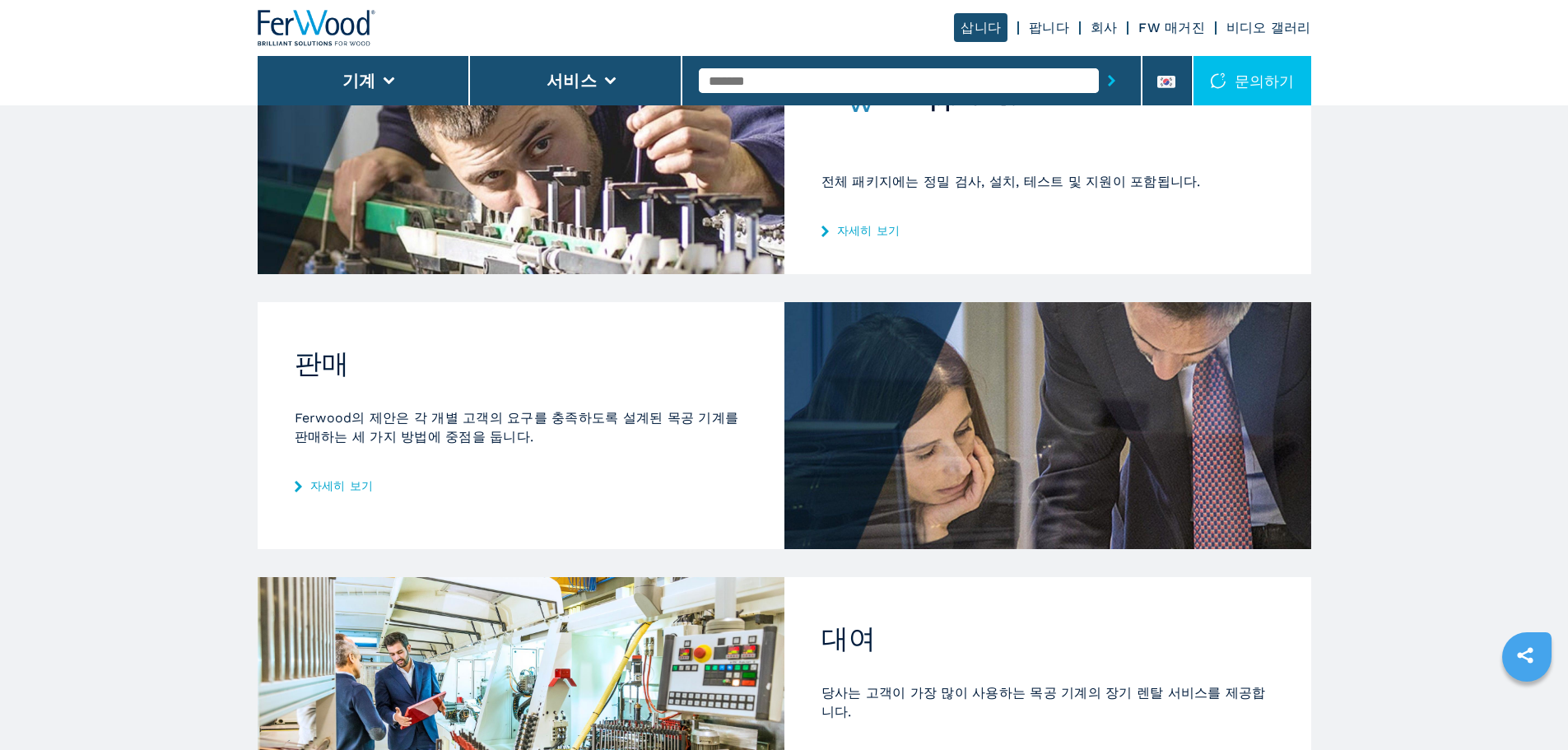
click at [334, 479] on link "자세히 보기" at bounding box center [520, 486] width 453 height 13
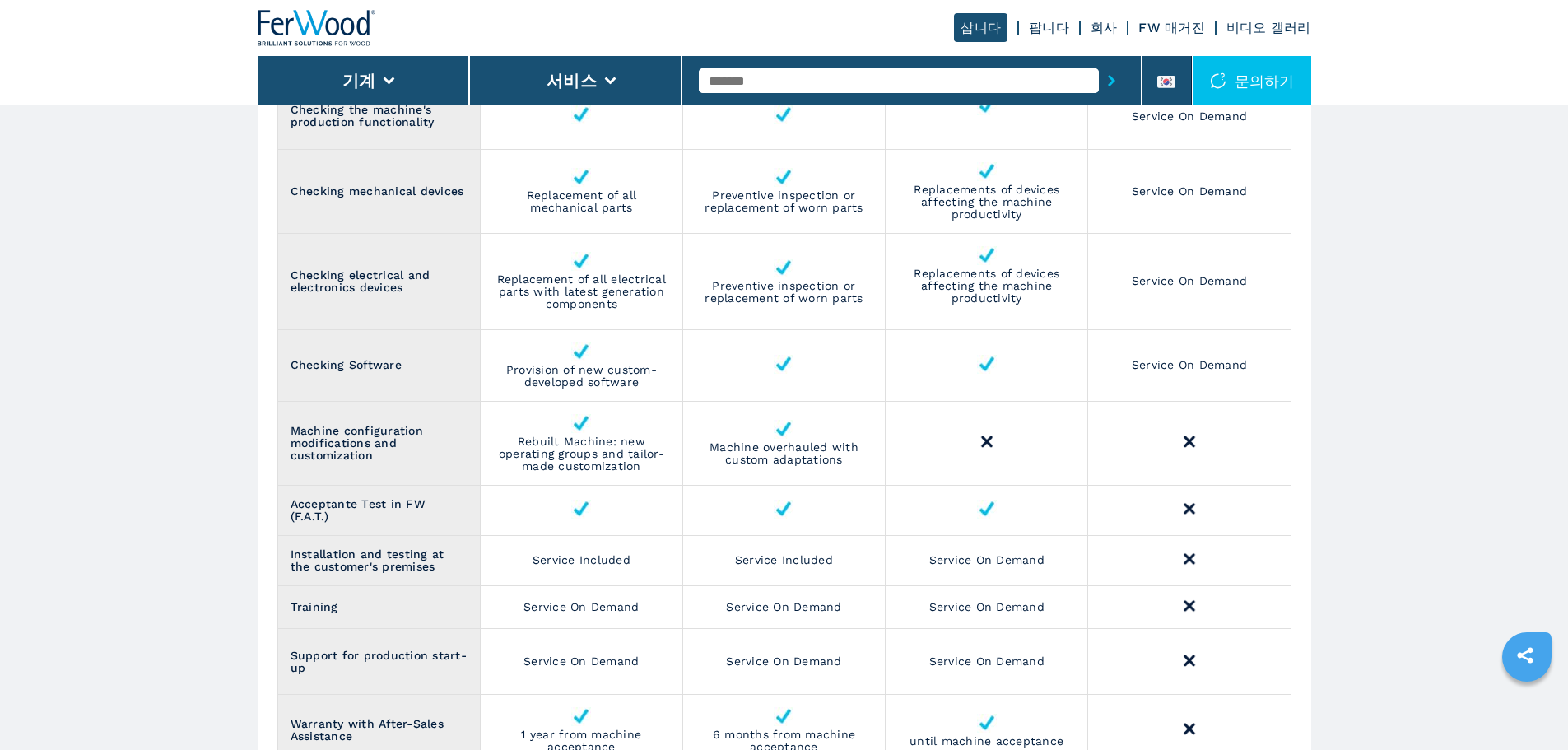
scroll to position [1976, 0]
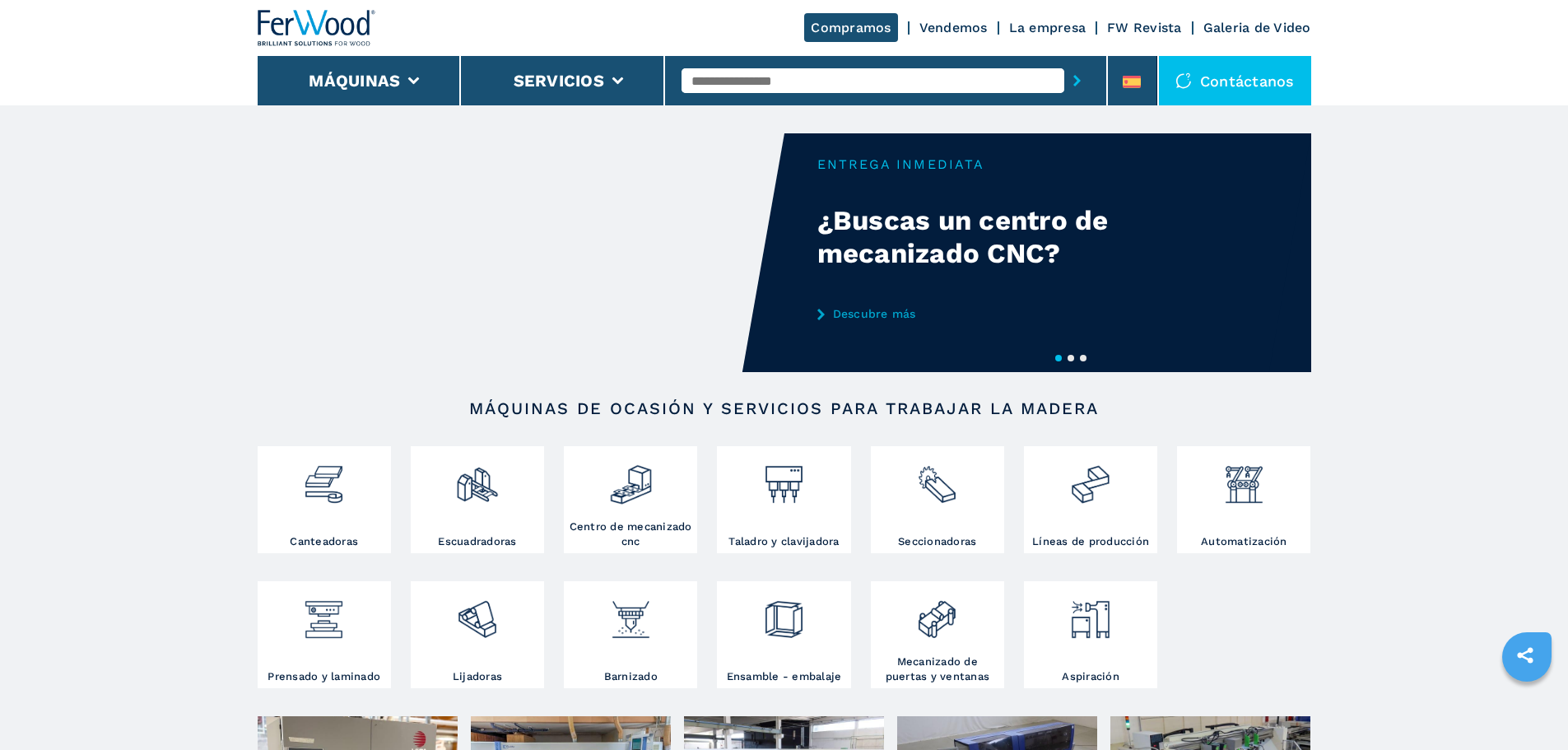
click at [954, 27] on link "Vendemos" at bounding box center [953, 27] width 68 height 16
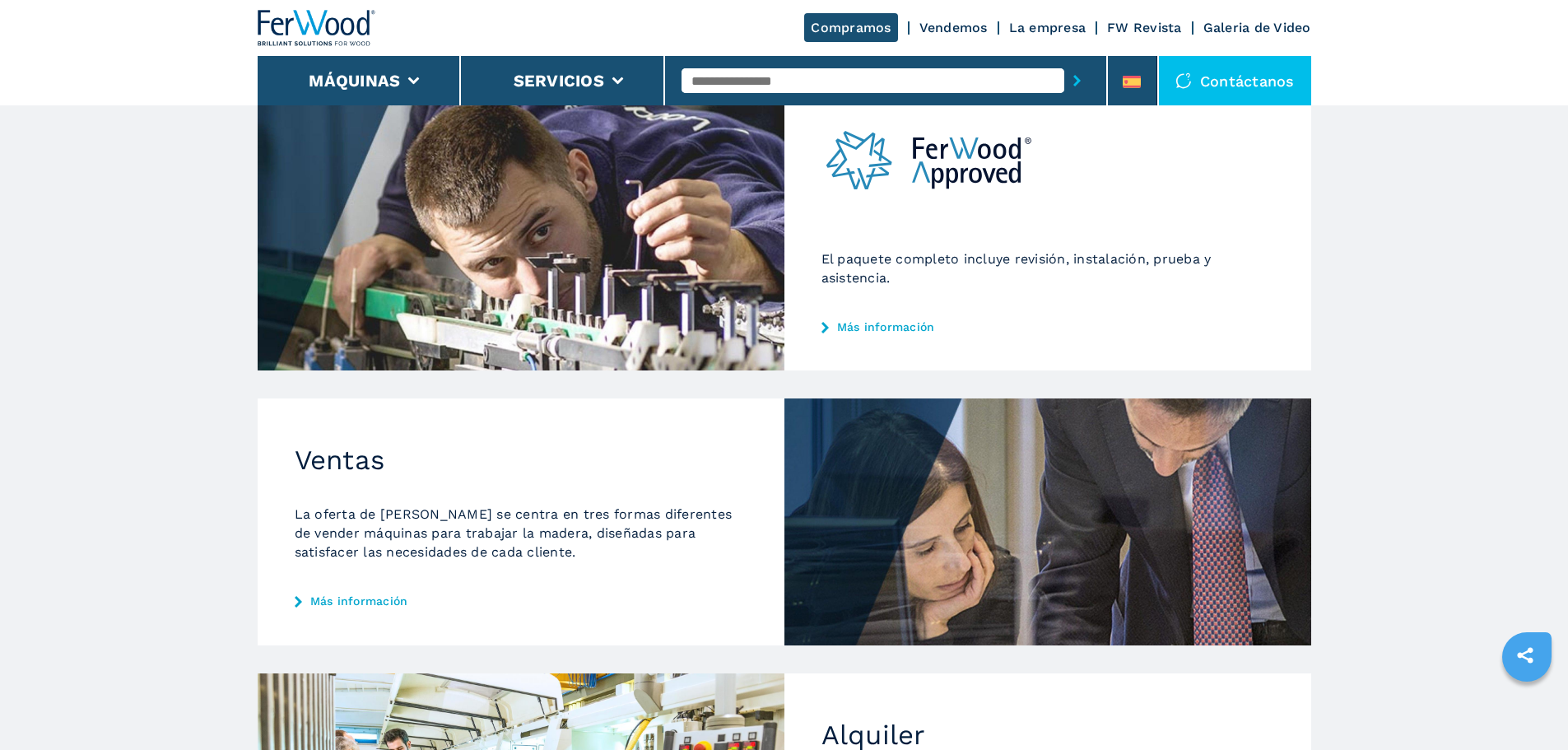
scroll to position [412, 0]
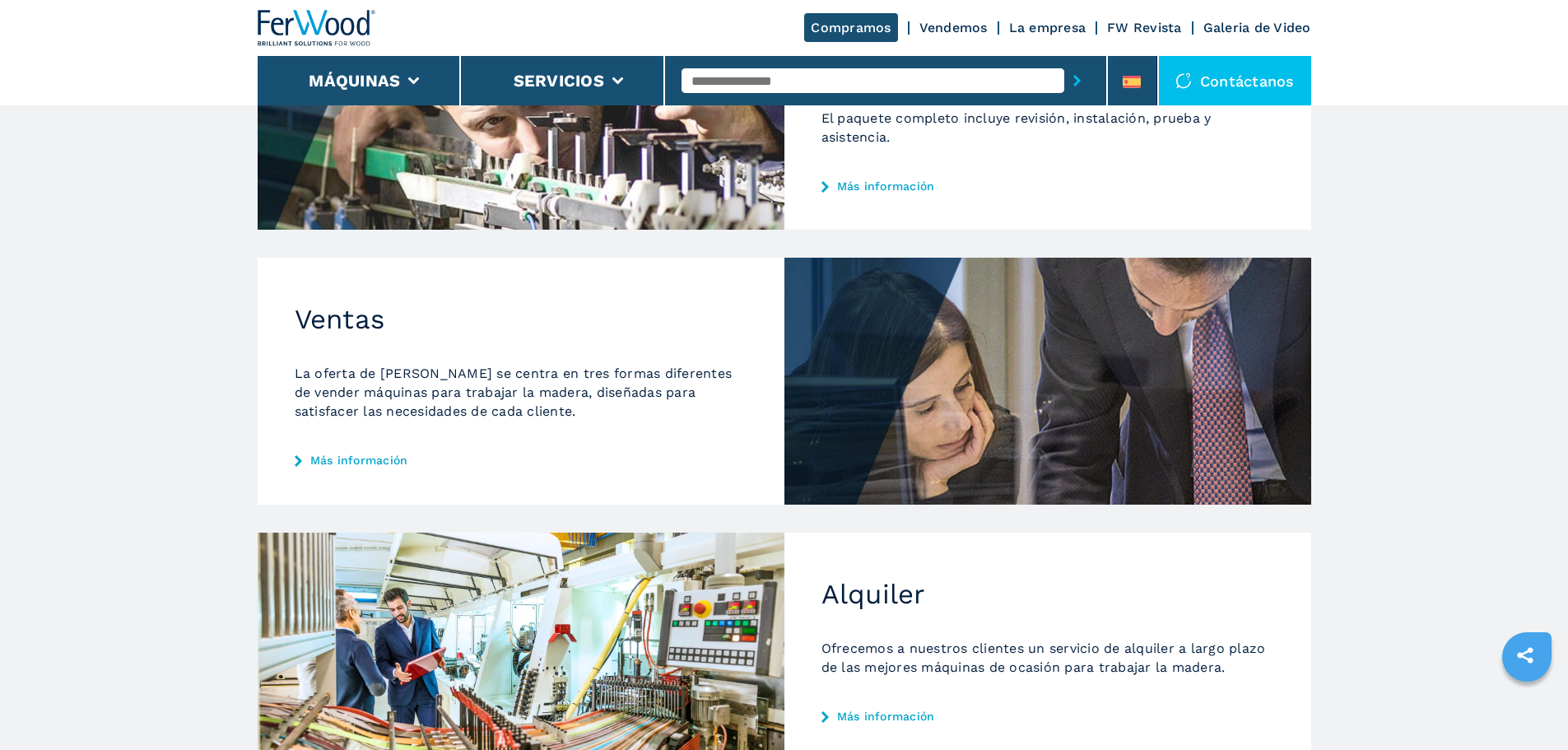
click at [358, 470] on div "Ventas La oferta de [PERSON_NAME] se centra en tres formas diferentes de vender…" at bounding box center [520, 380] width 527 height 246
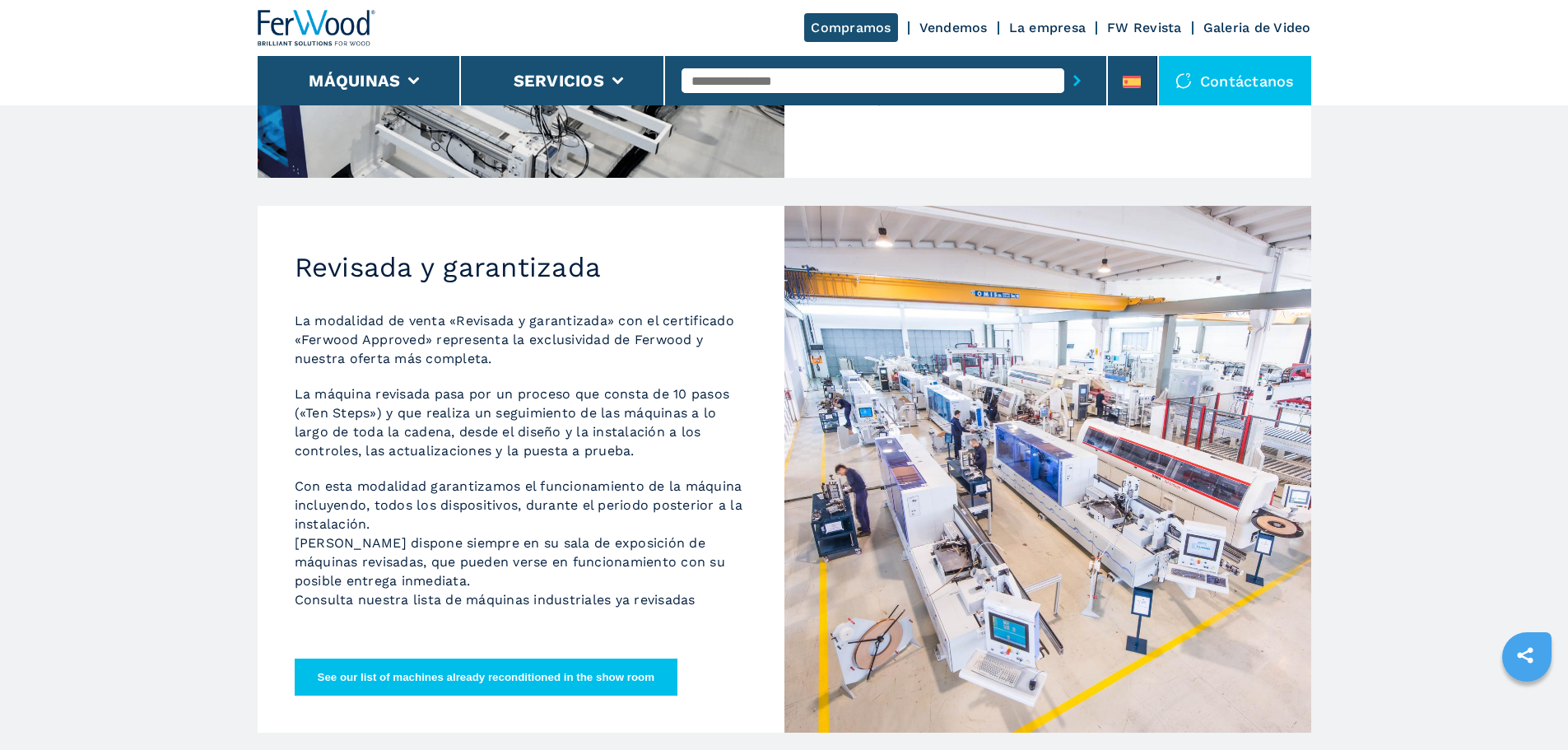
scroll to position [494, 0]
